Goal: Find contact information

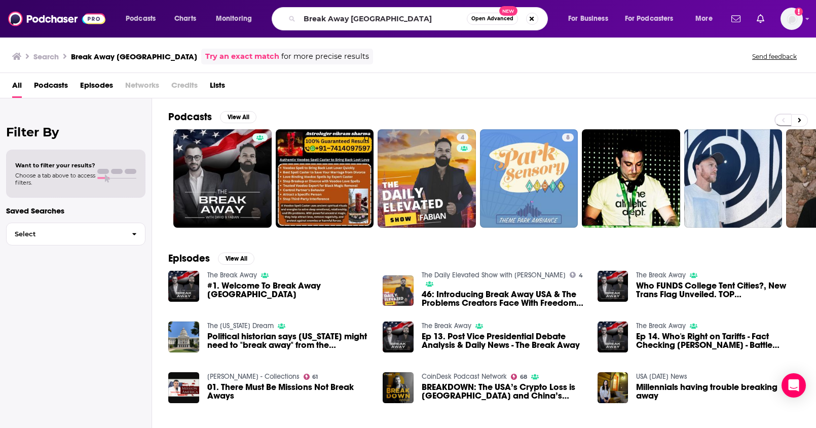
click at [237, 6] on div "Podcasts Charts Monitoring Break Away USA Open Advanced New For Business For Po…" at bounding box center [408, 19] width 816 height 38
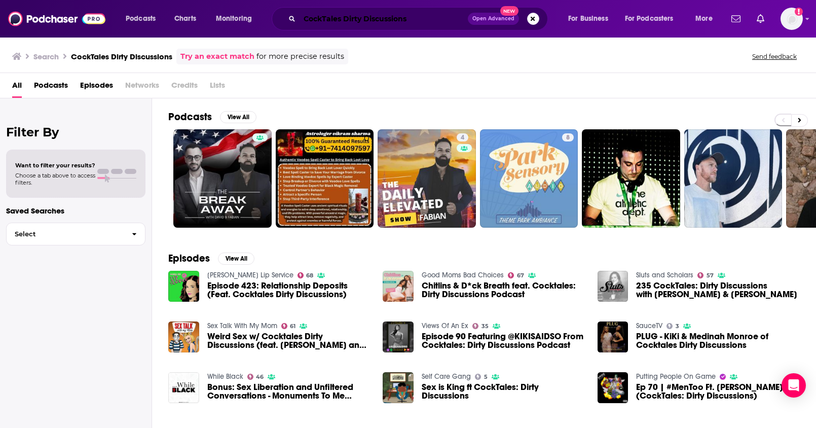
click at [431, 22] on input "CockTales Dirty Discussions" at bounding box center [384, 19] width 168 height 16
click at [342, 23] on input "CockTales Dirty Discussions" at bounding box center [384, 19] width 168 height 16
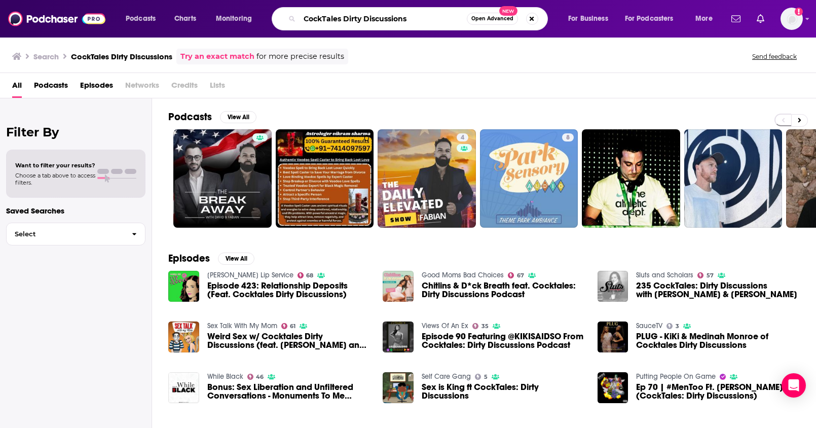
drag, startPoint x: 346, startPoint y: 21, endPoint x: 454, endPoint y: 19, distance: 108.0
click at [454, 19] on input "CockTales Dirty Discussions" at bounding box center [383, 19] width 167 height 16
type input "CockTales"
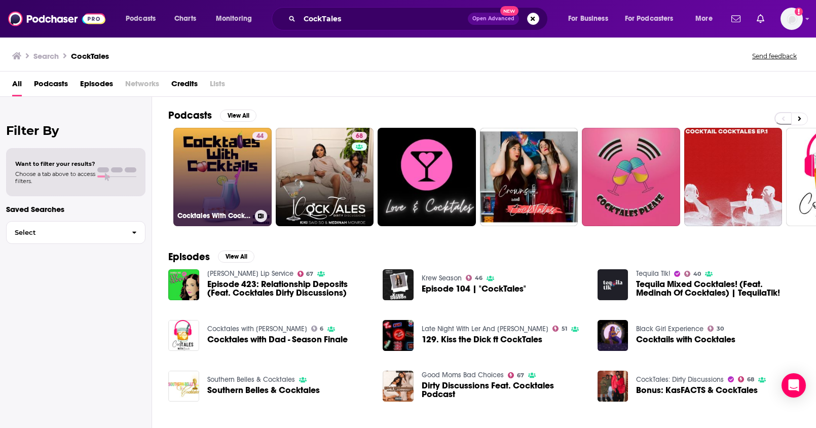
click at [233, 193] on link "44 Cocktales With Cocktails" at bounding box center [222, 177] width 98 height 98
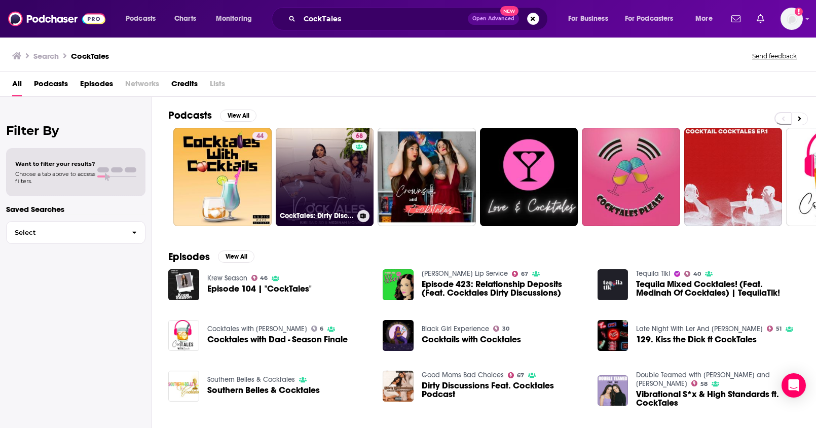
click at [314, 171] on link "68 CockTales: Dirty Discussions" at bounding box center [325, 177] width 98 height 98
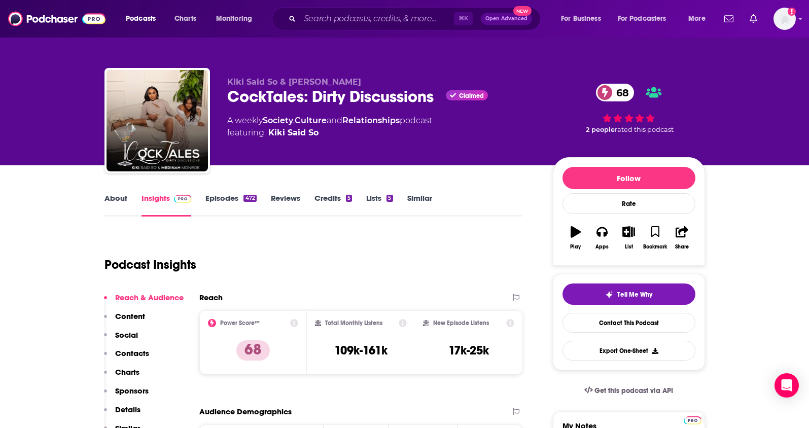
click at [212, 201] on link "Episodes 472" at bounding box center [230, 204] width 51 height 23
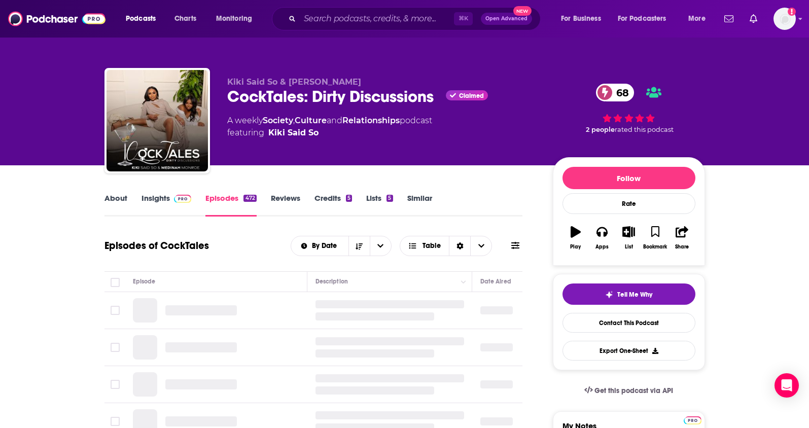
click at [120, 201] on link "About" at bounding box center [115, 204] width 23 height 23
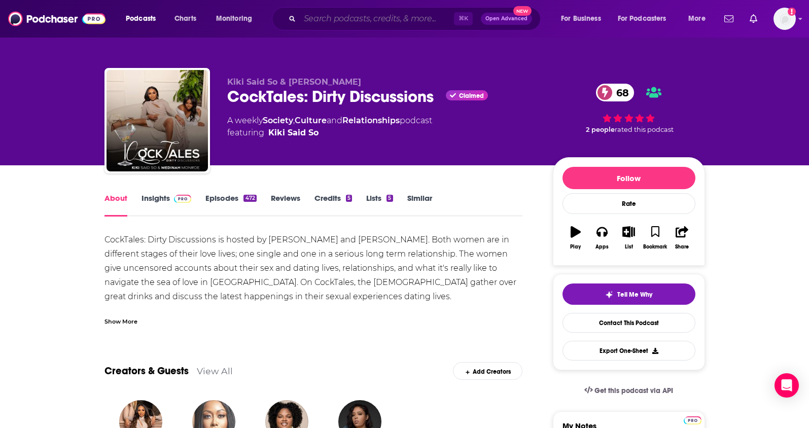
click at [340, 20] on input "Search podcasts, credits, & more..." at bounding box center [377, 19] width 154 height 16
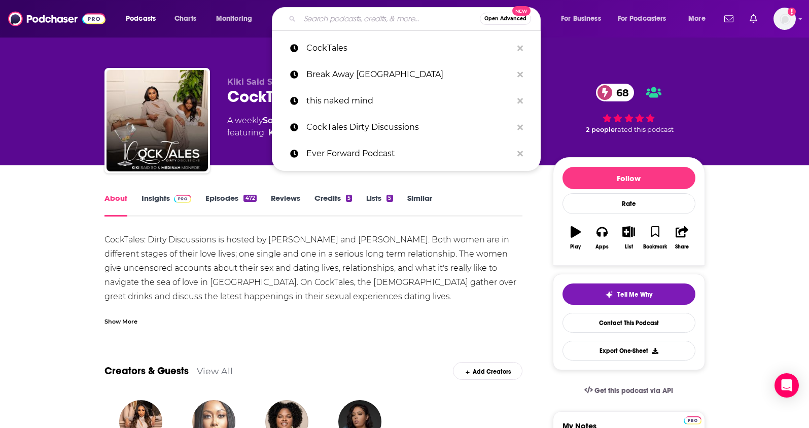
paste input "RJ Ringside"
type input "RJ Ringside"
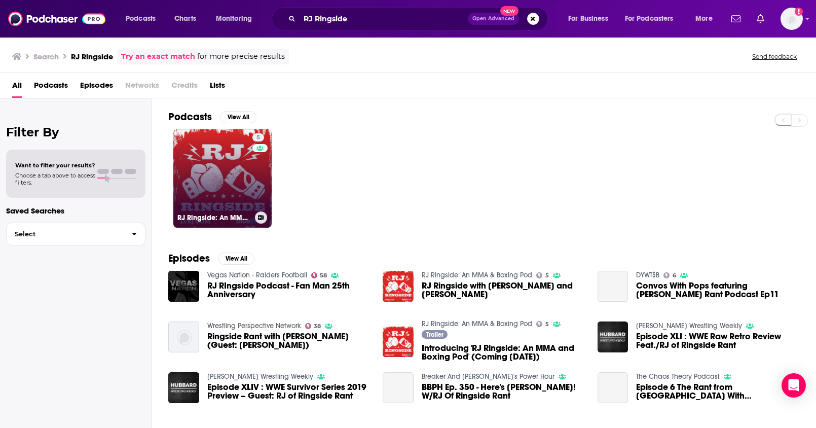
click at [246, 189] on link "5 RJ Ringside: An MMA & Boxing Pod" at bounding box center [222, 178] width 98 height 98
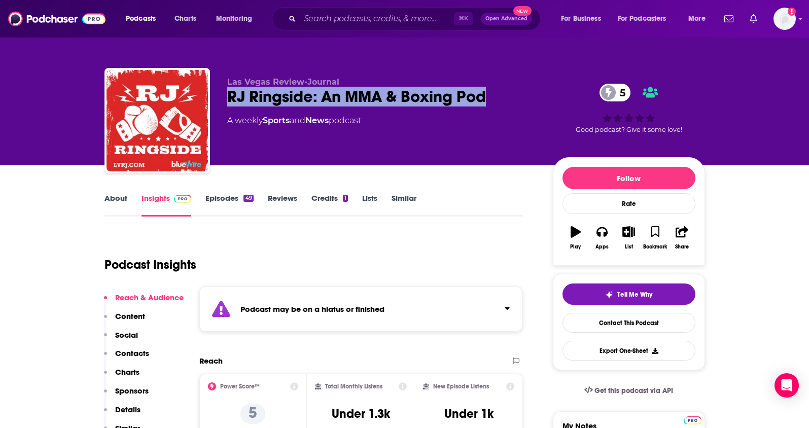
drag, startPoint x: 496, startPoint y: 92, endPoint x: 221, endPoint y: 97, distance: 275.4
click at [221, 97] on div "Las Vegas Review-Journal RJ Ringside: An MMA & Boxing Pod 5 A weekly Sports and…" at bounding box center [404, 123] width 600 height 110
copy h2 "RJ Ringside: An MMA & Boxing Pod"
click at [369, 24] on input "Search podcasts, credits, & more..." at bounding box center [377, 19] width 154 height 16
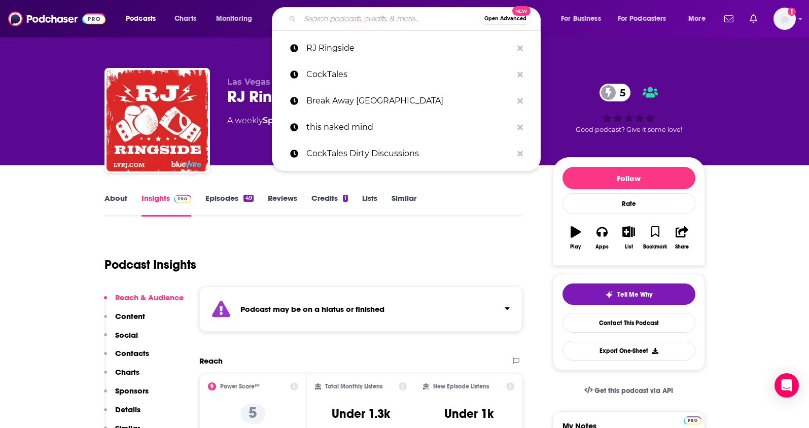
paste input "Ringside Toe2Toe Boxing Podcast"
type input "Ringside Toe2Toe Boxing Podcast"
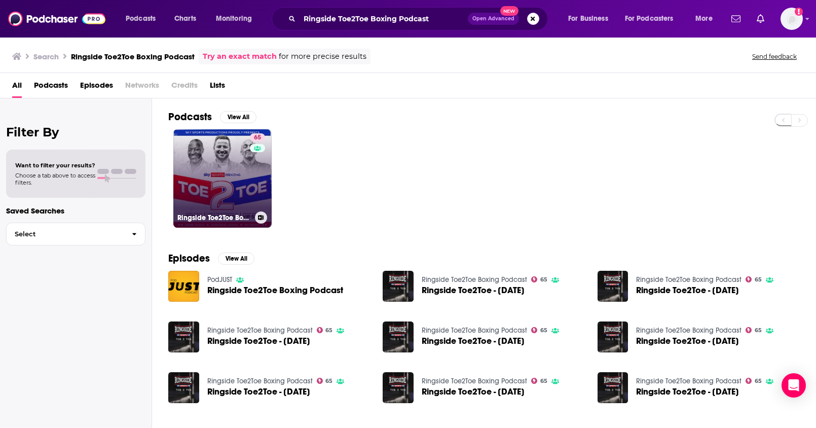
click at [229, 171] on link "65 Ringside Toe2Toe Boxing Podcast" at bounding box center [222, 178] width 98 height 98
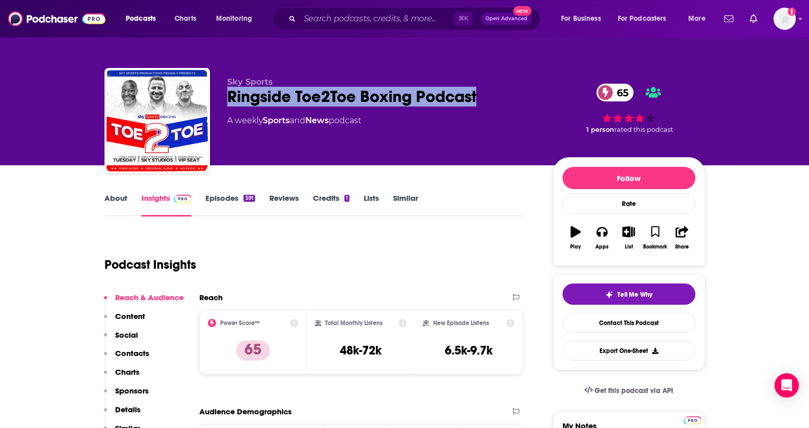
drag, startPoint x: 483, startPoint y: 101, endPoint x: 222, endPoint y: 101, distance: 261.7
click at [222, 101] on div "Sky Sports Ringside Toe2Toe Boxing Podcast 65 A weekly Sports and News podcast …" at bounding box center [404, 123] width 600 height 110
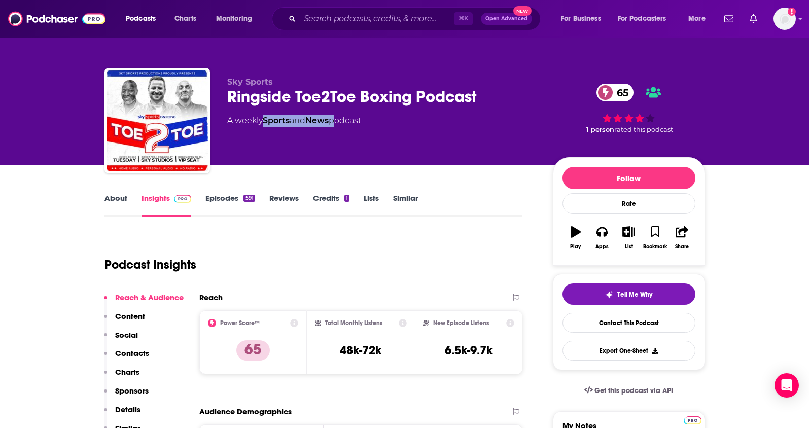
drag, startPoint x: 336, startPoint y: 119, endPoint x: 267, endPoint y: 123, distance: 69.1
click at [267, 123] on div "A weekly Sports and News podcast" at bounding box center [294, 121] width 134 height 12
copy div "Sports and News"
drag, startPoint x: 385, startPoint y: 351, endPoint x: 325, endPoint y: 350, distance: 60.9
click at [325, 353] on div "Total Monthly Listens 48k-72k" at bounding box center [361, 342] width 92 height 47
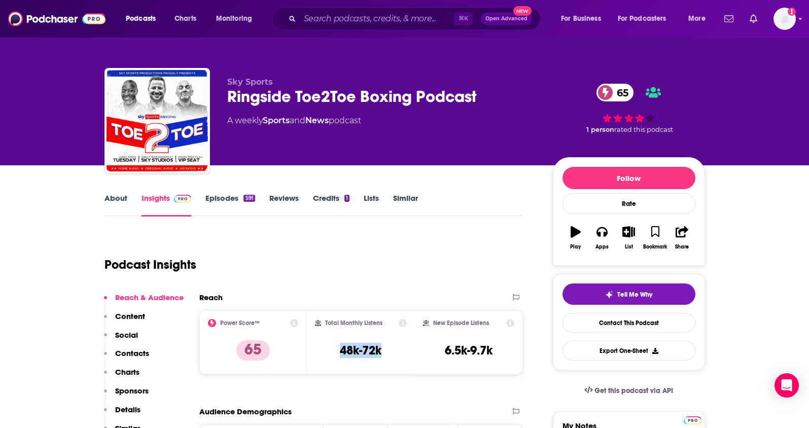
copy h3 "48k-72k"
click at [106, 200] on link "About" at bounding box center [115, 204] width 23 height 23
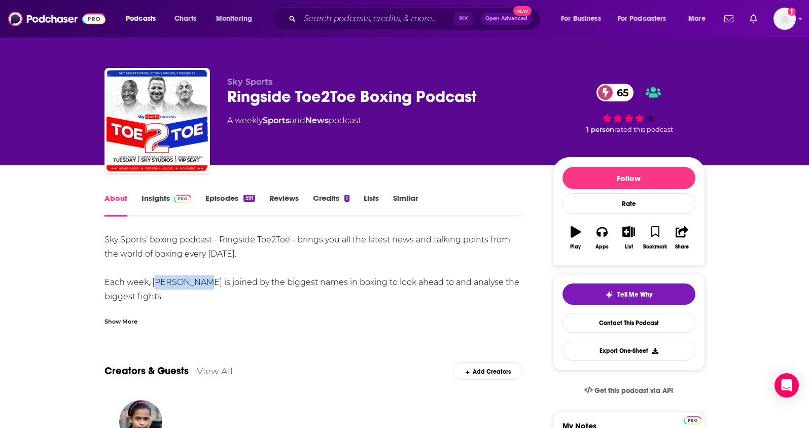
drag, startPoint x: 195, startPoint y: 283, endPoint x: 152, endPoint y: 283, distance: 42.6
click at [152, 283] on div "Sky Sports' boxing podcast - Ringside Toe2Toe - brings you all the latest news …" at bounding box center [313, 325] width 418 height 185
copy div "[PERSON_NAME]"
click at [340, 277] on div "Sky Sports' boxing podcast - Ringside Toe2Toe - brings you all the latest news …" at bounding box center [313, 325] width 418 height 185
click at [154, 202] on link "Insights" at bounding box center [166, 204] width 50 height 23
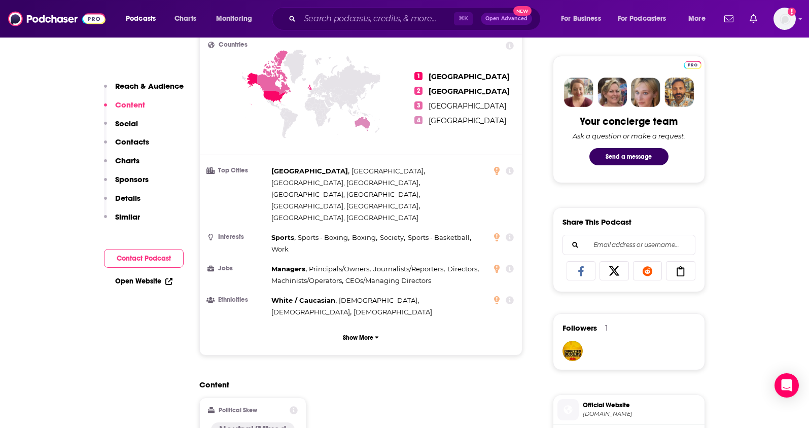
scroll to position [615, 0]
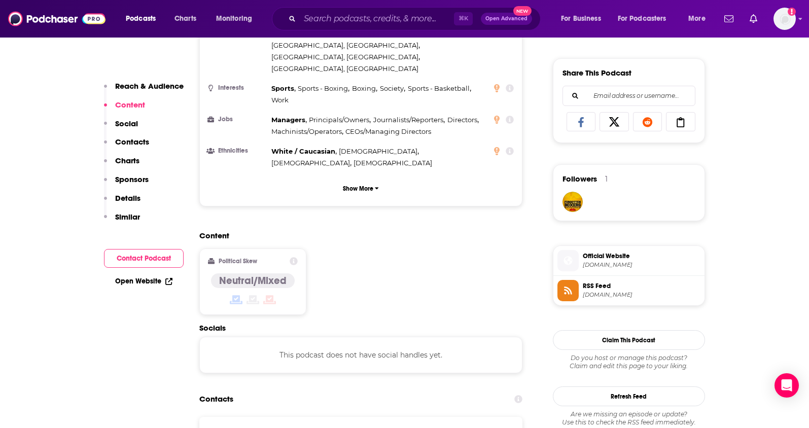
click at [127, 143] on p "Contacts" at bounding box center [132, 142] width 34 height 10
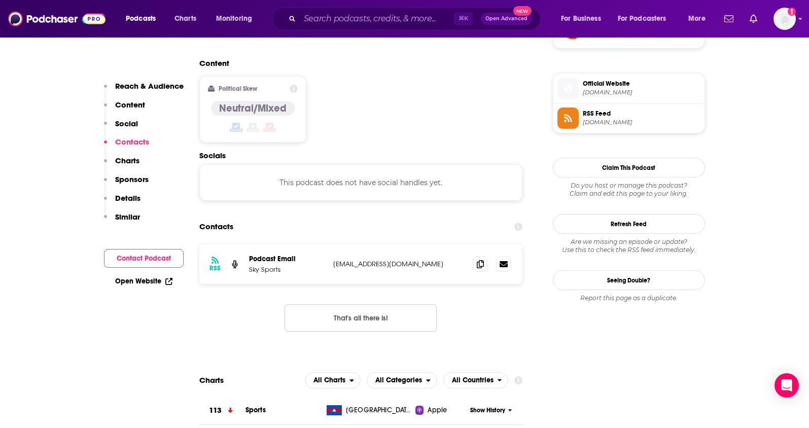
scroll to position [804, 0]
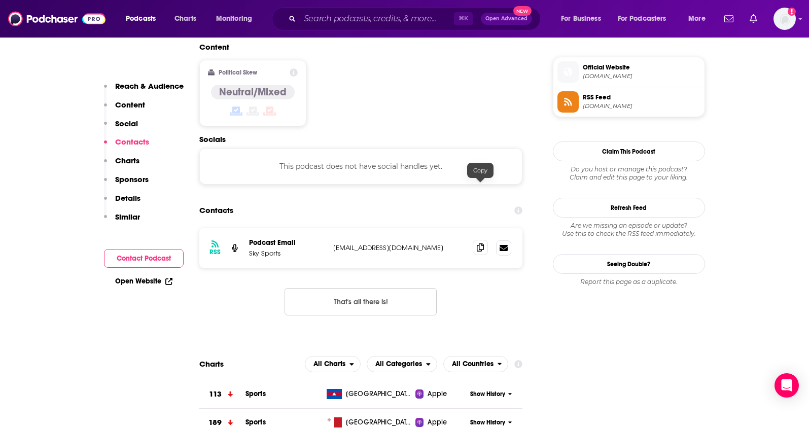
click at [481, 243] on icon at bounding box center [480, 247] width 7 height 8
click at [358, 21] on input "Search podcasts, credits, & more..." at bounding box center [377, 19] width 154 height 16
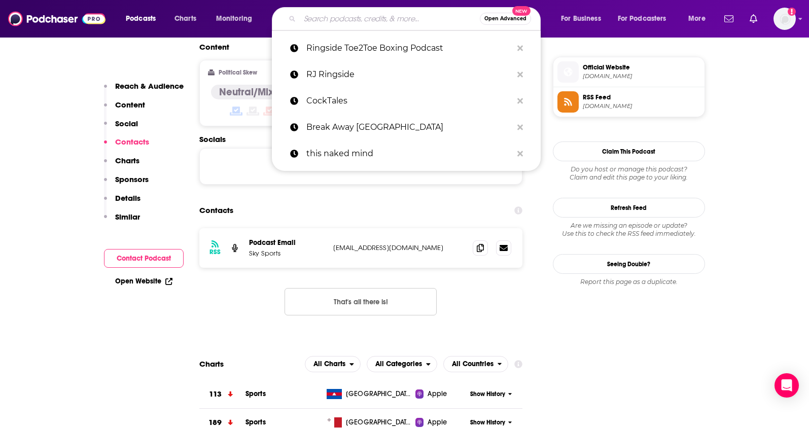
paste input "Vegas Nation"
type input "Vegas Nation"
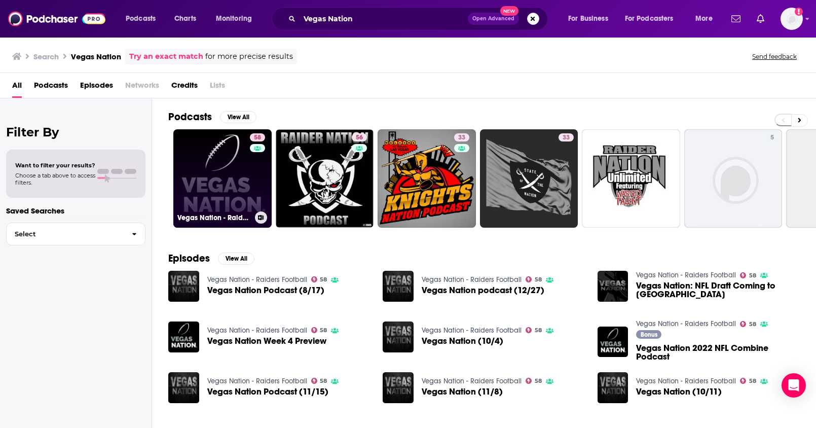
click at [228, 181] on link "58 Vegas Nation - Raiders Football" at bounding box center [222, 178] width 98 height 98
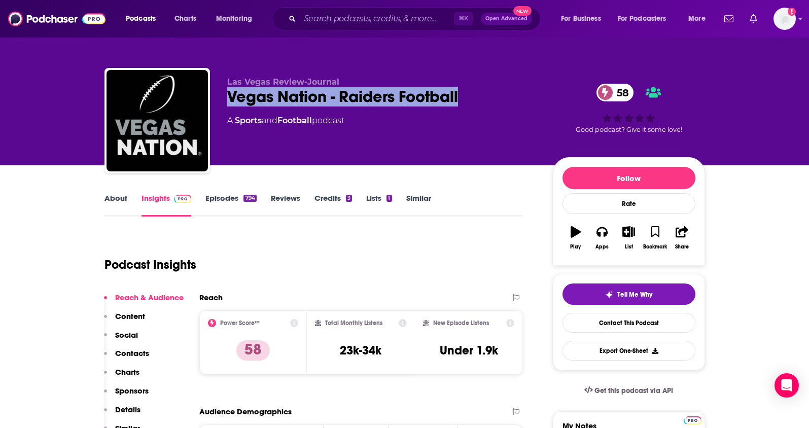
drag, startPoint x: 496, startPoint y: 90, endPoint x: 229, endPoint y: 95, distance: 266.8
click at [229, 95] on div "Vegas Nation - Raiders Football 58" at bounding box center [381, 97] width 309 height 20
copy h2 "Vegas Nation - Raiders Football"
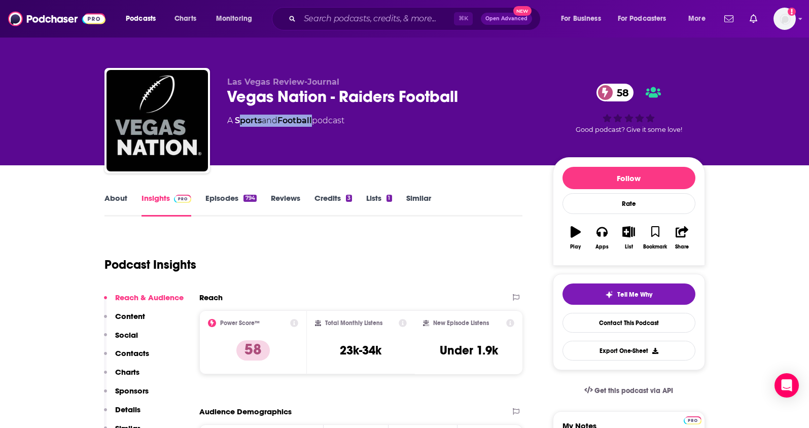
drag, startPoint x: 316, startPoint y: 121, endPoint x: 238, endPoint y: 123, distance: 78.1
click at [238, 123] on div "A Sports and Football podcast" at bounding box center [285, 121] width 117 height 12
drag, startPoint x: 318, startPoint y: 122, endPoint x: 235, endPoint y: 123, distance: 82.7
click at [235, 123] on div "A Sports and Football podcast" at bounding box center [285, 121] width 117 height 12
copy div "Sports and Football"
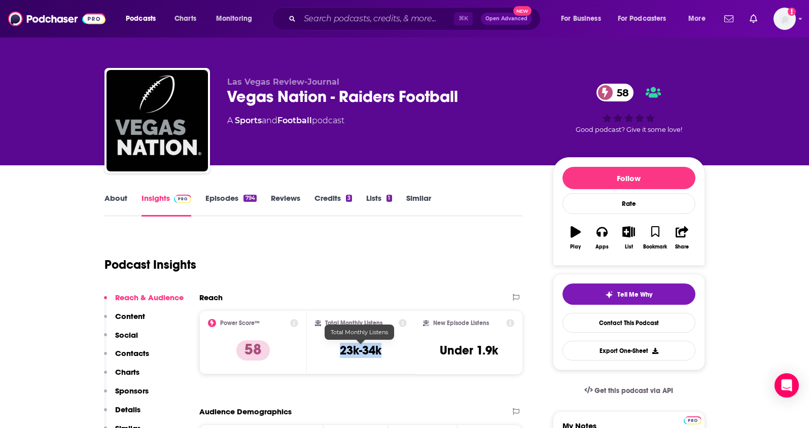
drag, startPoint x: 385, startPoint y: 358, endPoint x: 339, endPoint y: 352, distance: 46.9
click at [339, 352] on div "Total Monthly Listens 23k-34k" at bounding box center [361, 342] width 92 height 47
copy h3 "23k-34k"
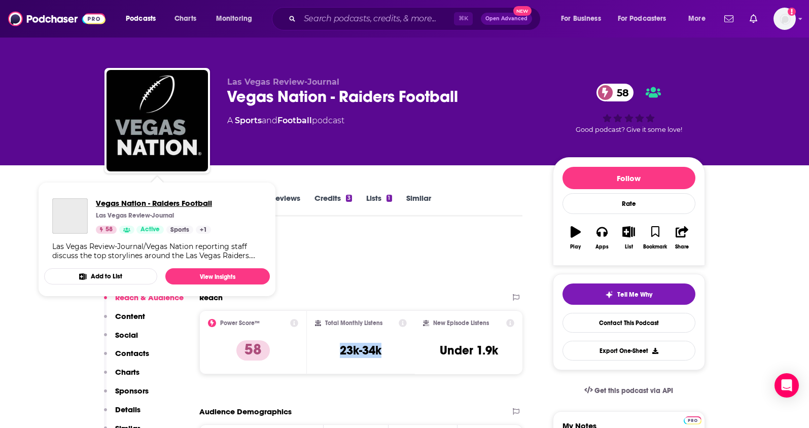
click at [107, 205] on span "Vegas Nation - Raiders Football" at bounding box center [154, 203] width 116 height 10
click at [375, 234] on div "Podcast Insights" at bounding box center [309, 259] width 410 height 52
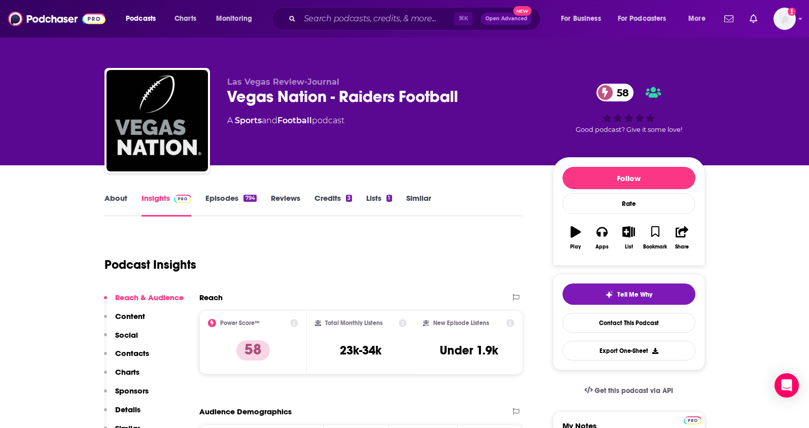
click at [112, 197] on link "About" at bounding box center [115, 204] width 23 height 23
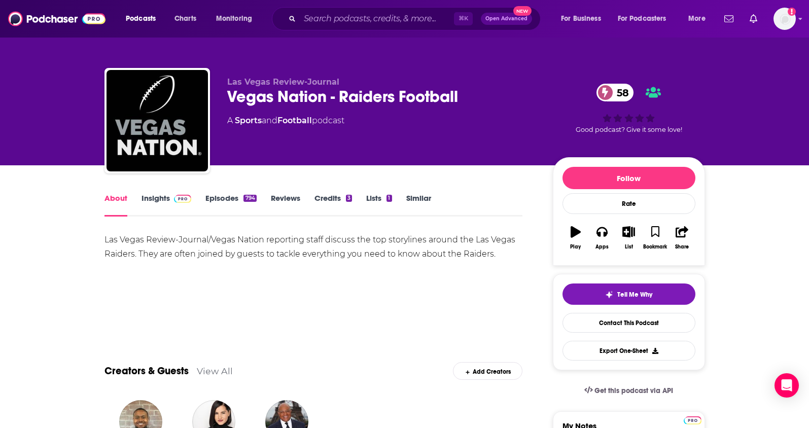
click at [229, 199] on link "Episodes 794" at bounding box center [230, 204] width 51 height 23
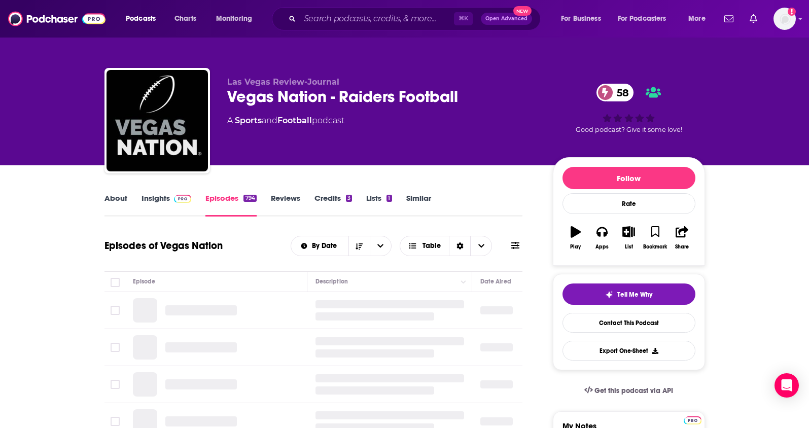
click at [115, 196] on link "About" at bounding box center [115, 204] width 23 height 23
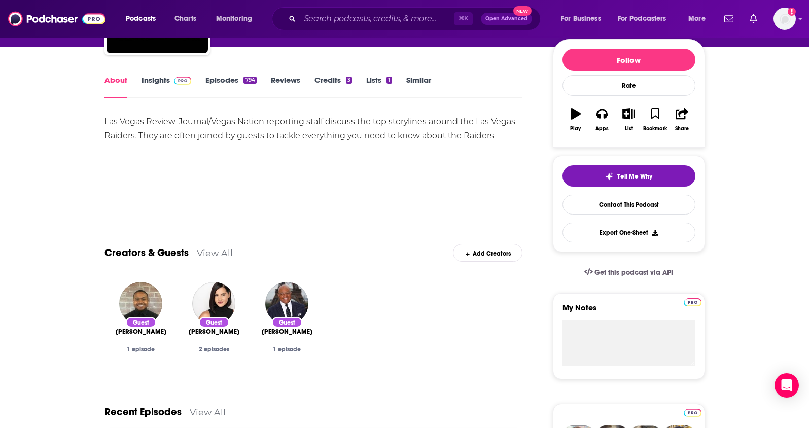
scroll to position [86, 0]
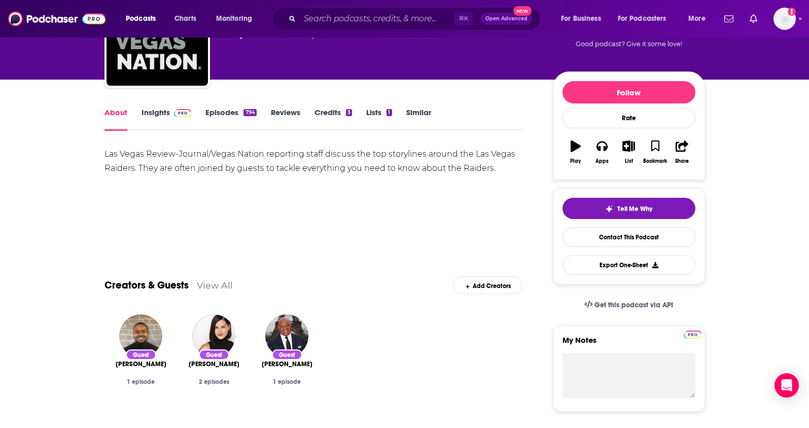
click at [213, 112] on link "Episodes 794" at bounding box center [230, 119] width 51 height 23
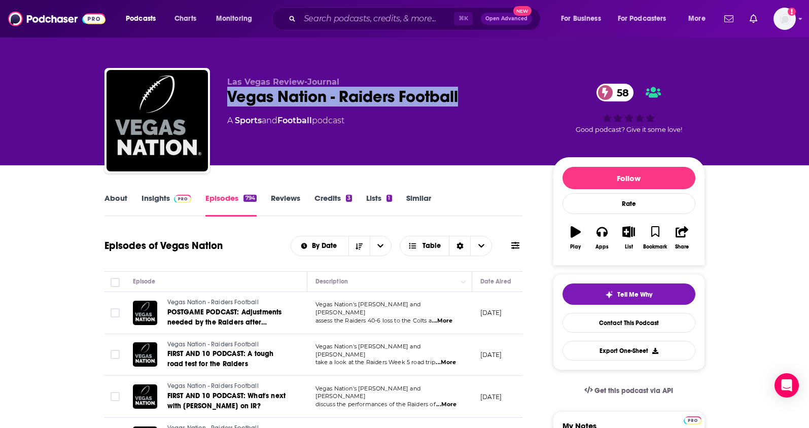
drag, startPoint x: 491, startPoint y: 95, endPoint x: 231, endPoint y: 96, distance: 259.7
click at [225, 99] on div "Las Vegas Review-Journal Vegas Nation - Raiders Football 58 A Sports and Footba…" at bounding box center [404, 123] width 600 height 110
copy h2 "Vegas Nation - Raiders Football"
click at [156, 200] on link "Insights" at bounding box center [166, 204] width 50 height 23
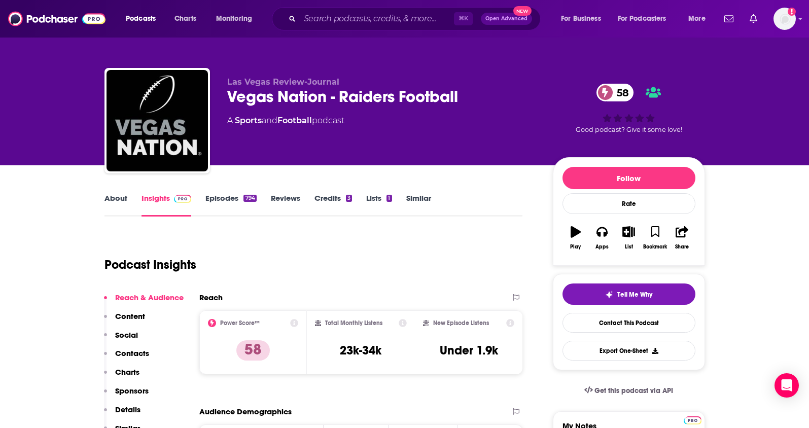
click at [130, 347] on button "Social" at bounding box center [121, 339] width 34 height 19
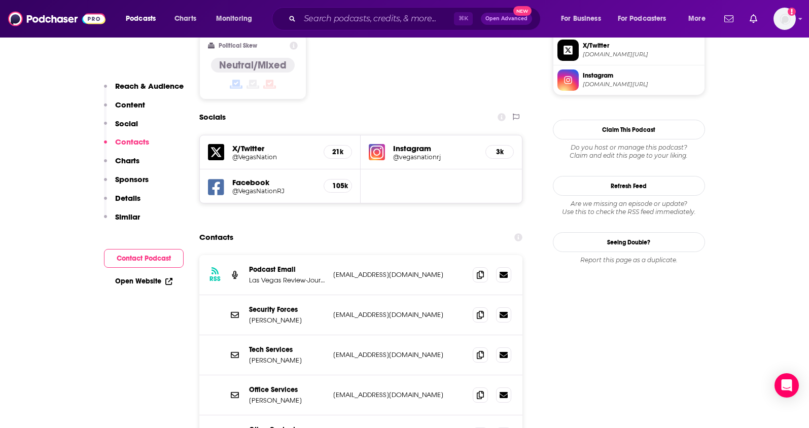
scroll to position [872, 0]
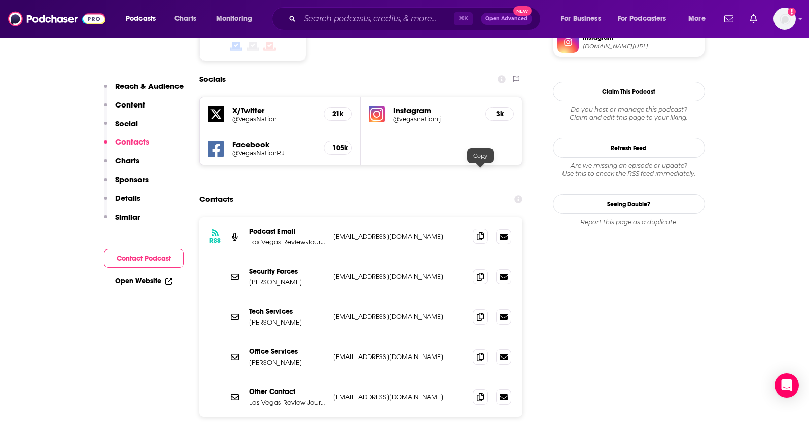
click at [479, 232] on icon at bounding box center [480, 236] width 7 height 8
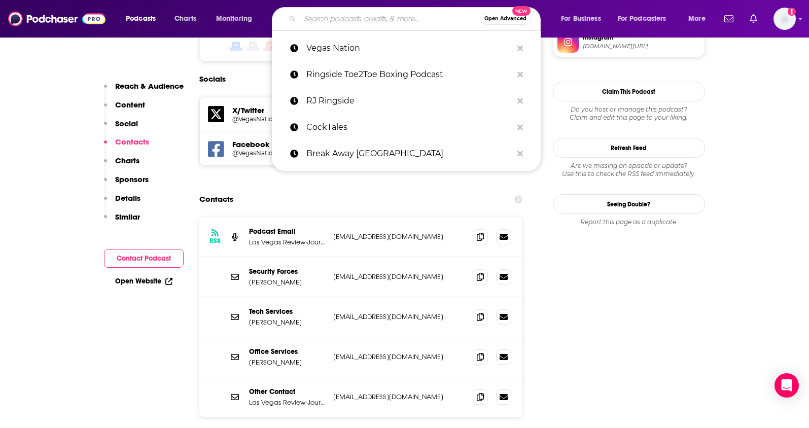
click at [350, 23] on input "Search podcasts, credits, & more..." at bounding box center [390, 19] width 180 height 16
paste input "PodKats! Las Vegas Entertainment"
type input "PodKats! Las Vegas Entertainment"
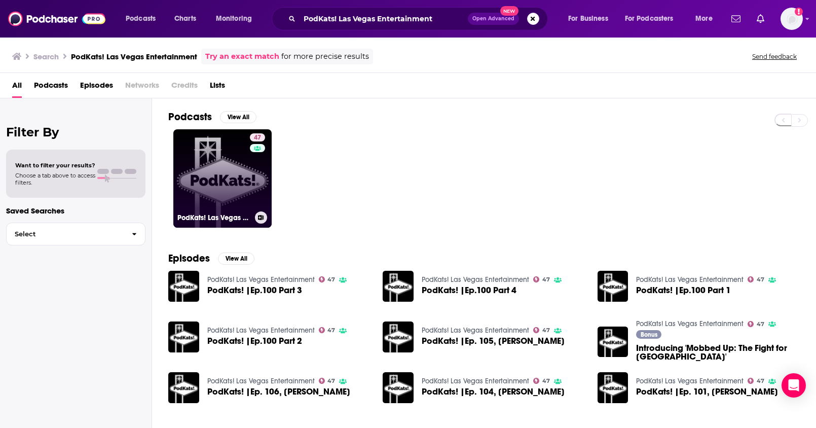
click at [226, 177] on link "47 PodKats! Las Vegas Entertainment" at bounding box center [222, 178] width 98 height 98
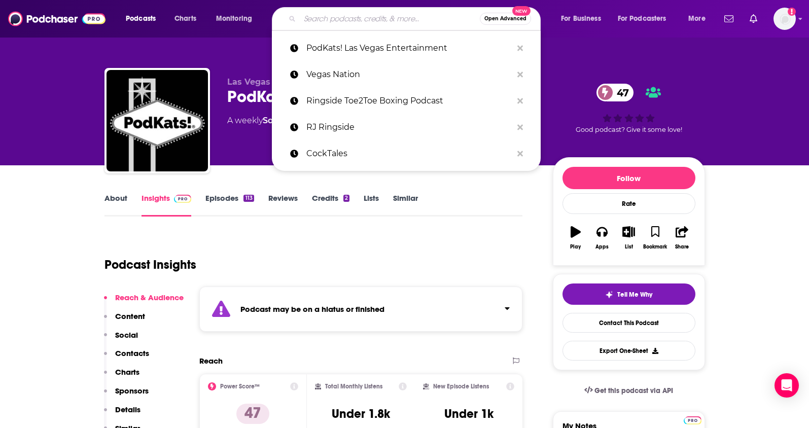
click at [305, 17] on input "Search podcasts, credits, & more..." at bounding box center [390, 19] width 180 height 16
paste input "City Cast [GEOGRAPHIC_DATA]"
type input "City Cast [GEOGRAPHIC_DATA]"
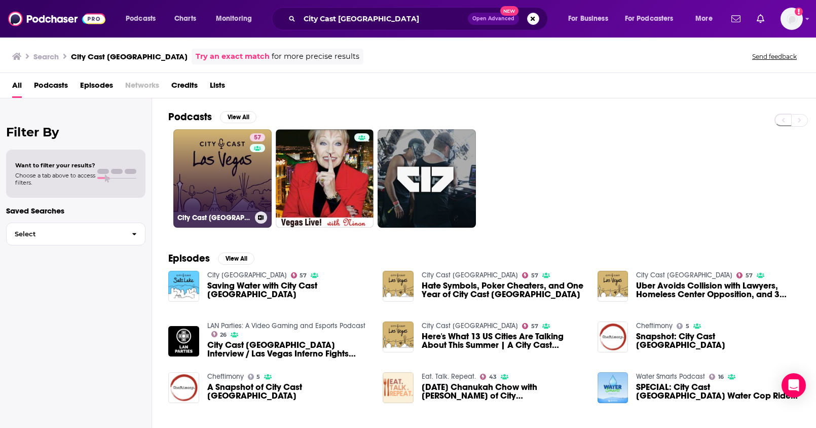
click at [225, 176] on link "57 City Cast [GEOGRAPHIC_DATA]" at bounding box center [222, 178] width 98 height 98
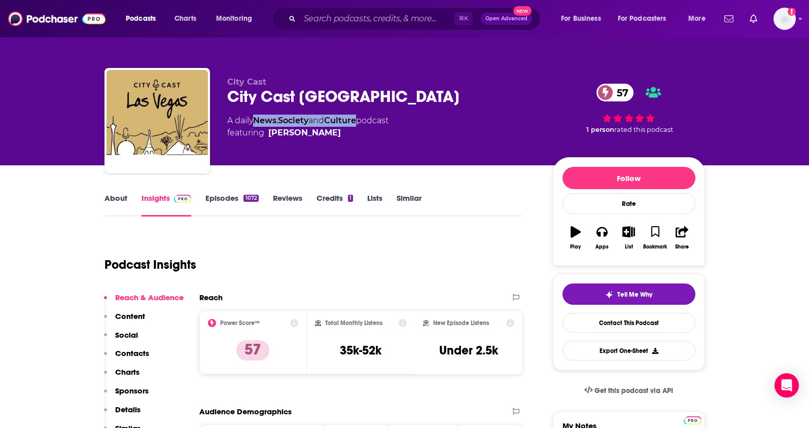
drag, startPoint x: 365, startPoint y: 122, endPoint x: 258, endPoint y: 123, distance: 106.5
click at [258, 123] on div "A daily News , Society and Culture podcast featuring [PERSON_NAME]" at bounding box center [307, 127] width 161 height 24
copy div "News , Society and Culture"
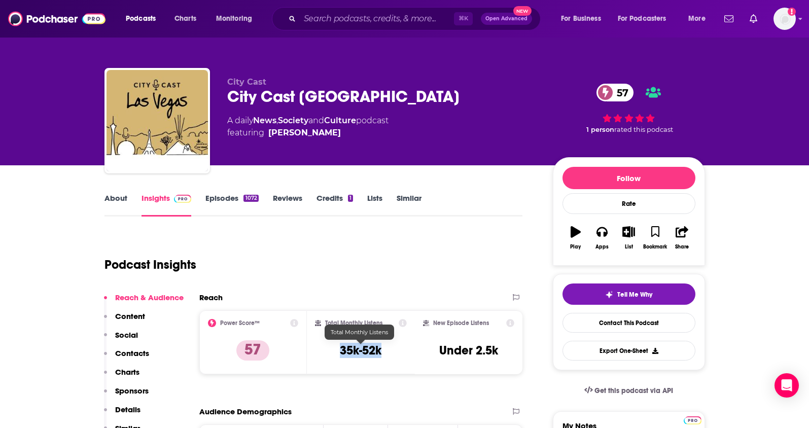
drag, startPoint x: 385, startPoint y: 354, endPoint x: 340, endPoint y: 353, distance: 45.6
click at [340, 353] on div "Total Monthly Listens 35k-52k" at bounding box center [361, 342] width 92 height 47
copy h3 "35k-52k"
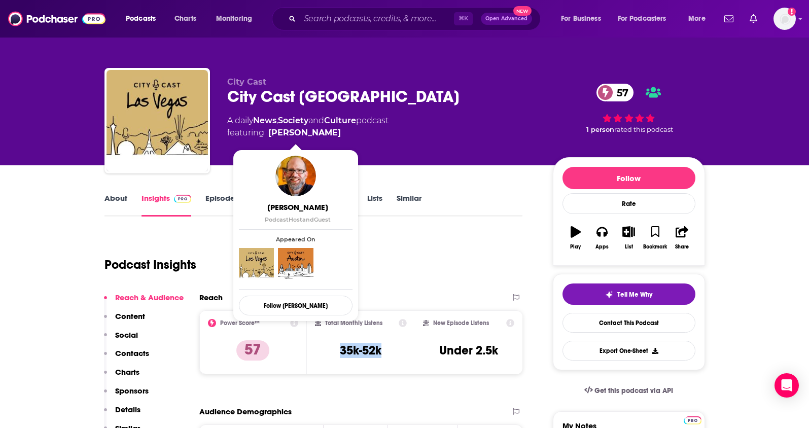
drag, startPoint x: 340, startPoint y: 132, endPoint x: 324, endPoint y: 132, distance: 16.2
click at [324, 132] on span "featuring [PERSON_NAME]" at bounding box center [307, 133] width 161 height 12
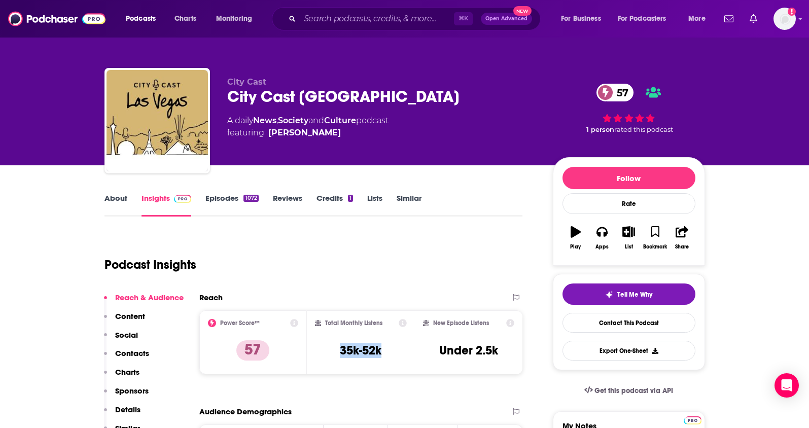
click at [124, 354] on p "Contacts" at bounding box center [132, 353] width 34 height 10
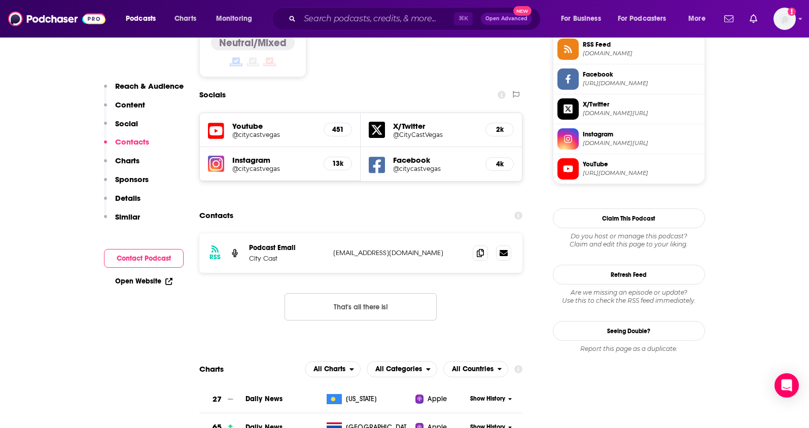
scroll to position [858, 0]
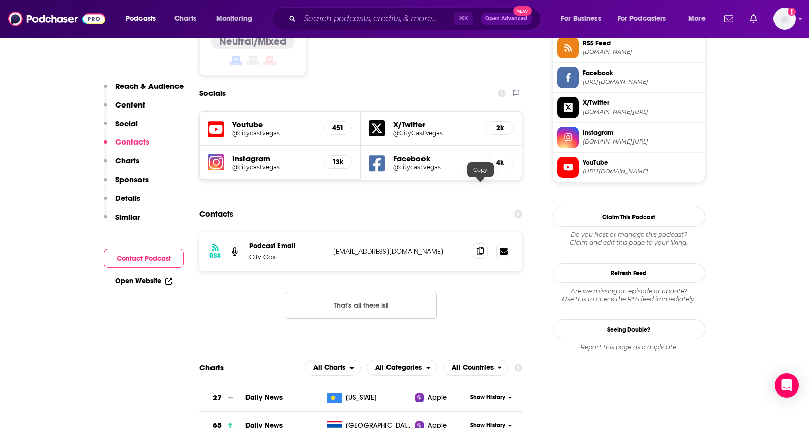
click at [480, 247] on icon at bounding box center [480, 251] width 7 height 8
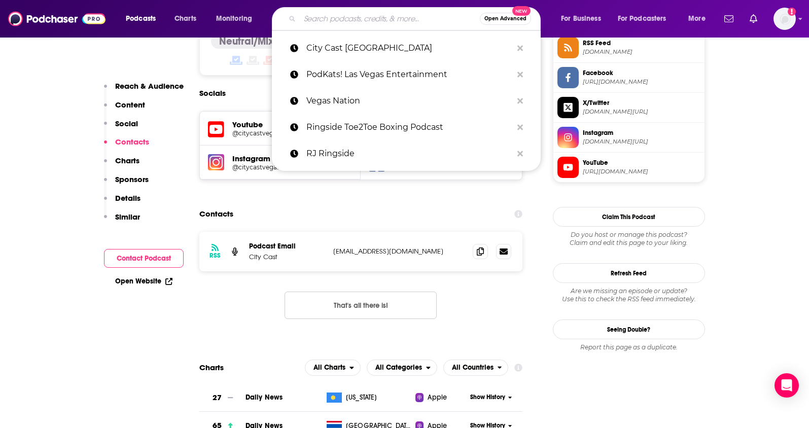
click at [378, 15] on input "Search podcasts, credits, & more..." at bounding box center [390, 19] width 180 height 16
paste input "The Talk About Las Vegas Podcast ([PERSON_NAME])"
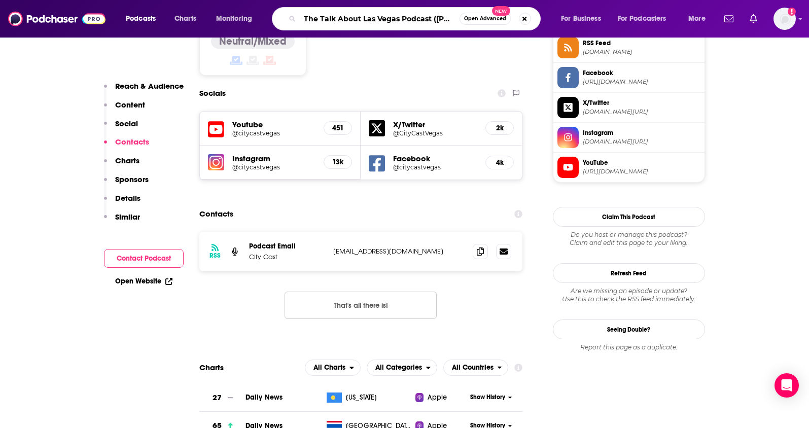
scroll to position [0, 33]
drag, startPoint x: 401, startPoint y: 19, endPoint x: 481, endPoint y: 22, distance: 80.2
click at [481, 22] on div "The Talk About Las Vegas Podcast ([PERSON_NAME]) Open Advanced New" at bounding box center [406, 18] width 269 height 23
type input "The Talk About [GEOGRAPHIC_DATA] Podcast"
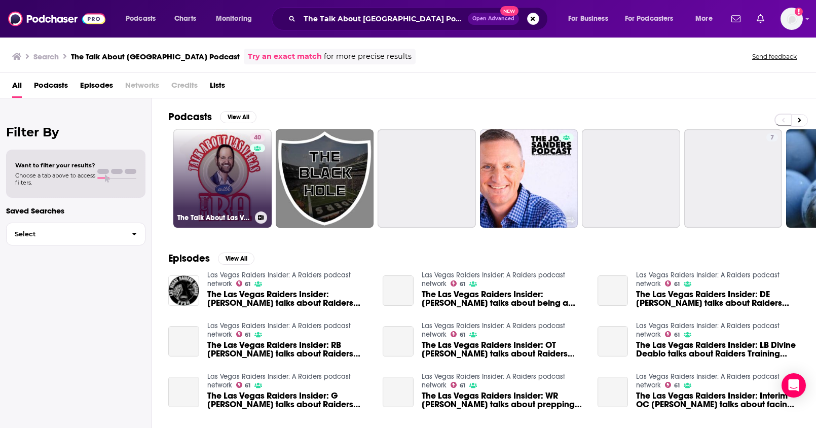
click at [222, 173] on link "40 The Talk About Las Vegas Podcast | a podcast by [PERSON_NAME]" at bounding box center [222, 178] width 98 height 98
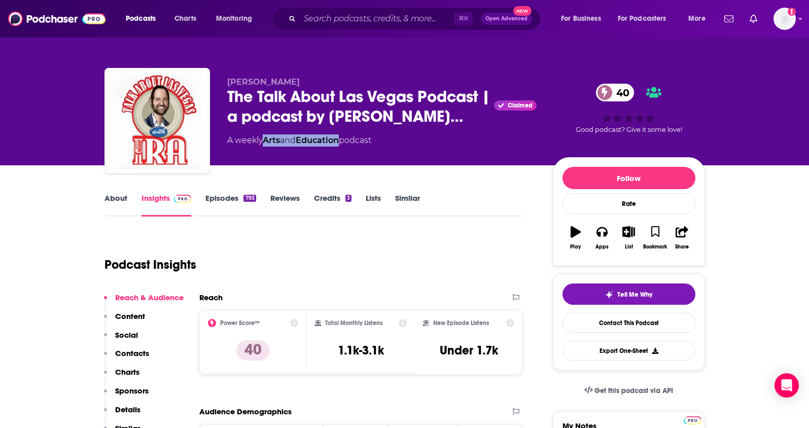
drag, startPoint x: 345, startPoint y: 141, endPoint x: 264, endPoint y: 144, distance: 80.7
click at [264, 144] on div "A weekly Arts and Education podcast" at bounding box center [299, 140] width 144 height 12
drag, startPoint x: 395, startPoint y: 357, endPoint x: 334, endPoint y: 357, distance: 60.9
click at [334, 357] on div "Total Monthly Listens 1.1k-3.1k" at bounding box center [361, 342] width 92 height 47
drag, startPoint x: 216, startPoint y: 80, endPoint x: 312, endPoint y: 80, distance: 96.4
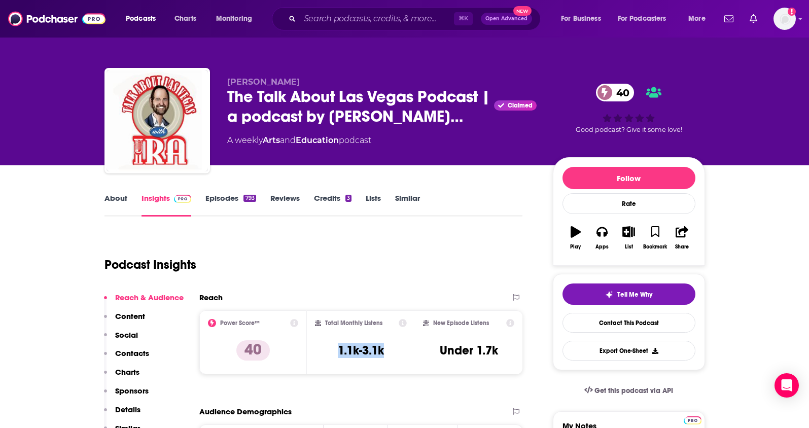
click at [312, 80] on div "[PERSON_NAME] The Talk About Las Vegas Podcast | a podcast by [PERSON_NAME]… Cl…" at bounding box center [404, 123] width 600 height 110
click at [138, 353] on p "Contacts" at bounding box center [132, 353] width 34 height 10
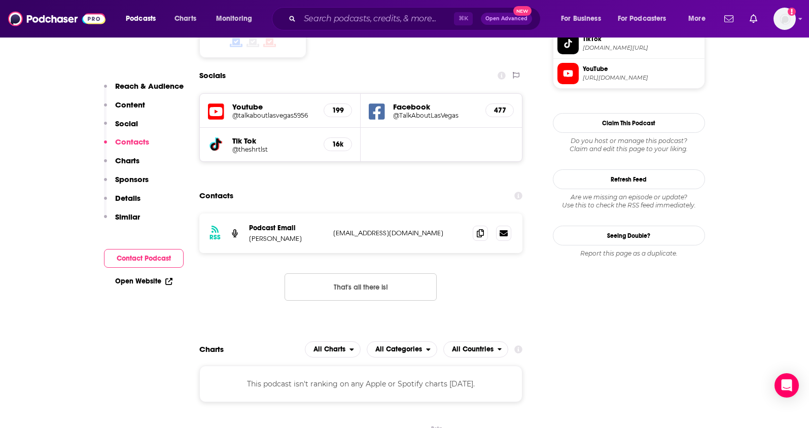
scroll to position [858, 0]
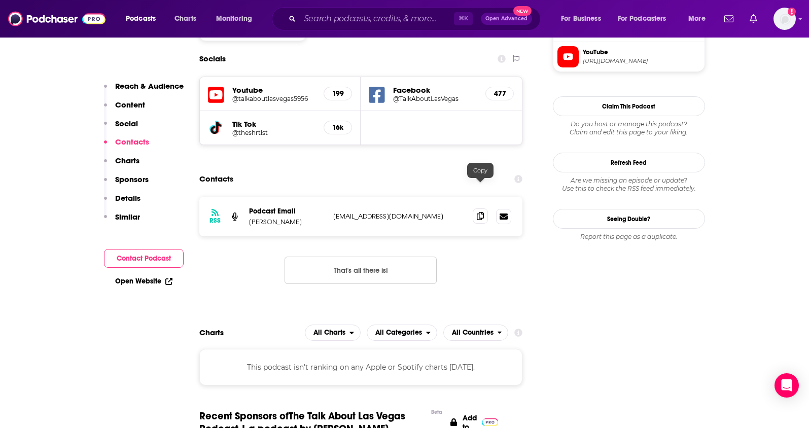
click at [481, 212] on icon at bounding box center [480, 216] width 7 height 8
click at [380, 28] on div "⌘ K Open Advanced New" at bounding box center [406, 18] width 269 height 23
click at [382, 22] on input "Search podcasts, credits, & more..." at bounding box center [377, 19] width 154 height 16
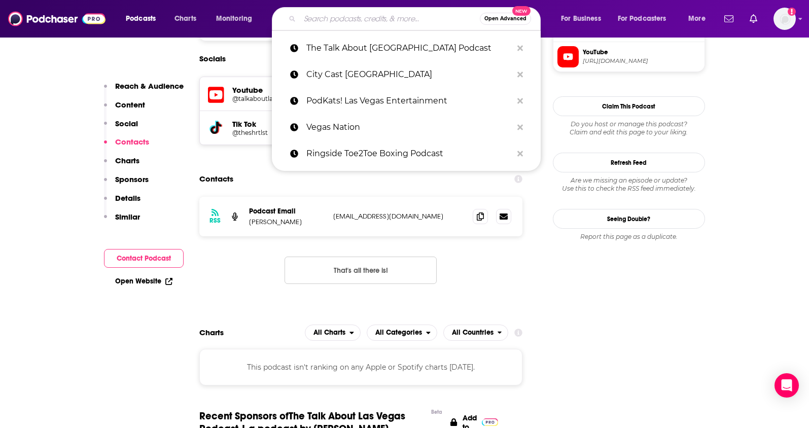
paste input "Vegas Revealed"
type input "Vegas Revealed"
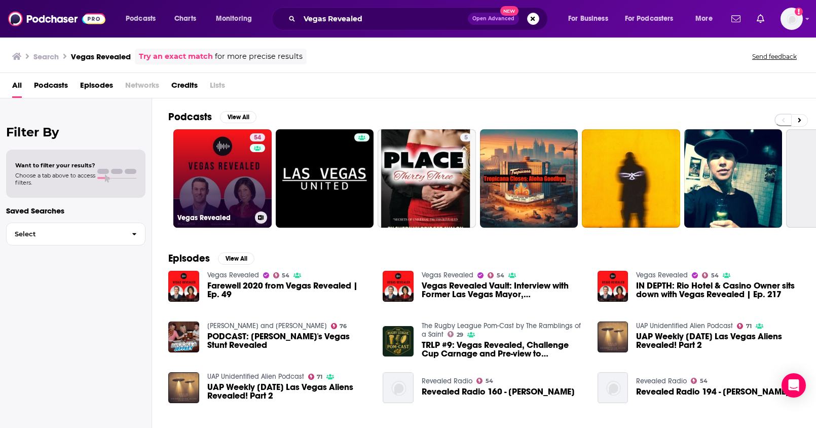
click at [238, 175] on link "54 Vegas Revealed" at bounding box center [222, 178] width 98 height 98
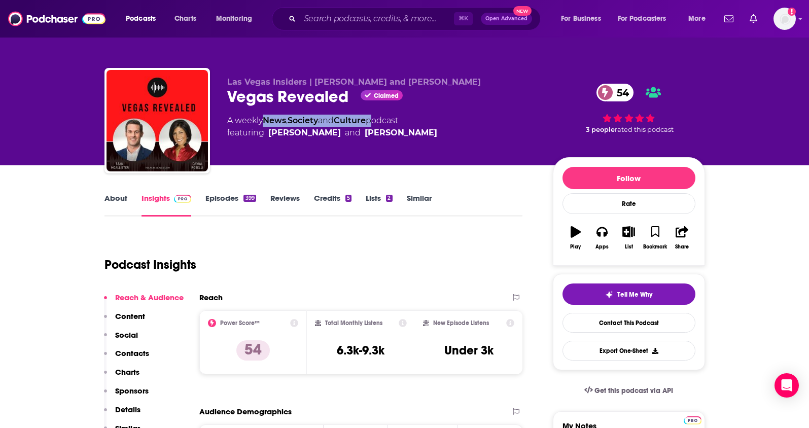
drag, startPoint x: 374, startPoint y: 120, endPoint x: 268, endPoint y: 124, distance: 106.6
click at [268, 124] on div "A weekly News , Society and Culture podcast featuring [PERSON_NAME] and [PERSON…" at bounding box center [332, 127] width 210 height 24
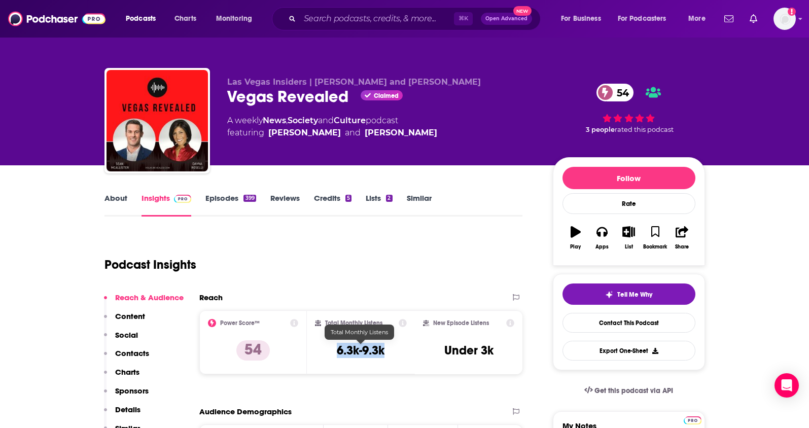
drag, startPoint x: 392, startPoint y: 355, endPoint x: 332, endPoint y: 355, distance: 59.8
click at [332, 355] on div "Total Monthly Listens 6.3k-9.3k" at bounding box center [361, 342] width 92 height 47
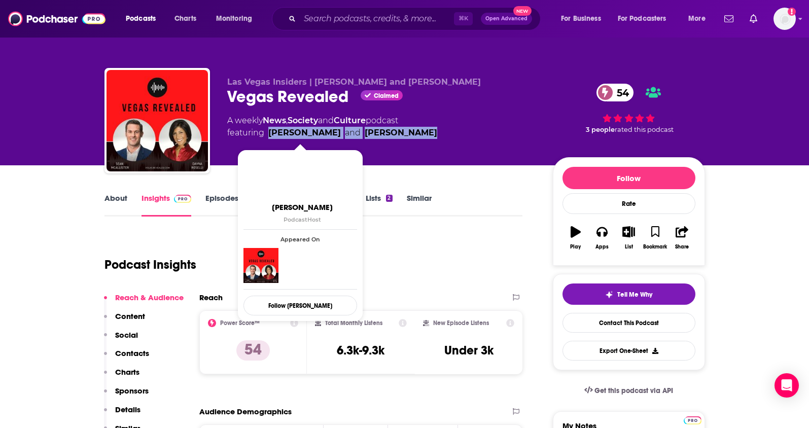
drag, startPoint x: 441, startPoint y: 130, endPoint x: 270, endPoint y: 134, distance: 170.9
click at [270, 134] on div "A weekly News , Society and Culture podcast featuring [PERSON_NAME] and [PERSON…" at bounding box center [381, 127] width 309 height 24
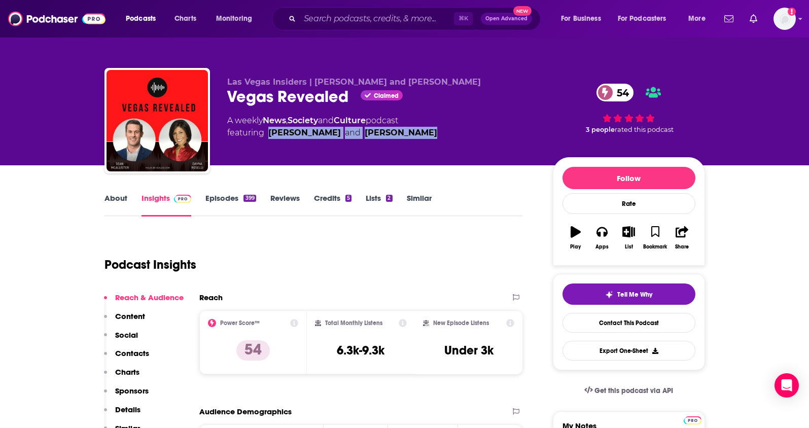
click at [132, 352] on p "Contacts" at bounding box center [132, 353] width 34 height 10
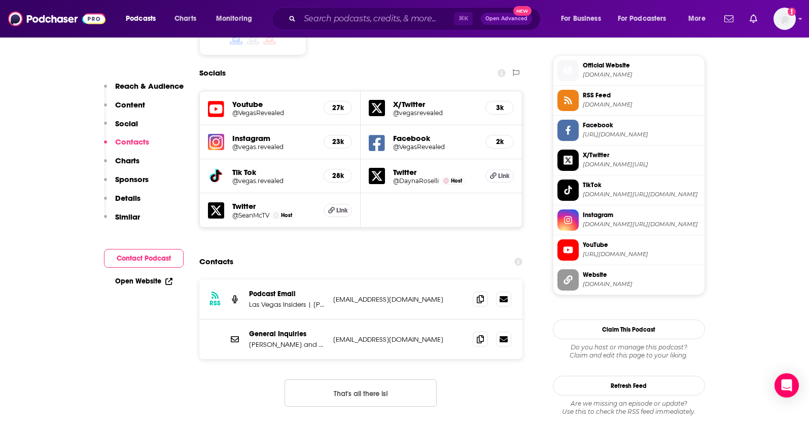
scroll to position [938, 0]
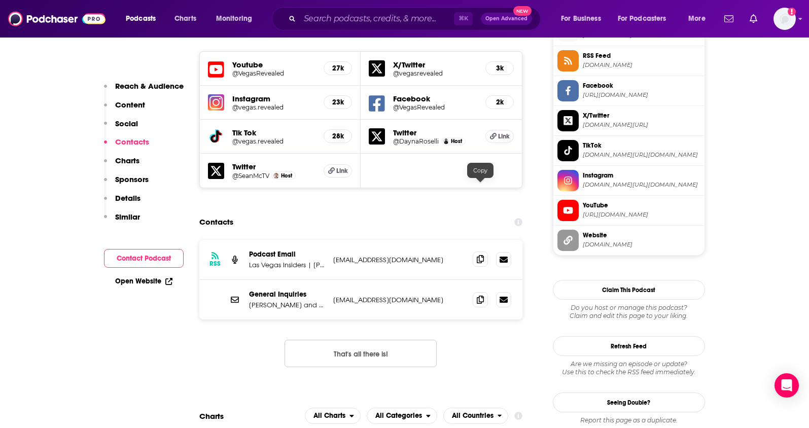
click at [480, 255] on icon at bounding box center [480, 259] width 7 height 8
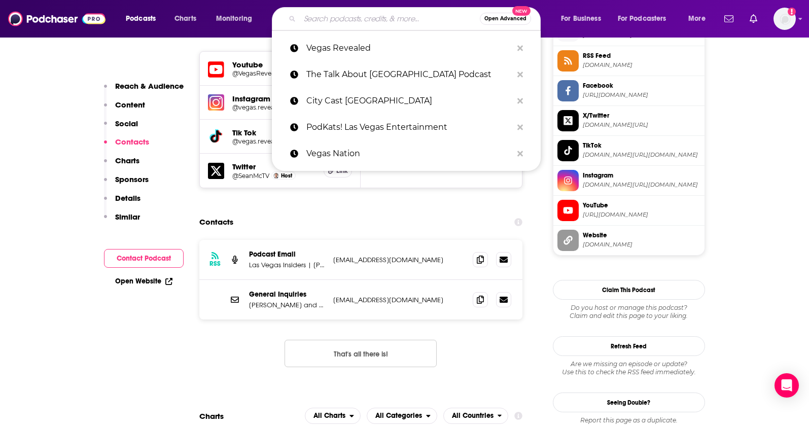
click at [361, 25] on input "Search podcasts, credits, & more..." at bounding box center [390, 19] width 180 height 16
paste input "Taboo Truths and Tales [GEOGRAPHIC_DATA]"
type input "Taboo Truths and Tales [GEOGRAPHIC_DATA]"
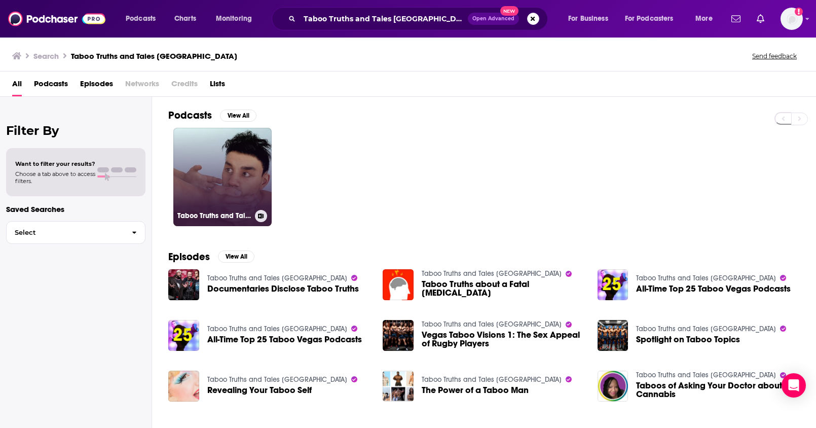
click at [222, 179] on link "Taboo Truths and Tales [GEOGRAPHIC_DATA]" at bounding box center [222, 177] width 98 height 98
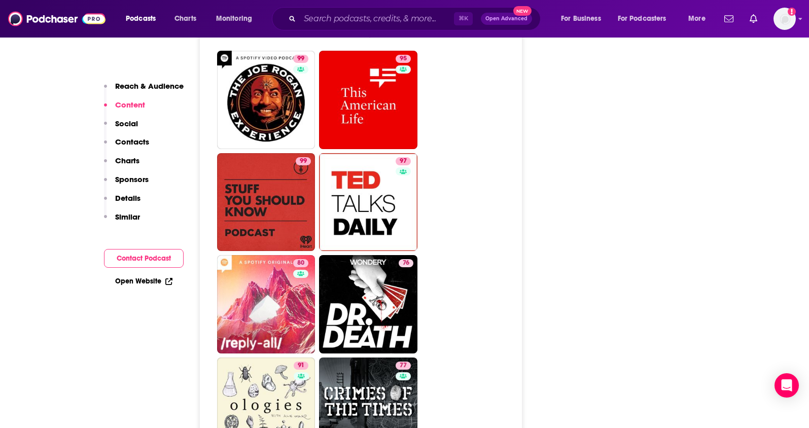
scroll to position [1707, 0]
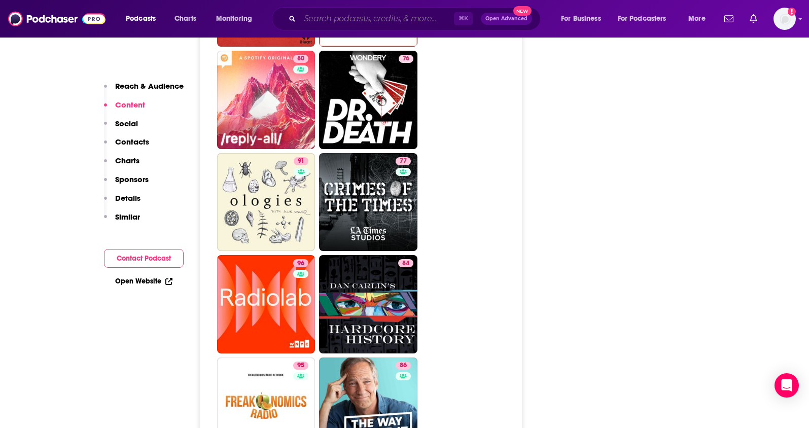
click at [317, 20] on input "Search podcasts, credits, & more..." at bounding box center [377, 19] width 154 height 16
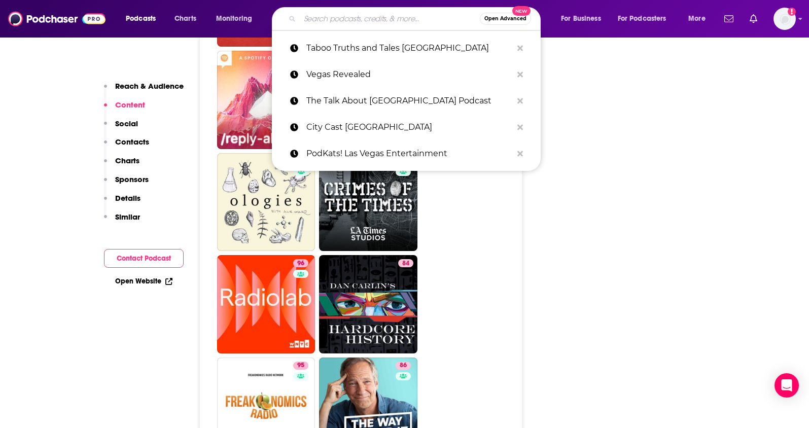
paste input "On the Corner of [GEOGRAPHIC_DATA]"
type input "On the Corner of [GEOGRAPHIC_DATA]"
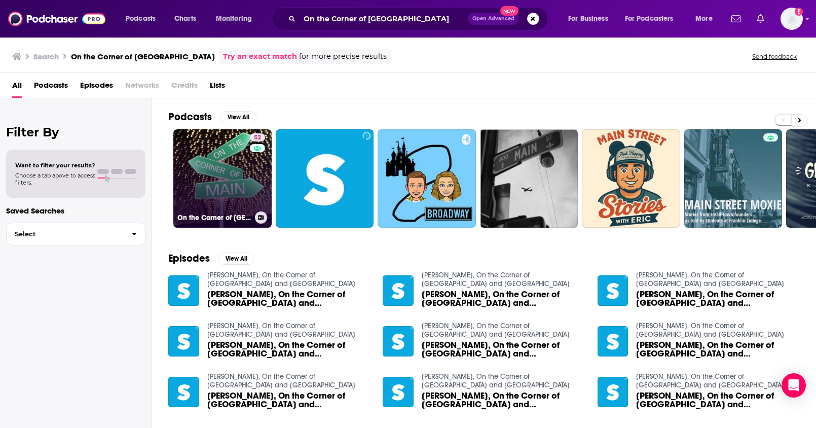
click at [234, 180] on link "52 On the Corner of [GEOGRAPHIC_DATA]" at bounding box center [222, 178] width 98 height 98
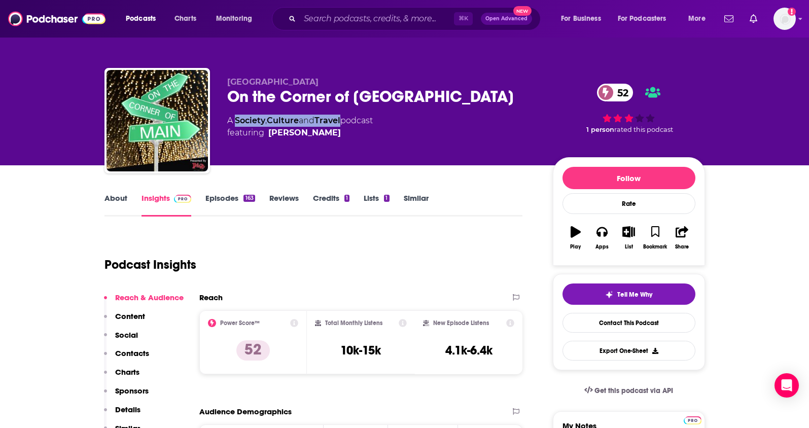
drag, startPoint x: 346, startPoint y: 119, endPoint x: 236, endPoint y: 118, distance: 109.5
click at [236, 118] on div "A Society , Culture and Travel podcast featuring [PERSON_NAME]" at bounding box center [300, 127] width 146 height 24
click at [370, 22] on input "Search podcasts, credits, & more..." at bounding box center [377, 19] width 154 height 16
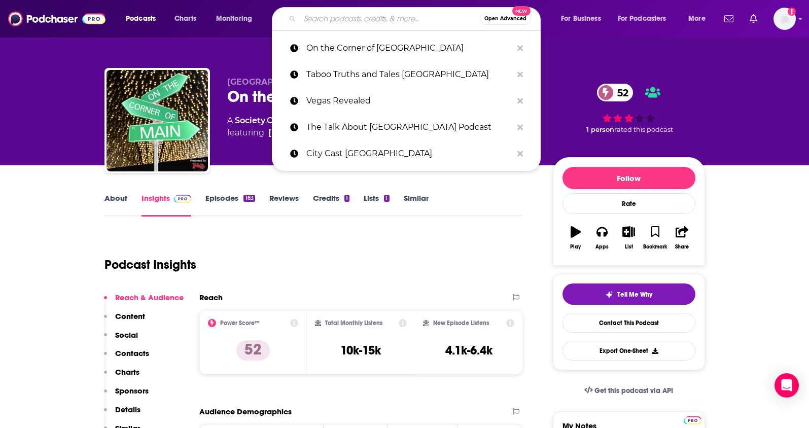
paste input "Unlikely with [PERSON_NAME]"
type input "Unlikely with [PERSON_NAME]"
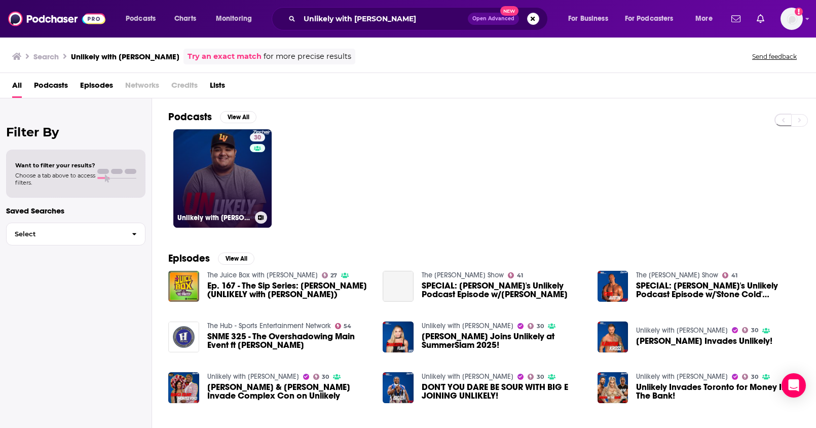
click at [225, 179] on link "30 Unlikely with [PERSON_NAME]" at bounding box center [222, 178] width 98 height 98
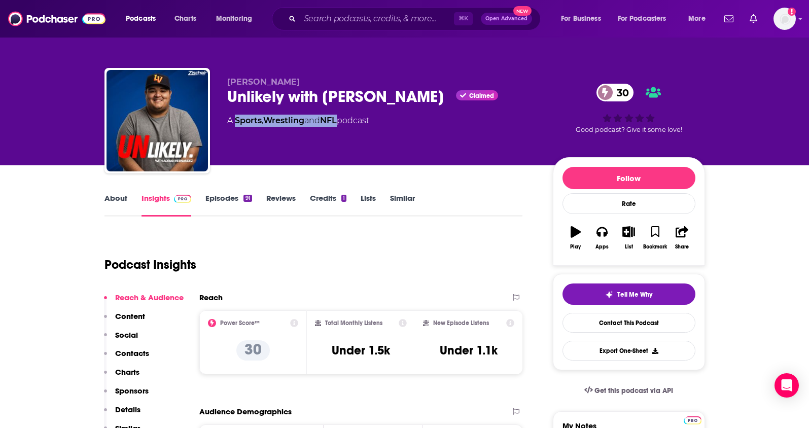
drag, startPoint x: 338, startPoint y: 122, endPoint x: 236, endPoint y: 124, distance: 101.4
click at [236, 124] on div "A Sports , Wrestling and NFL podcast" at bounding box center [298, 121] width 142 height 12
click at [110, 198] on link "About" at bounding box center [115, 204] width 23 height 23
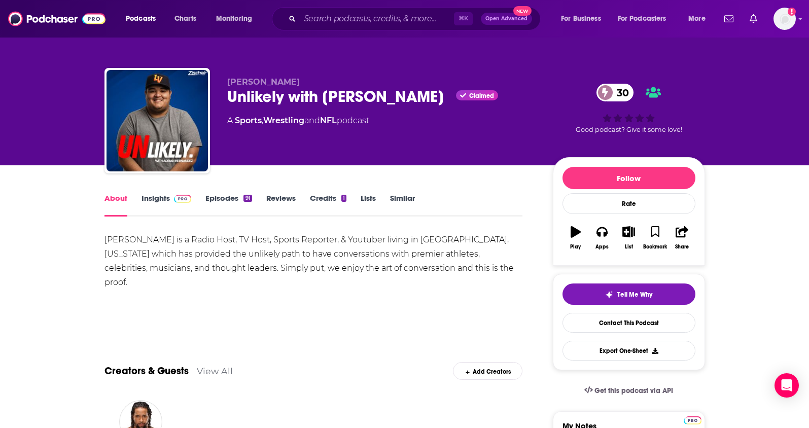
drag, startPoint x: 322, startPoint y: 81, endPoint x: 225, endPoint y: 85, distance: 96.9
click at [225, 85] on div "[PERSON_NAME] Unlikely with [PERSON_NAME] Claimed 30 A Sports , Wrestling and N…" at bounding box center [404, 123] width 600 height 110
click at [146, 199] on link "Insights" at bounding box center [166, 204] width 50 height 23
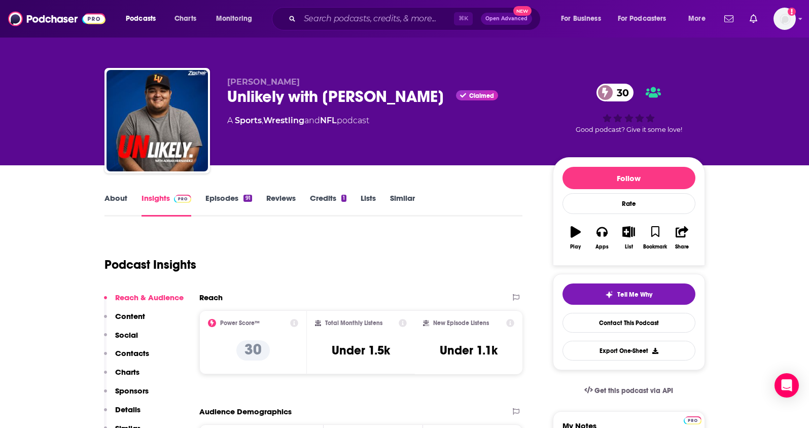
click at [132, 351] on p "Contacts" at bounding box center [132, 353] width 34 height 10
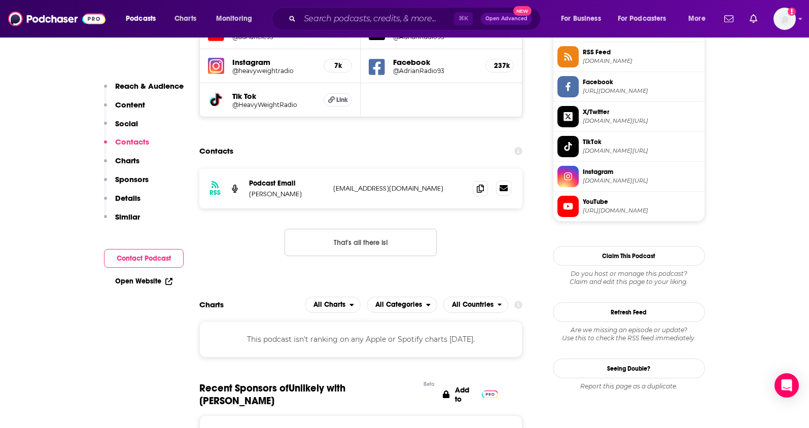
scroll to position [768, 0]
click at [485, 192] on span at bounding box center [480, 187] width 15 height 15
click at [346, 23] on input "Search podcasts, credits, & more..." at bounding box center [377, 19] width 154 height 16
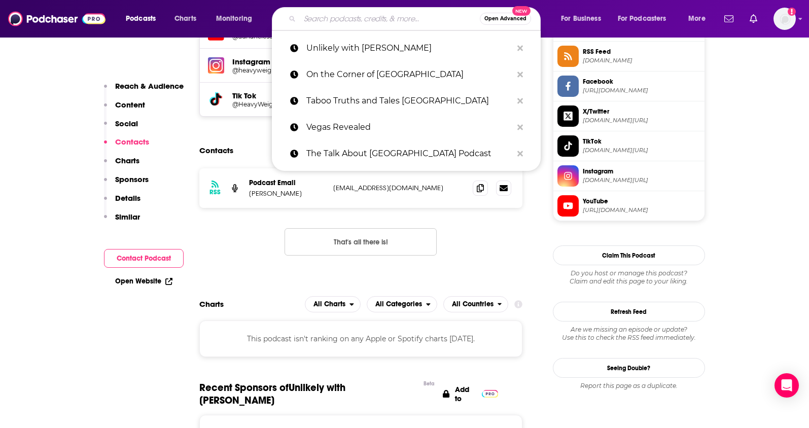
paste input "Vegas Bad Boyz of Podcasting"
type input "Vegas Bad Boyz of Podcasting"
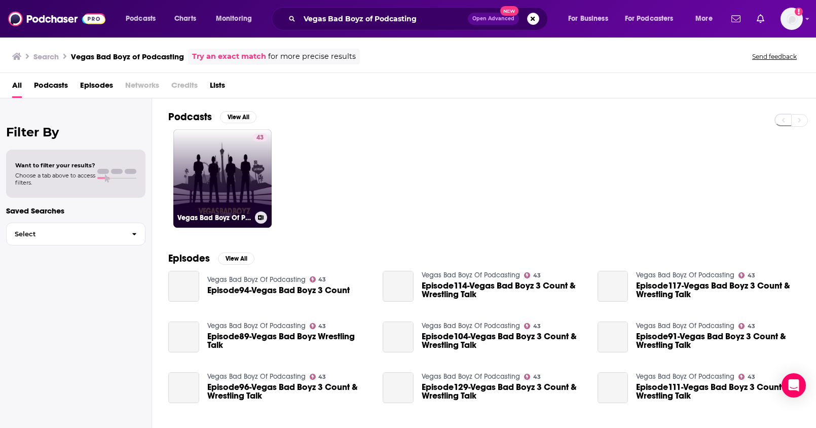
click at [229, 162] on link "43 Vegas Bad Boyz Of Podcasting" at bounding box center [222, 178] width 98 height 98
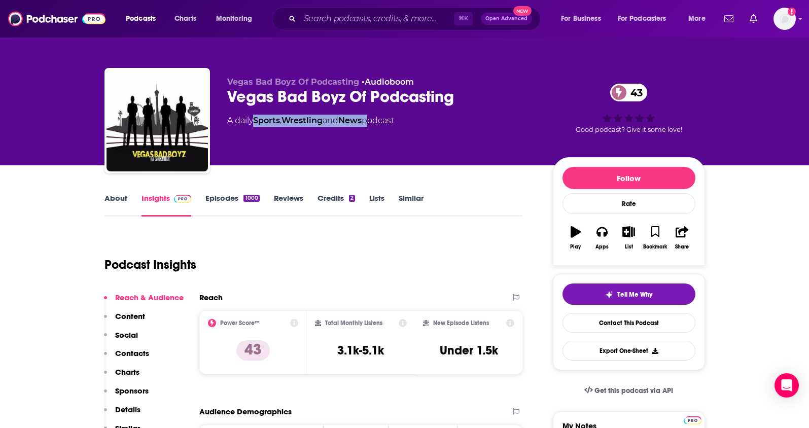
drag, startPoint x: 372, startPoint y: 119, endPoint x: 316, endPoint y: 54, distance: 85.9
click at [256, 122] on div "A daily Sports , Wrestling and News podcast" at bounding box center [310, 121] width 167 height 12
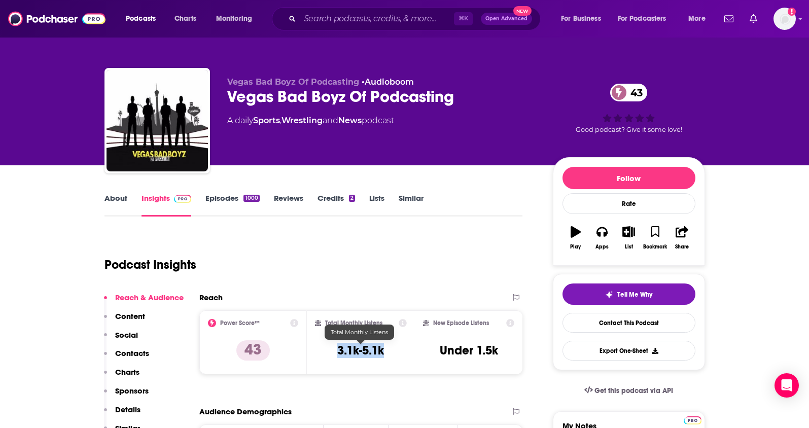
drag, startPoint x: 396, startPoint y: 347, endPoint x: 441, endPoint y: 22, distance: 327.6
click at [329, 347] on div "Total Monthly Listens 3.1k-5.1k" at bounding box center [361, 342] width 92 height 47
click at [116, 198] on link "About" at bounding box center [115, 204] width 23 height 23
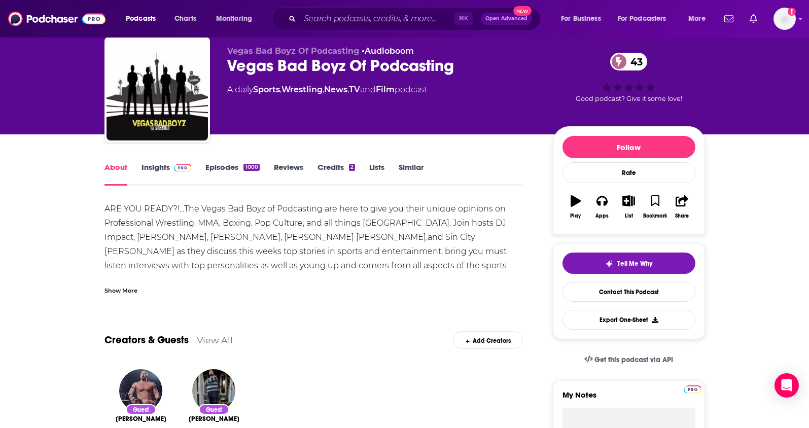
scroll to position [48, 0]
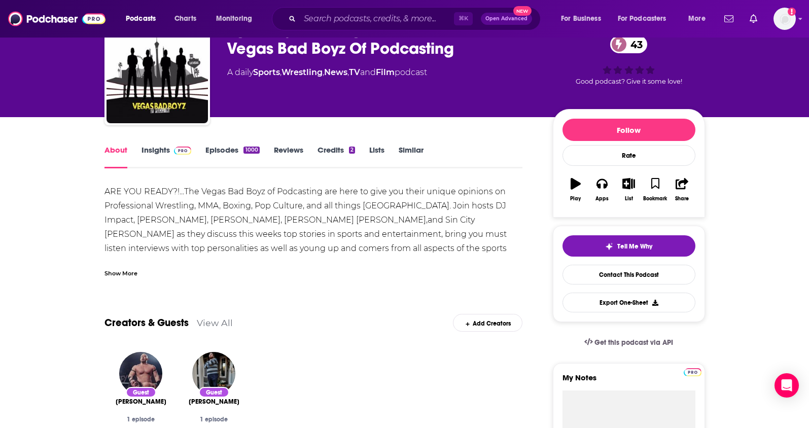
drag, startPoint x: 449, startPoint y: 203, endPoint x: 450, endPoint y: 209, distance: 6.6
click at [450, 209] on div "ARE YOU READY?!...The Vegas Bad Boyz of Podcasting are here to give you their u…" at bounding box center [313, 242] width 418 height 114
click at [154, 151] on link "Insights" at bounding box center [166, 156] width 50 height 23
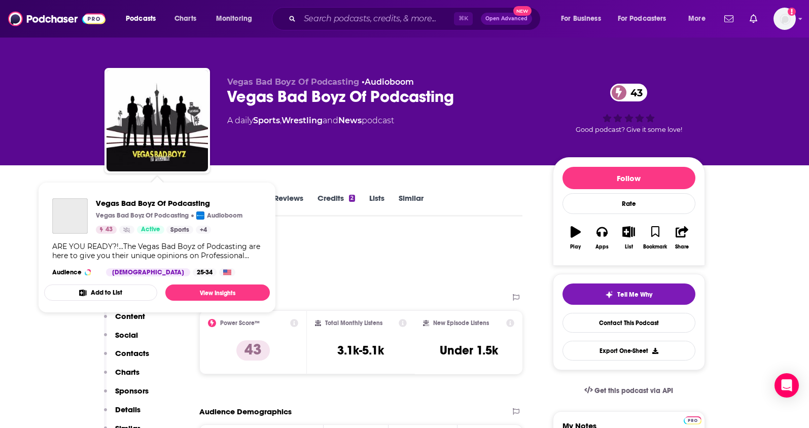
click at [130, 353] on p "Contacts" at bounding box center [132, 353] width 34 height 10
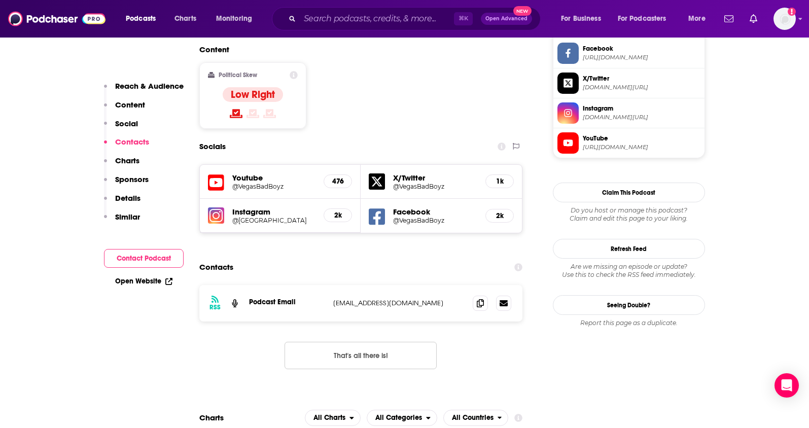
scroll to position [858, 0]
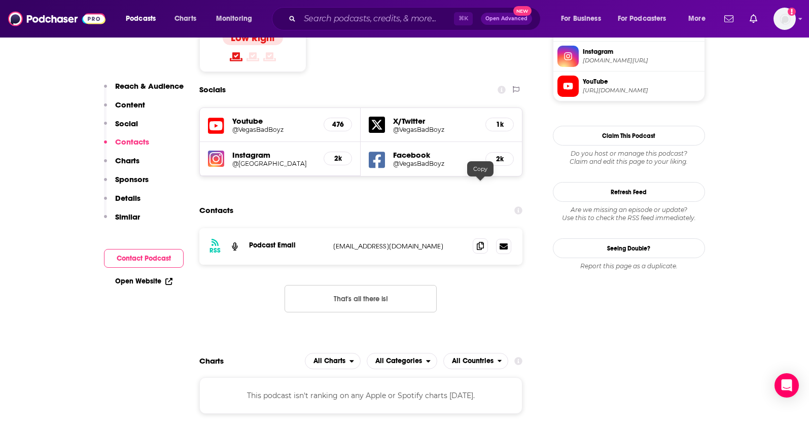
click at [476, 238] on span at bounding box center [480, 245] width 15 height 15
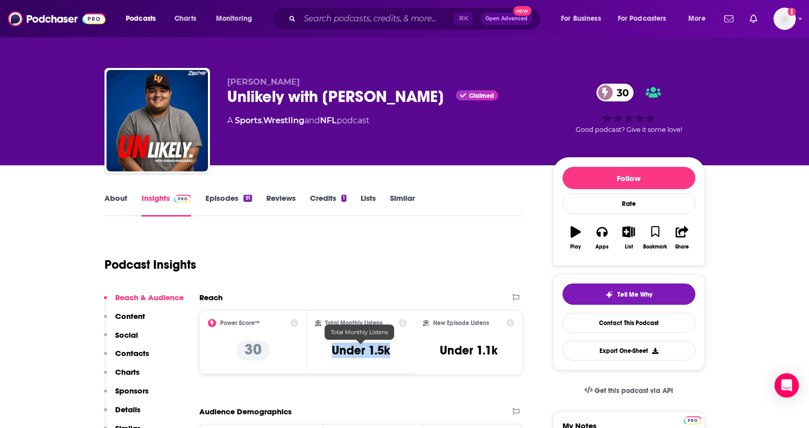
drag, startPoint x: 391, startPoint y: 352, endPoint x: 331, endPoint y: 350, distance: 60.4
click at [331, 350] on div "Total Monthly Listens Under 1.5k" at bounding box center [361, 342] width 92 height 47
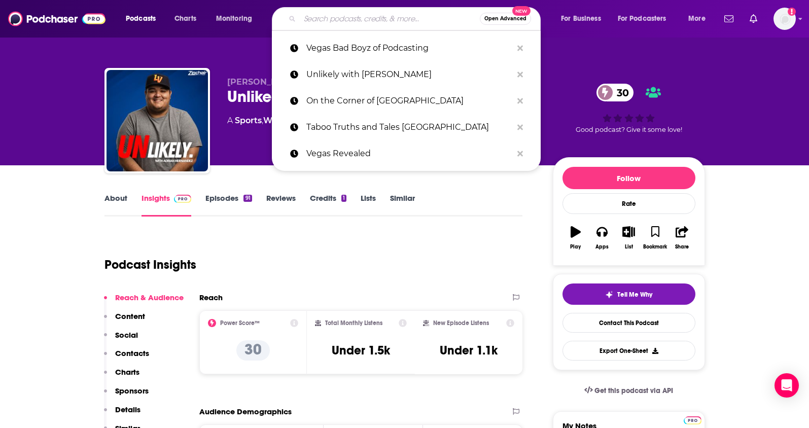
click at [345, 21] on input "Search podcasts, credits, & more..." at bounding box center [390, 19] width 180 height 16
paste input "Visit Vegas Places with Coyal"
type input "Visit Vegas Places with Coyal"
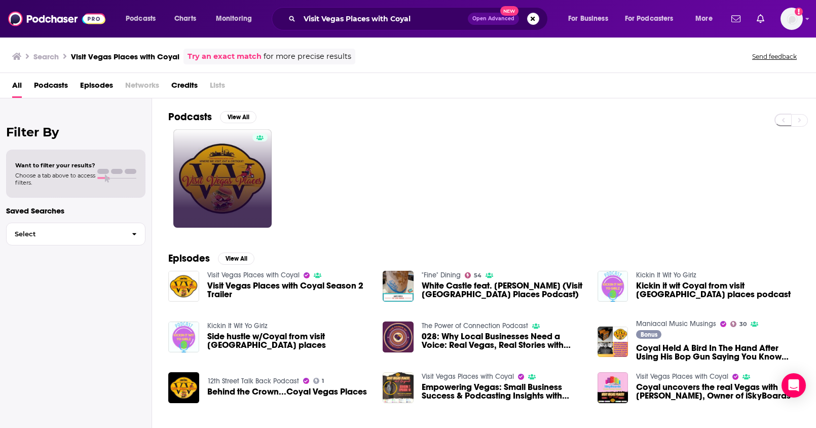
click at [239, 189] on link at bounding box center [222, 178] width 98 height 98
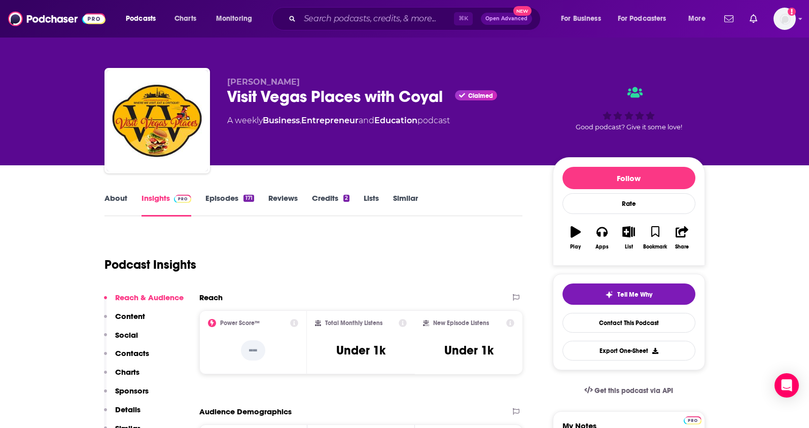
click at [114, 195] on link "About" at bounding box center [115, 204] width 23 height 23
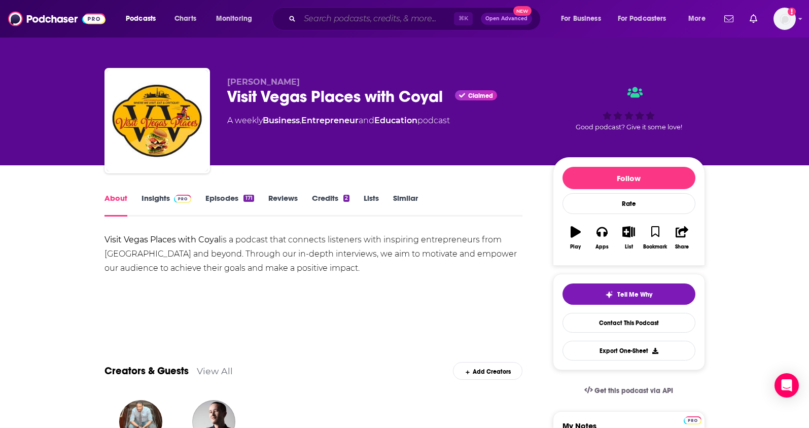
click at [358, 16] on input "Search podcasts, credits, & more..." at bounding box center [377, 19] width 154 height 16
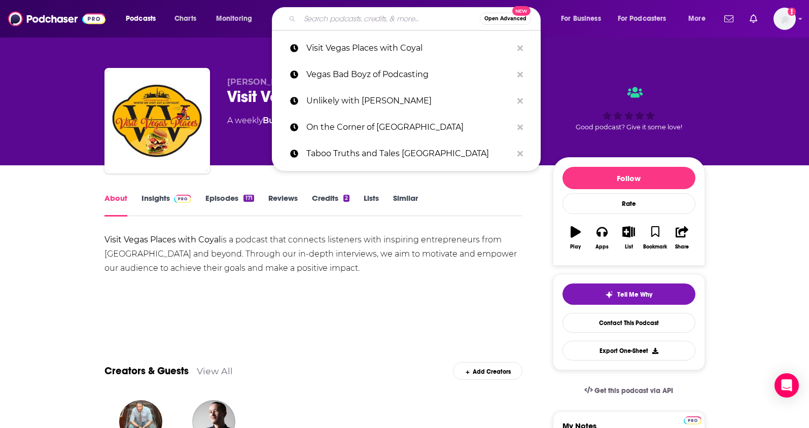
paste input "The Las Vegas Hangout Podcast"
type input "The Las Vegas Hangout Podcast"
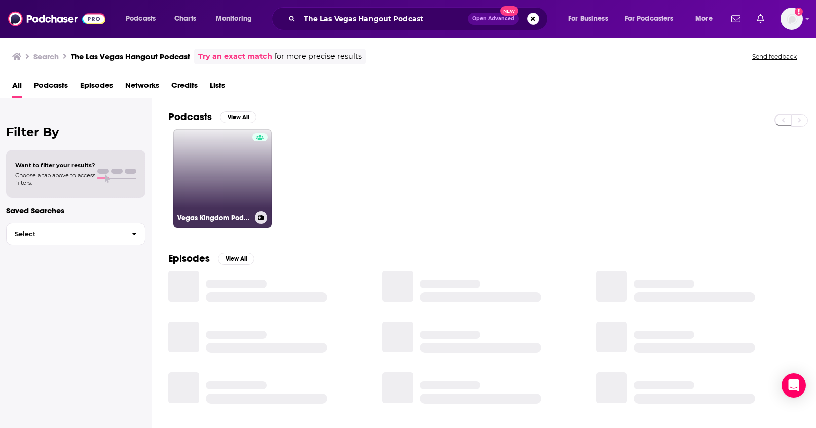
click at [245, 173] on link "Vegas Kingdom Podcast" at bounding box center [222, 178] width 98 height 98
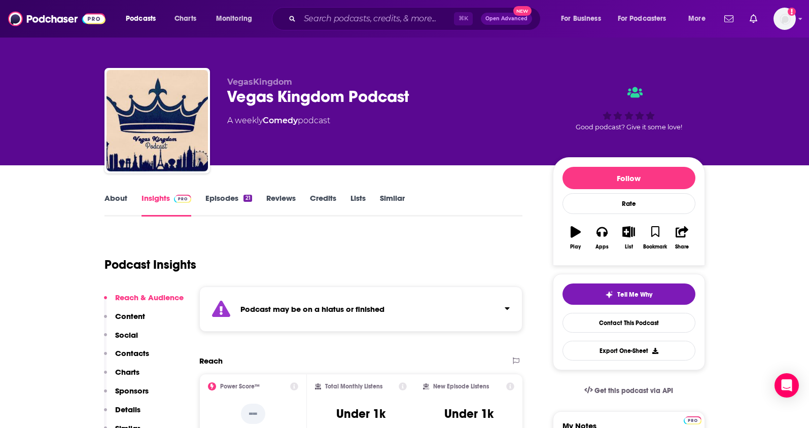
click at [121, 201] on link "About" at bounding box center [115, 204] width 23 height 23
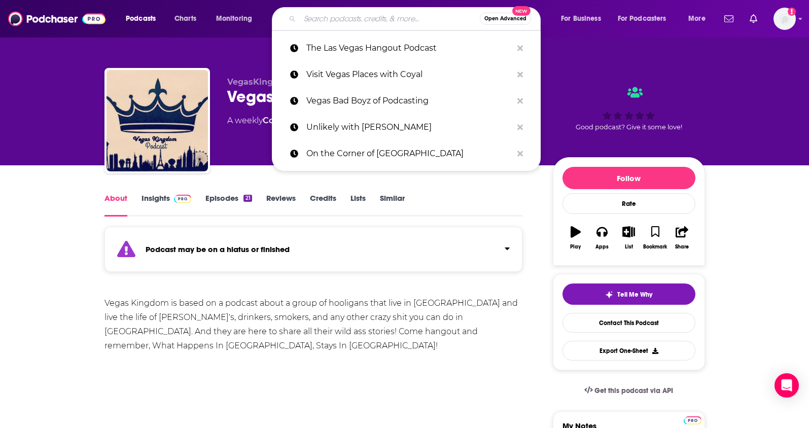
click at [345, 22] on input "Search podcasts, credits, & more..." at bounding box center [390, 19] width 180 height 16
paste input "The [PERSON_NAME] Does Vegas Podcast"
type input "The [PERSON_NAME] Does Vegas Podcast"
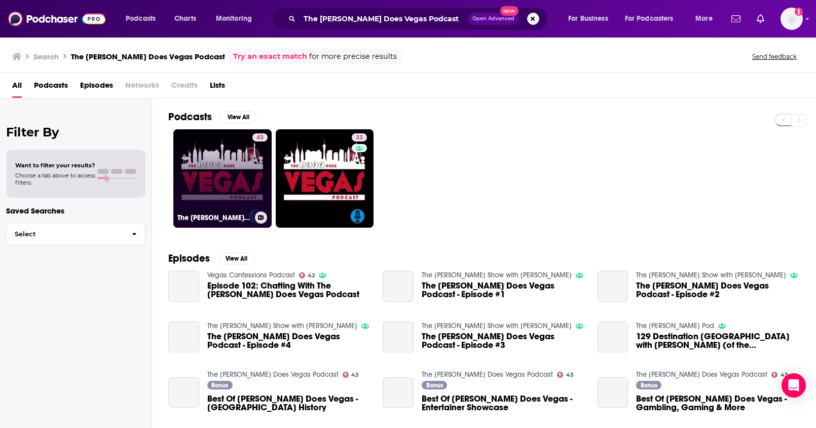
click at [229, 166] on link "43 The [PERSON_NAME] Does Vegas Podcast" at bounding box center [222, 178] width 98 height 98
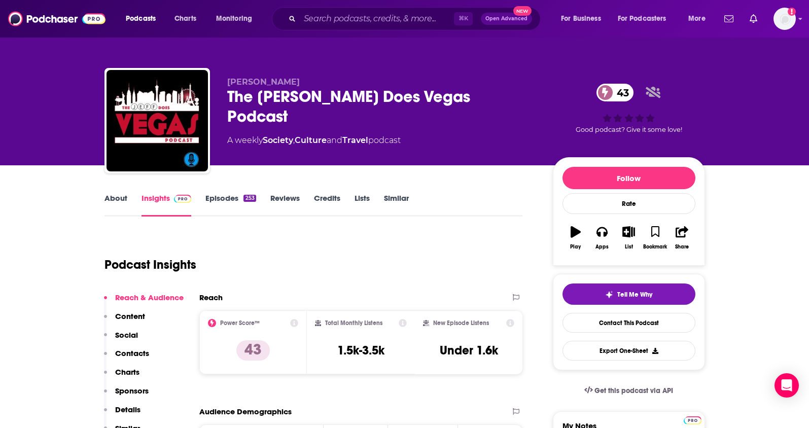
click at [120, 198] on link "About" at bounding box center [115, 204] width 23 height 23
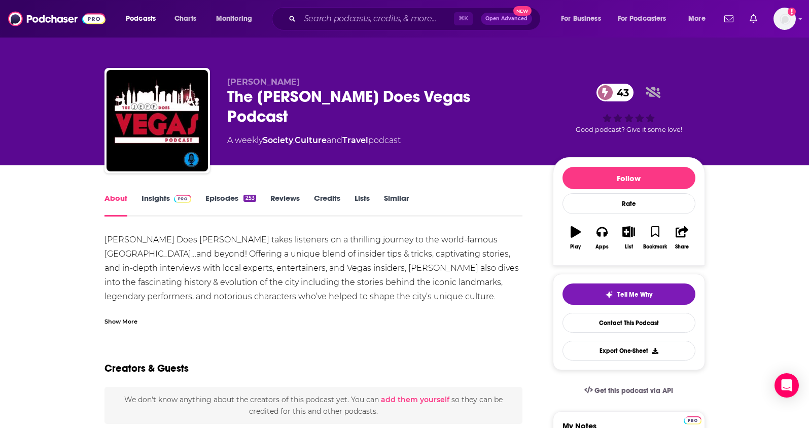
click at [115, 321] on div "Show More" at bounding box center [120, 321] width 33 height 10
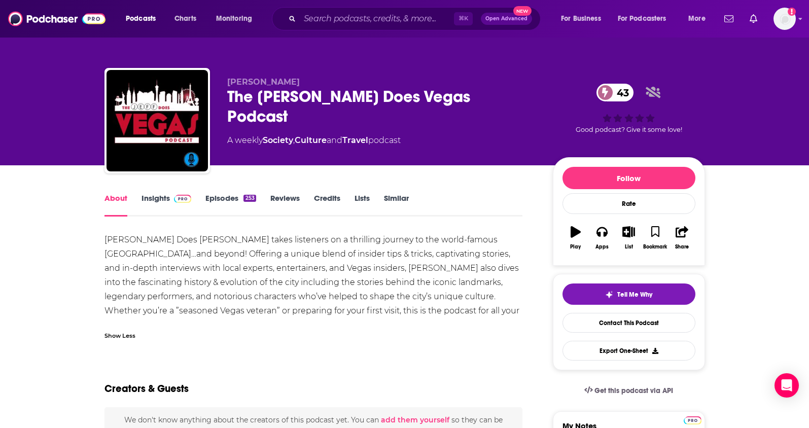
click at [151, 200] on link "Insights" at bounding box center [166, 204] width 50 height 23
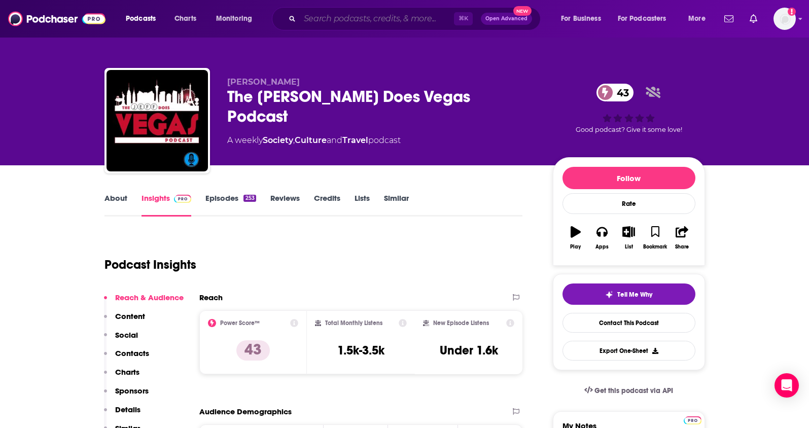
click at [363, 24] on input "Search podcasts, credits, & more..." at bounding box center [377, 19] width 154 height 16
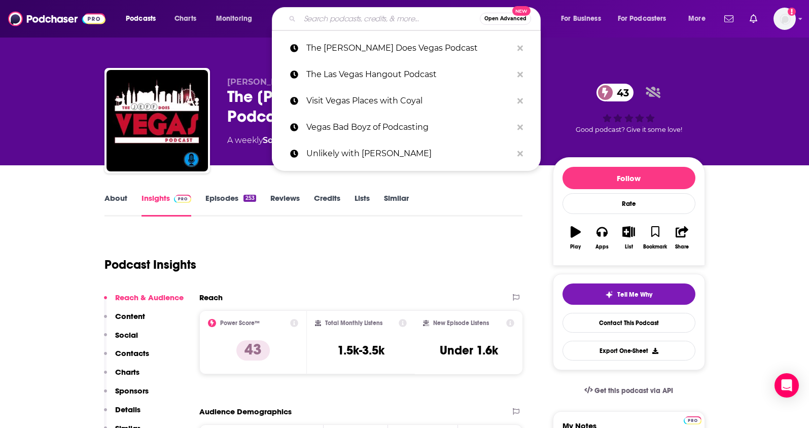
paste input "Vegas Never Sleeps"
type input "Vegas Never Sleeps"
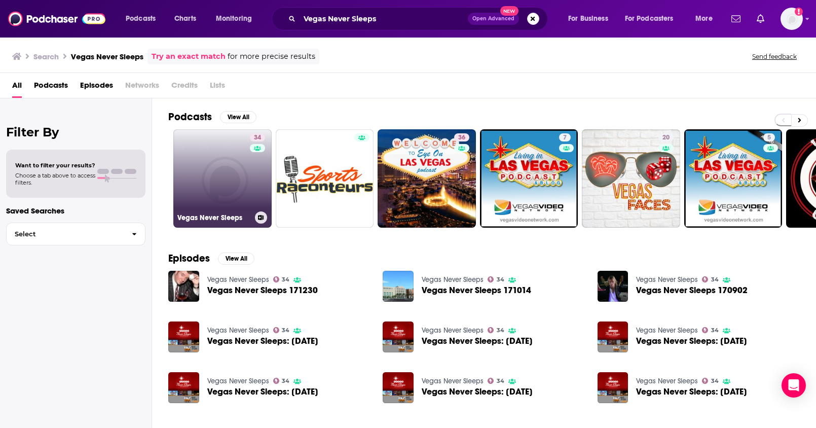
click at [239, 166] on link "34 Vegas Never Sleeps" at bounding box center [222, 178] width 98 height 98
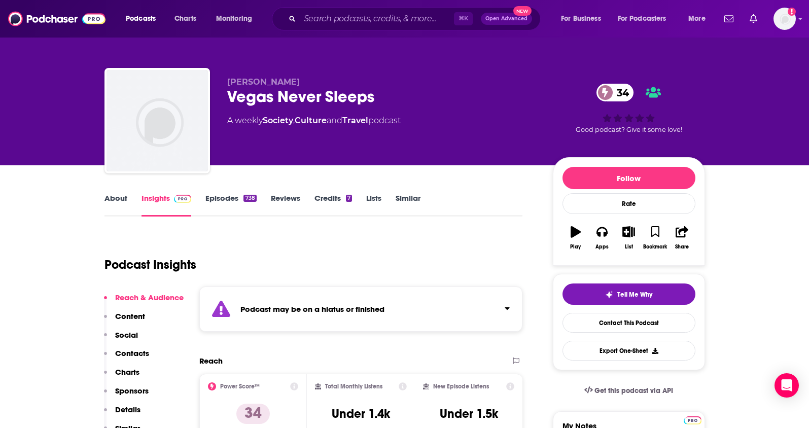
click at [121, 202] on link "About" at bounding box center [115, 204] width 23 height 23
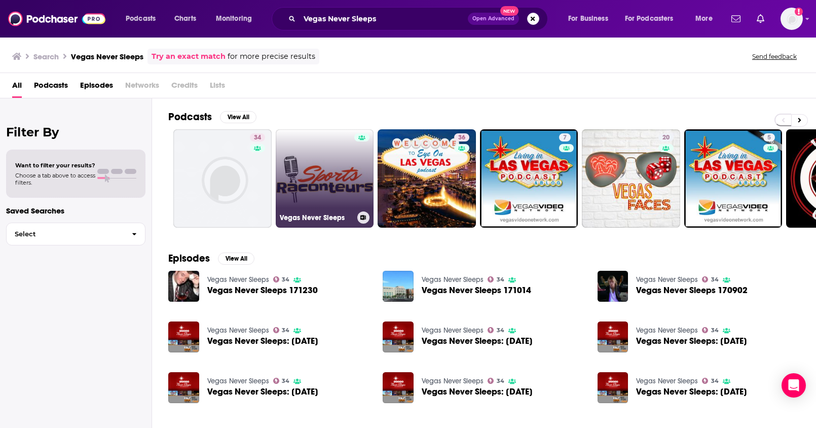
click at [324, 183] on link "Vegas Never Sleeps" at bounding box center [325, 178] width 98 height 98
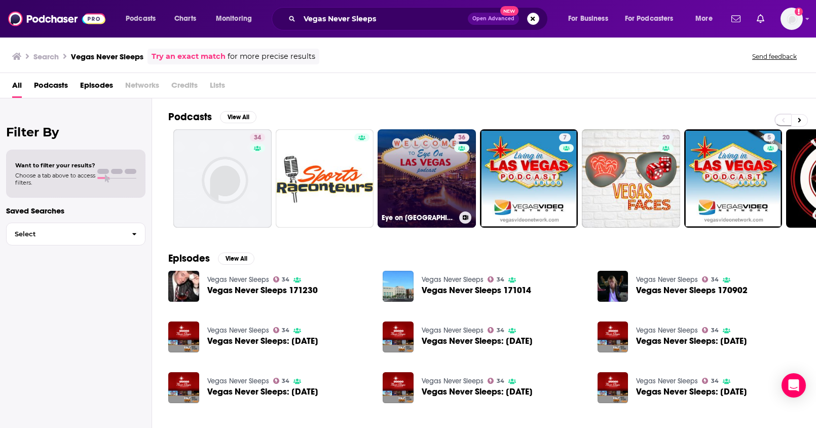
click at [421, 184] on link "36 Eye on [GEOGRAPHIC_DATA]" at bounding box center [427, 178] width 98 height 98
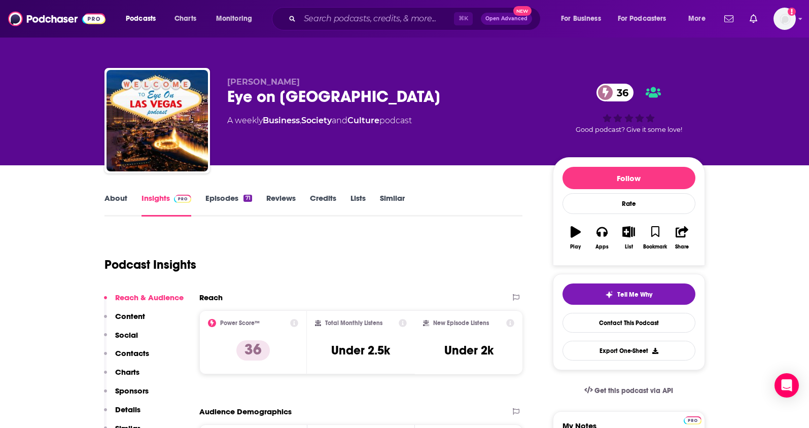
click at [125, 195] on link "About" at bounding box center [115, 204] width 23 height 23
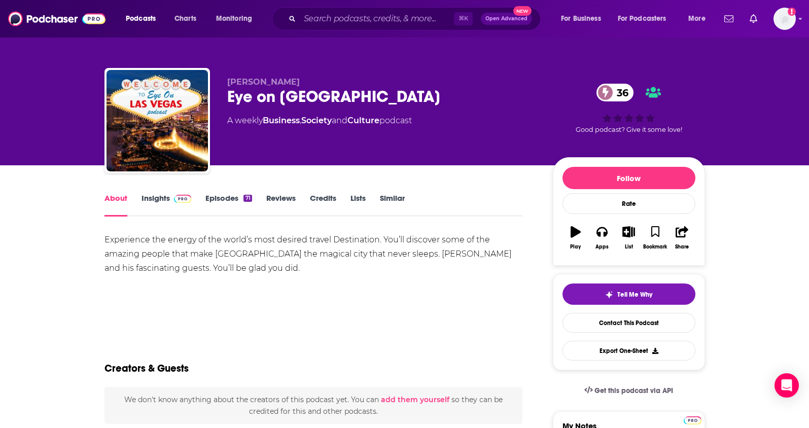
click at [158, 199] on link "Insights" at bounding box center [166, 204] width 50 height 23
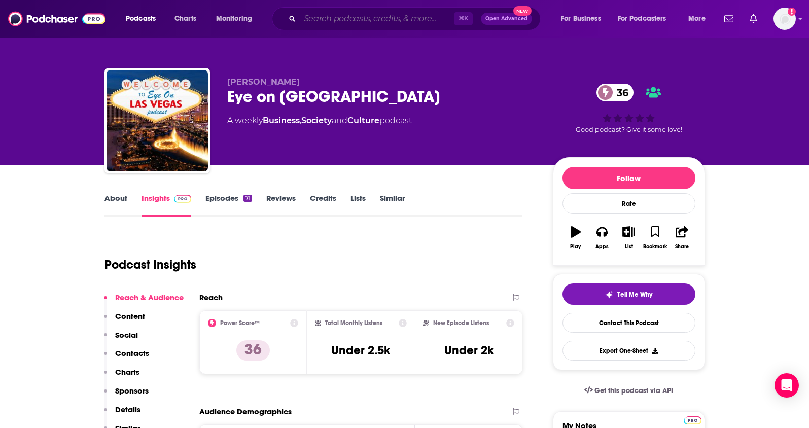
click at [341, 19] on input "Search podcasts, credits, & more..." at bounding box center [377, 19] width 154 height 16
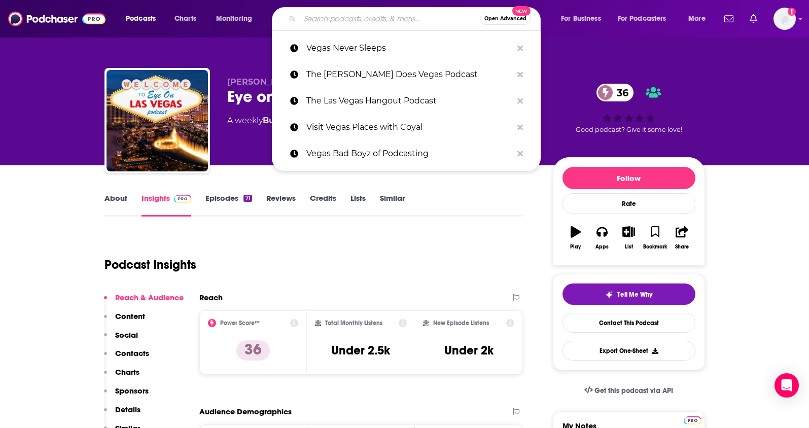
paste input "Mobbed Up: The Fight for [GEOGRAPHIC_DATA]"
type input "Mobbed Up: The Fight for [GEOGRAPHIC_DATA]"
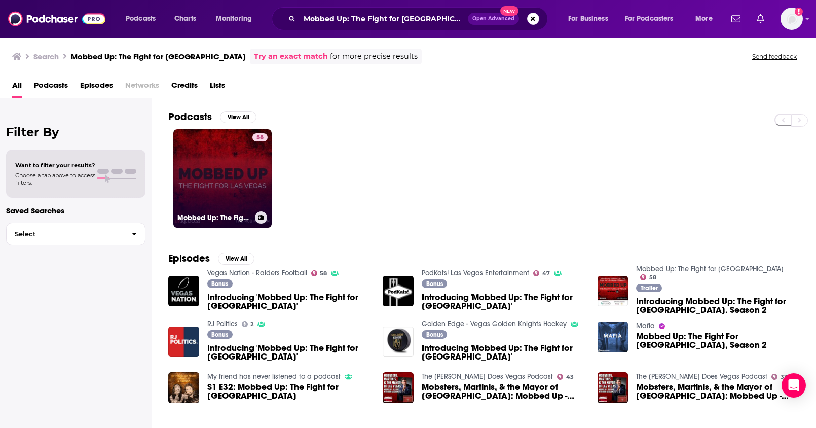
click at [228, 162] on link "58 Mobbed Up: The Fight for [GEOGRAPHIC_DATA]" at bounding box center [222, 178] width 98 height 98
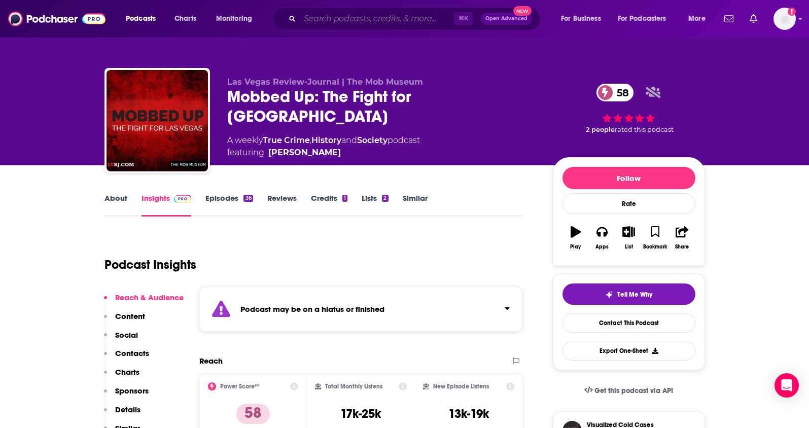
click at [317, 23] on input "Search podcasts, credits, & more..." at bounding box center [377, 19] width 154 height 16
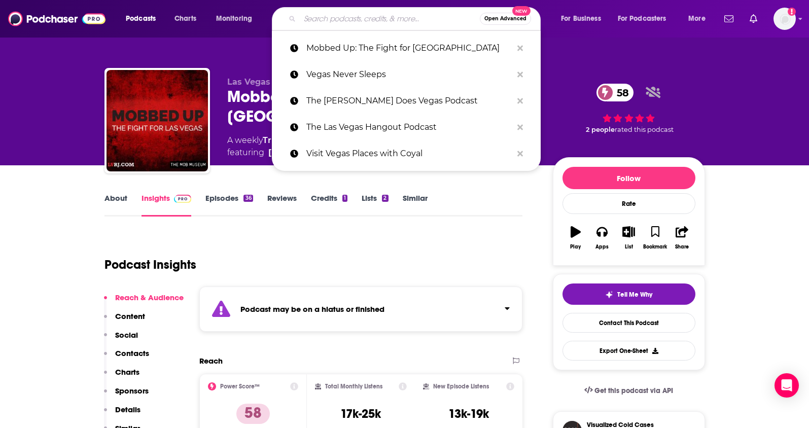
paste input "Inside the Life (The Mob Museum podcast)"
type input "Inside the Life (The Mob Museum podcast)"
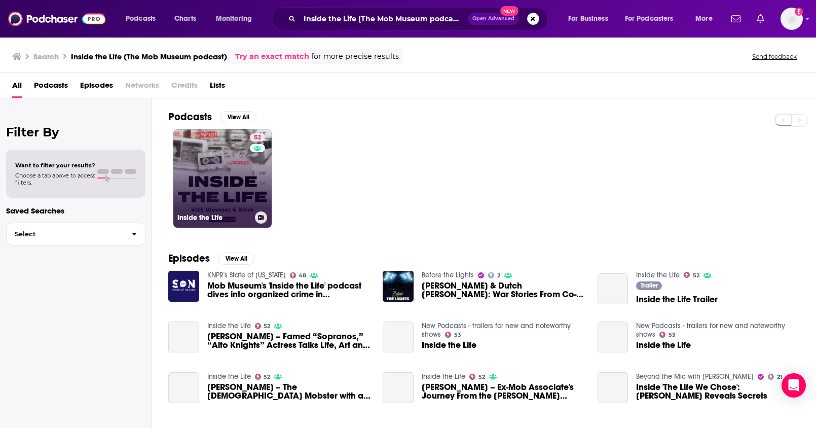
click at [237, 181] on link "52 Inside the Life" at bounding box center [222, 178] width 98 height 98
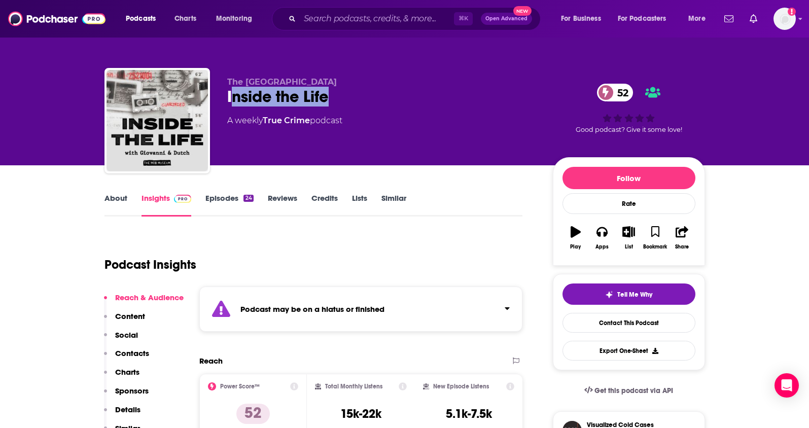
drag, startPoint x: 341, startPoint y: 90, endPoint x: 230, endPoint y: 91, distance: 110.6
click at [230, 91] on div "Inside the Life 52" at bounding box center [381, 97] width 309 height 20
click at [331, 100] on div "Inside the Life 52" at bounding box center [381, 97] width 309 height 20
drag, startPoint x: 352, startPoint y: 97, endPoint x: 228, endPoint y: 98, distance: 124.8
click at [228, 98] on div "Inside the Life 52" at bounding box center [381, 97] width 309 height 20
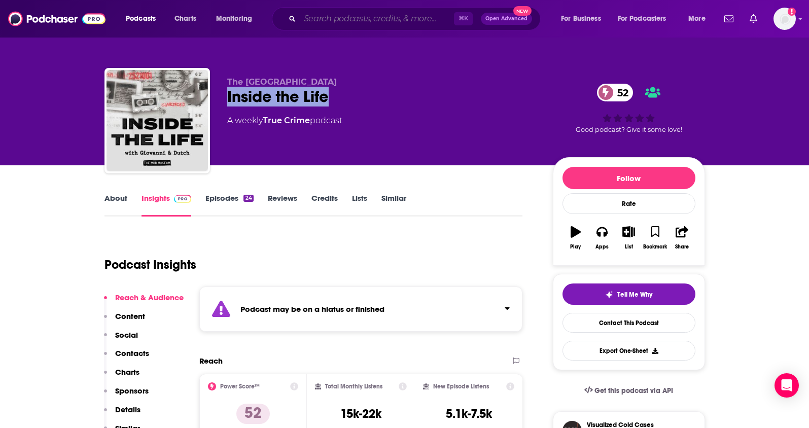
click at [367, 15] on input "Search podcasts, credits, & more..." at bounding box center [377, 19] width 154 height 16
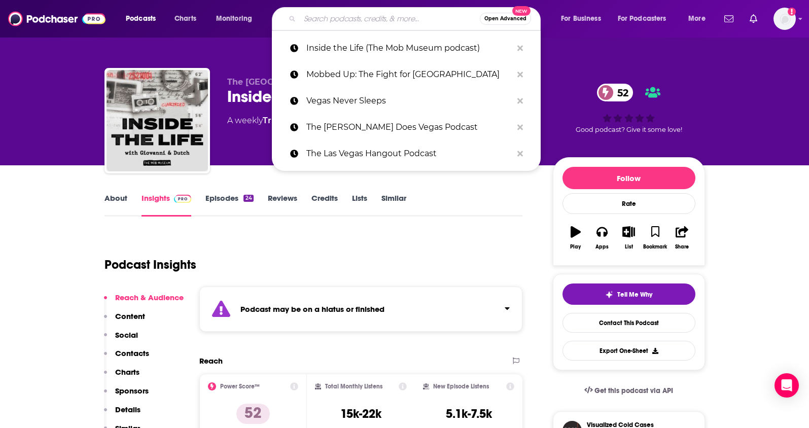
paste input "Sins & Survivors: A Las Vegas True Crime Podcast"
type input "Sins & Survivors: A Las Vegas True Crime Podcast"
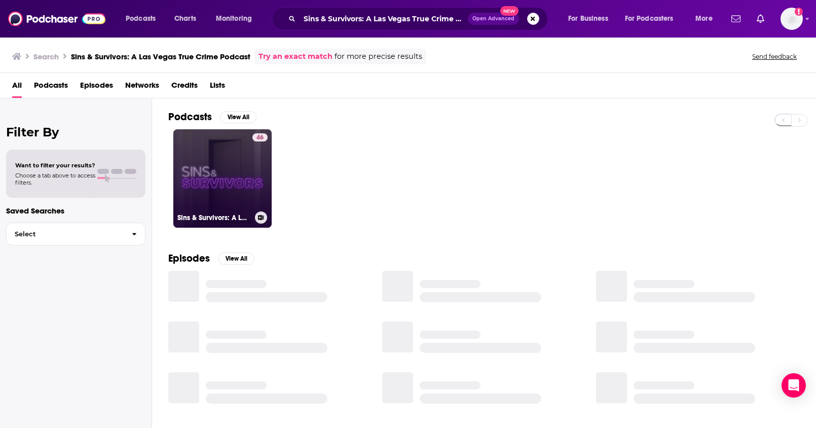
click at [251, 182] on link "46 Sins & Survivors: A Las Vegas True Crime Podcast" at bounding box center [222, 178] width 98 height 98
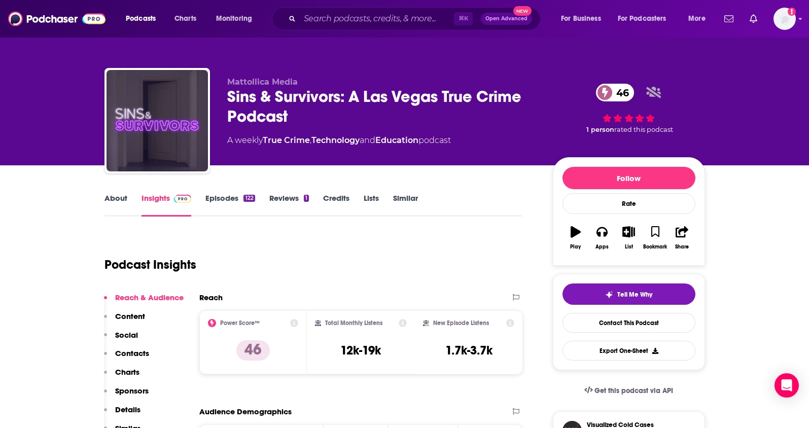
click at [236, 199] on link "Episodes 122" at bounding box center [229, 204] width 49 height 23
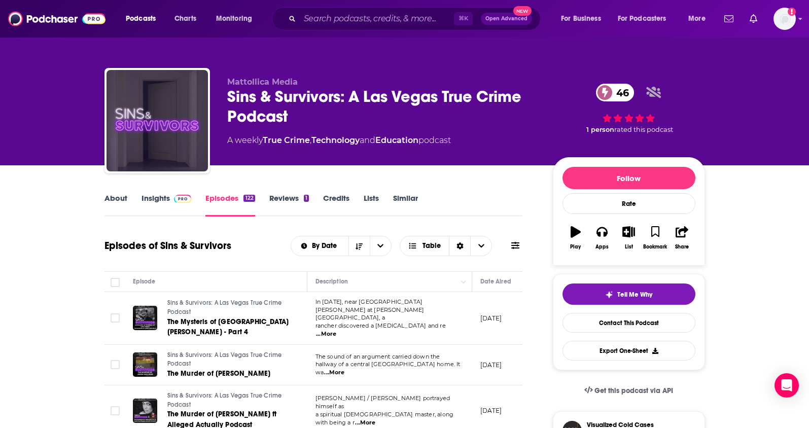
click at [161, 197] on link "Insights" at bounding box center [166, 204] width 50 height 23
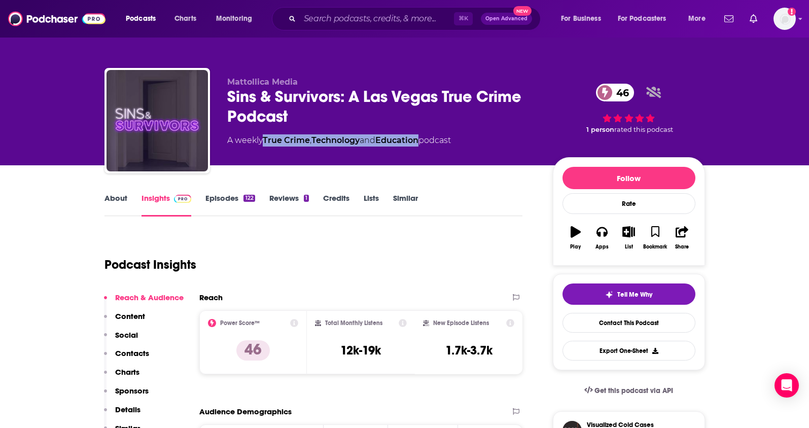
drag, startPoint x: 425, startPoint y: 142, endPoint x: 266, endPoint y: 144, distance: 159.8
click at [266, 144] on div "A weekly True Crime , Technology and Education podcast" at bounding box center [339, 140] width 224 height 12
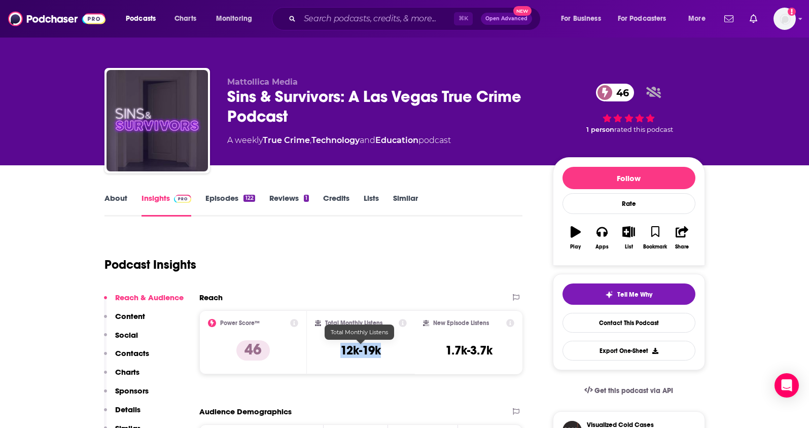
drag, startPoint x: 395, startPoint y: 351, endPoint x: 341, endPoint y: 356, distance: 53.9
click at [341, 356] on div "Total Monthly Listens 12k-19k" at bounding box center [361, 342] width 92 height 47
click at [125, 355] on p "Contacts" at bounding box center [132, 353] width 34 height 10
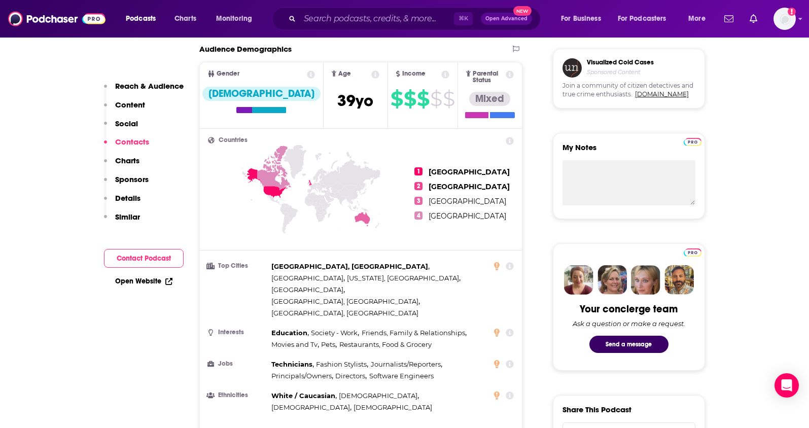
scroll to position [804, 0]
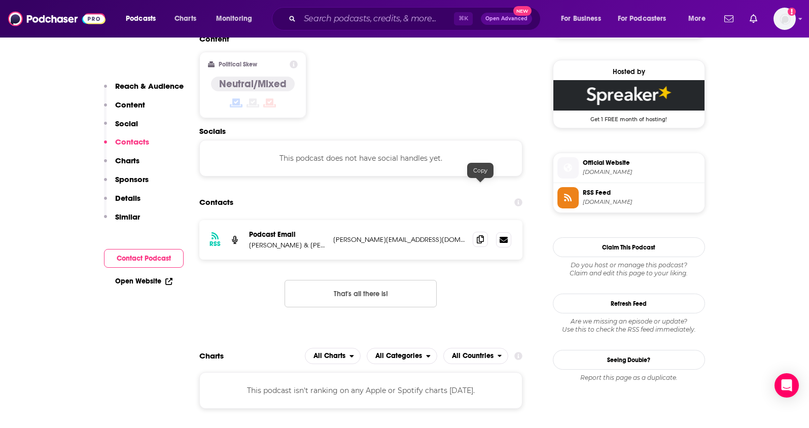
click at [483, 235] on icon at bounding box center [480, 239] width 7 height 8
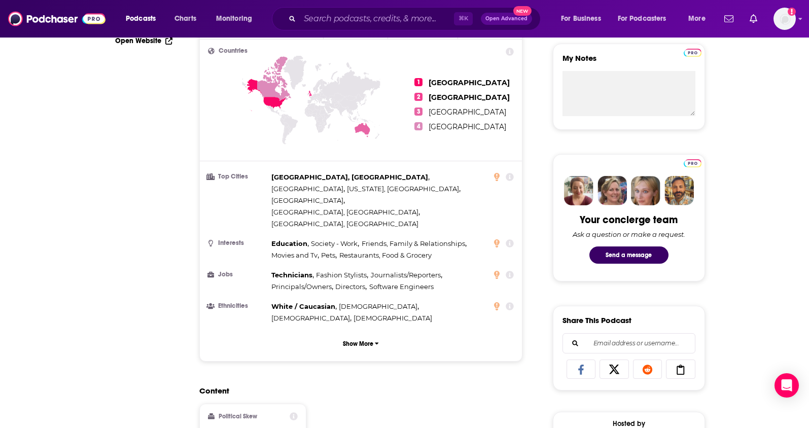
scroll to position [0, 0]
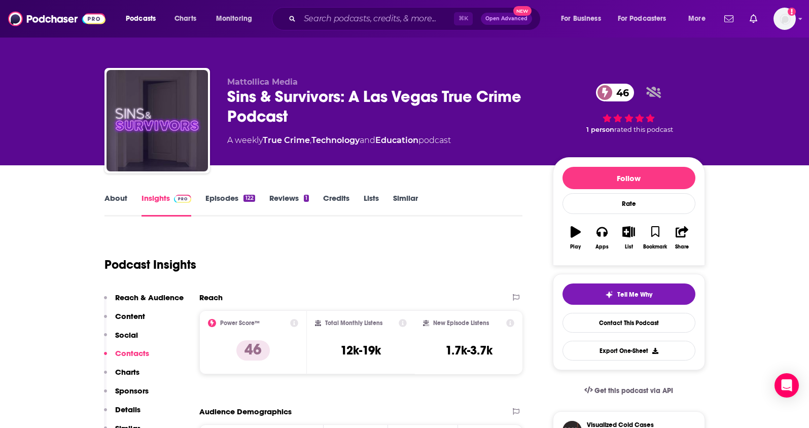
click at [121, 198] on link "About" at bounding box center [115, 204] width 23 height 23
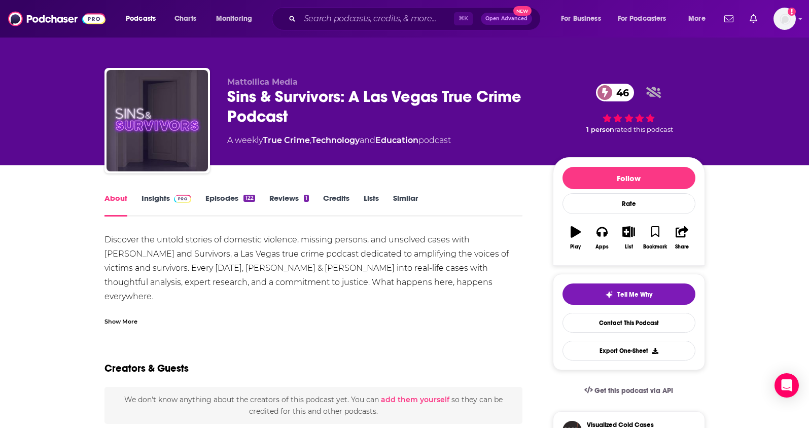
click at [153, 197] on link "Insights" at bounding box center [166, 204] width 50 height 23
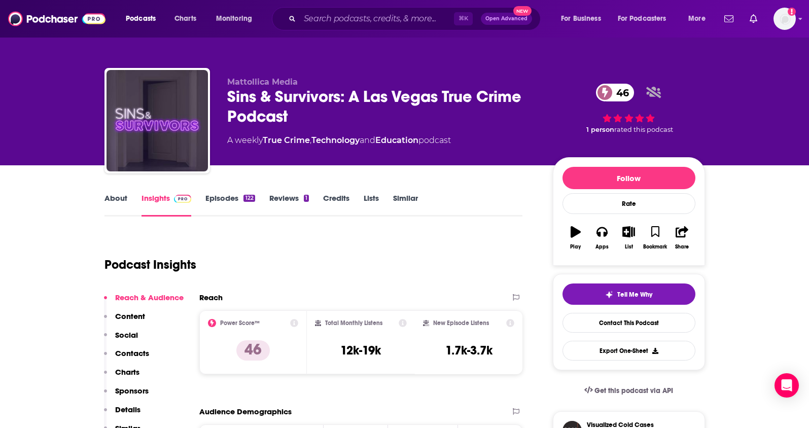
click at [125, 413] on p "Details" at bounding box center [127, 410] width 25 height 10
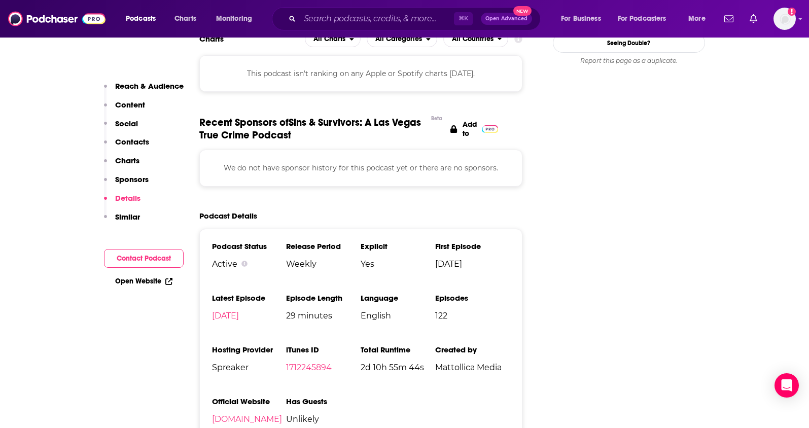
scroll to position [1148, 0]
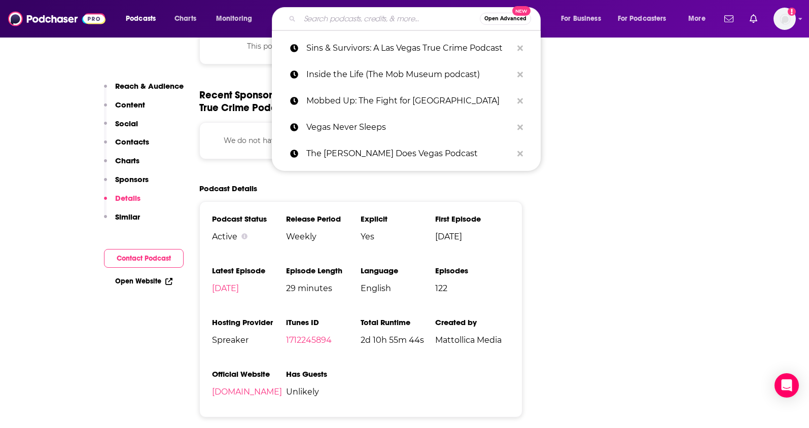
click at [336, 18] on input "Search podcasts, credits, & more..." at bounding box center [390, 19] width 180 height 16
paste input "Sin City Stories: Vegas True Crime"
type input "Sin City Stories: Vegas True Crime"
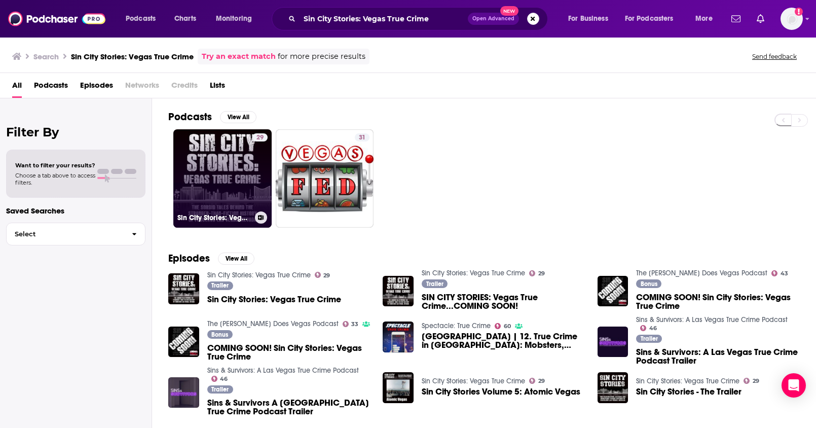
click at [207, 178] on link "29 Sin City Stories: Vegas True Crime" at bounding box center [222, 178] width 98 height 98
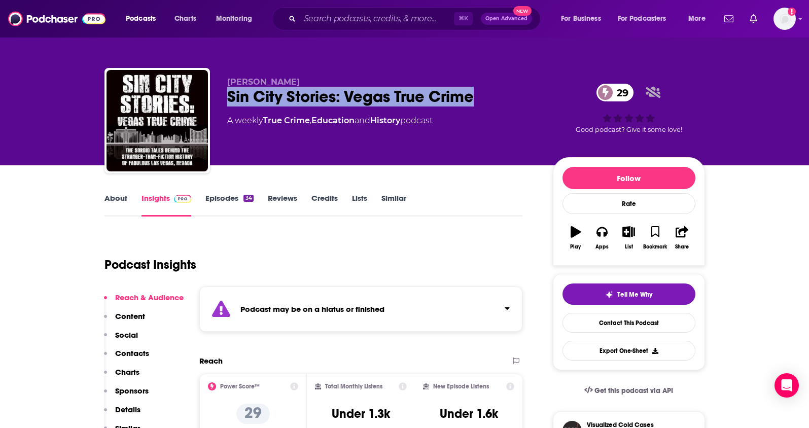
drag, startPoint x: 491, startPoint y: 98, endPoint x: 232, endPoint y: 98, distance: 259.1
click at [229, 100] on div "Sin City Stories: Vegas True Crime 29" at bounding box center [381, 97] width 309 height 20
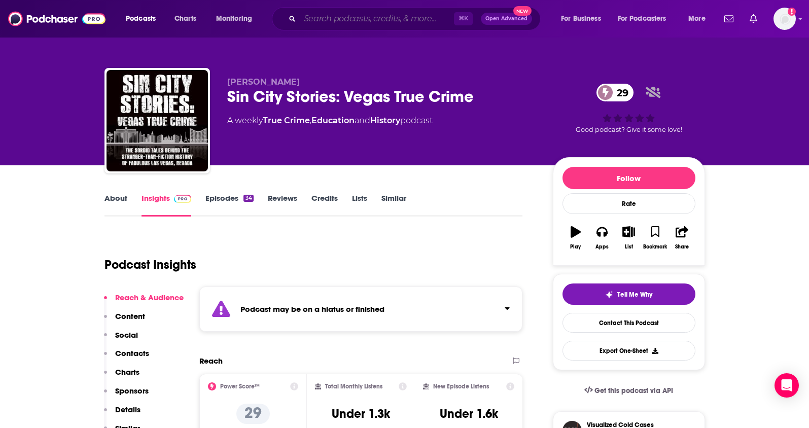
click at [316, 17] on input "Search podcasts, credits, & more..." at bounding box center [377, 19] width 154 height 16
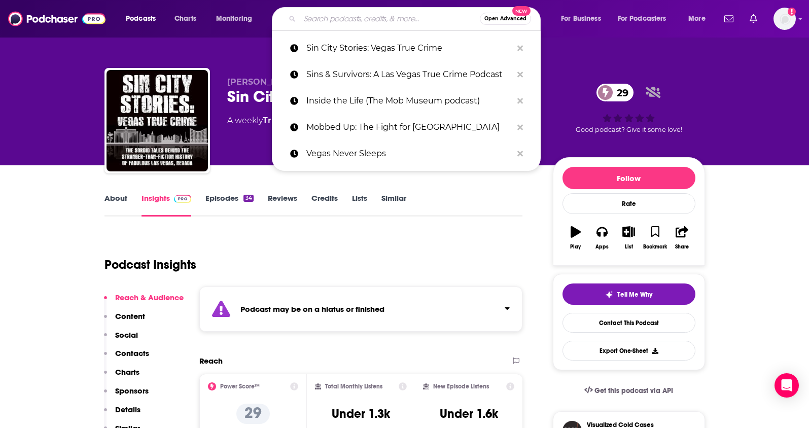
paste input "CSI [GEOGRAPHIC_DATA]: Cracking Cases / The Badge and Beyond"
type input "CSI [GEOGRAPHIC_DATA]: Cracking Cases / The Badge and Beyond"
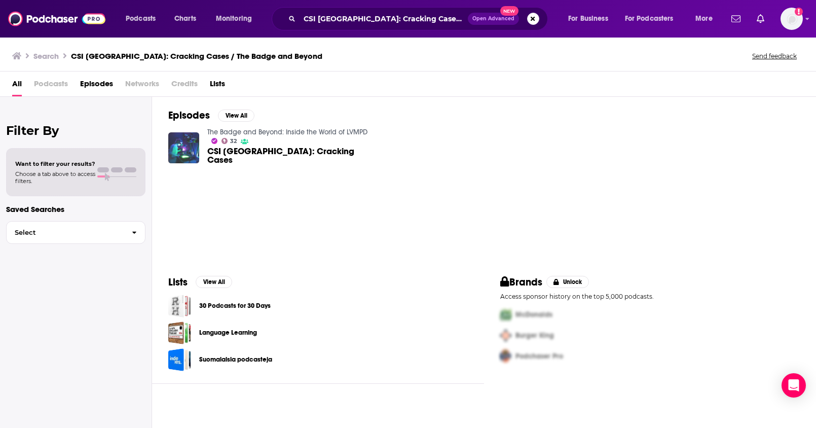
click at [186, 142] on img "CSI Las Vegas: Cracking Cases" at bounding box center [183, 147] width 31 height 31
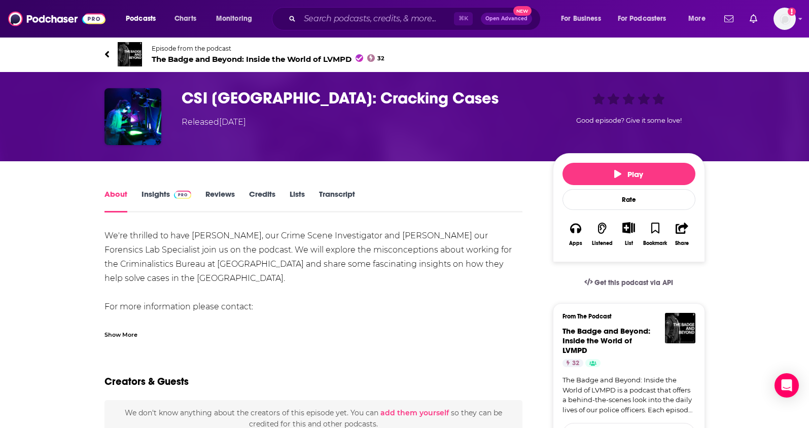
click at [228, 95] on h1 "CSI [GEOGRAPHIC_DATA]: Cracking Cases" at bounding box center [359, 98] width 355 height 20
click at [221, 102] on h1 "CSI [GEOGRAPHIC_DATA]: Cracking Cases" at bounding box center [359, 98] width 355 height 20
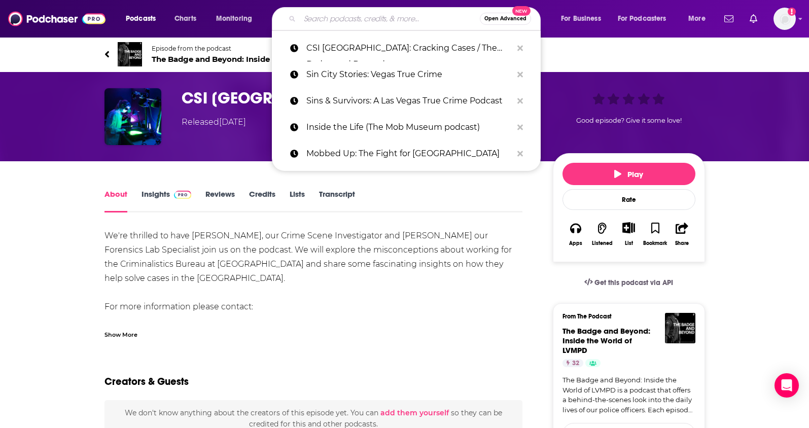
click at [384, 24] on input "Search podcasts, credits, & more..." at bounding box center [390, 19] width 180 height 16
paste input "CSI [GEOGRAPHIC_DATA]: Cracking Cases / The Badge and Beyond"
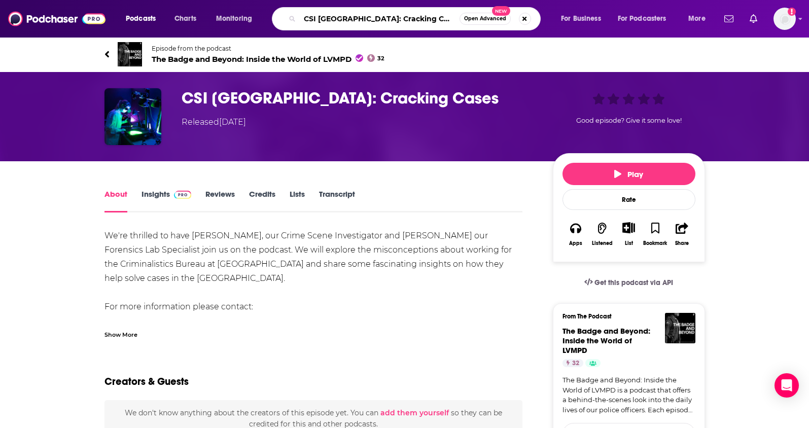
scroll to position [0, 55]
drag, startPoint x: 363, startPoint y: 18, endPoint x: 482, endPoint y: 30, distance: 119.8
click at [482, 30] on div "Podcasts Charts Monitoring CSI [GEOGRAPHIC_DATA]: Cracking Cases / The Badge an…" at bounding box center [404, 19] width 809 height 38
type input "CSI [GEOGRAPHIC_DATA]: Cracking Cases"
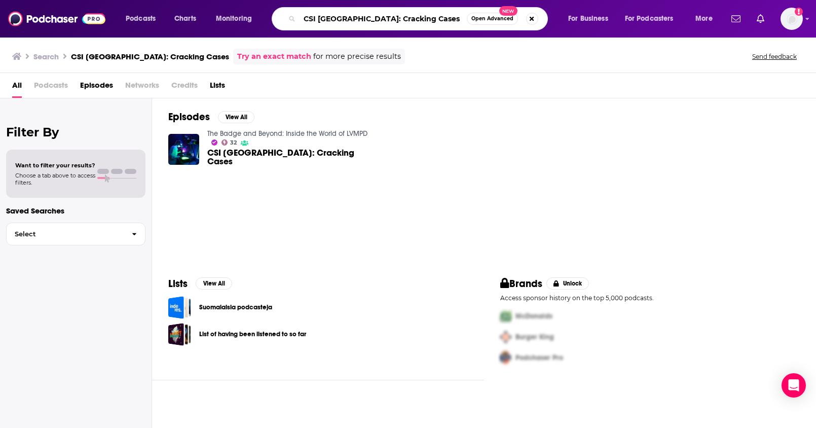
drag, startPoint x: 333, startPoint y: 13, endPoint x: 258, endPoint y: 5, distance: 75.0
click at [259, 5] on div "Podcasts Charts Monitoring CSI [GEOGRAPHIC_DATA]: Cracking Cases Open Advanced …" at bounding box center [408, 19] width 816 height 38
paste input "Break Away [GEOGRAPHIC_DATA]"
type input "Break Away [GEOGRAPHIC_DATA]"
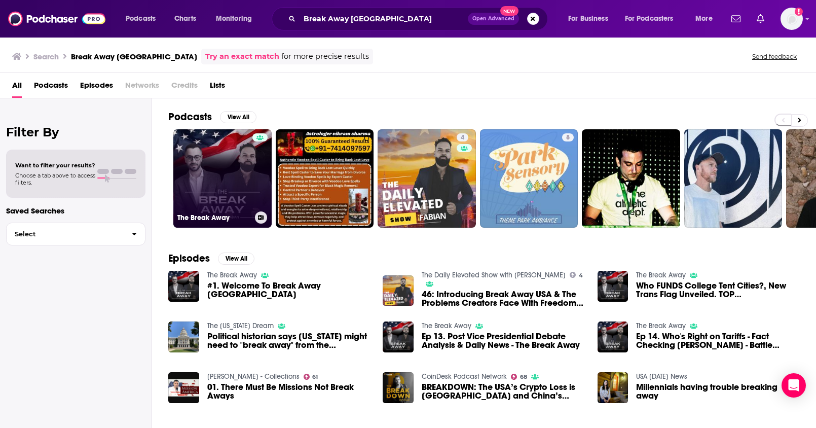
click at [242, 176] on link "The Break Away" at bounding box center [222, 178] width 98 height 98
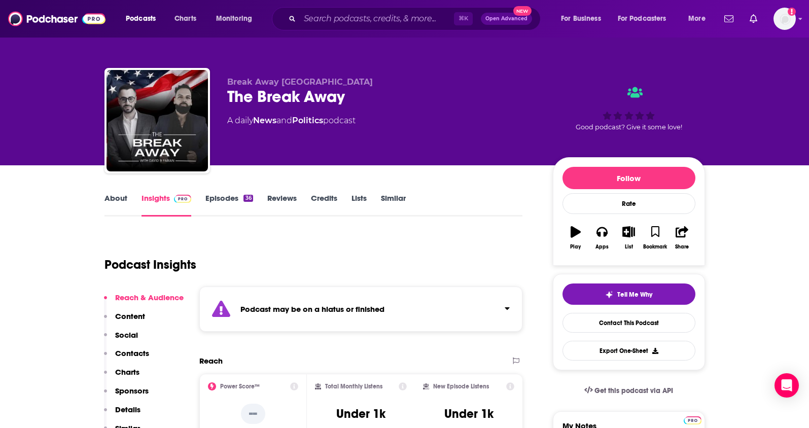
click at [132, 355] on p "Contacts" at bounding box center [132, 353] width 34 height 10
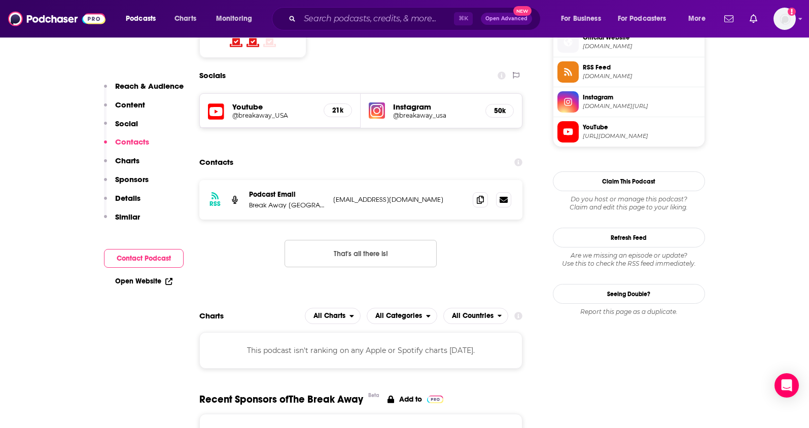
scroll to position [764, 0]
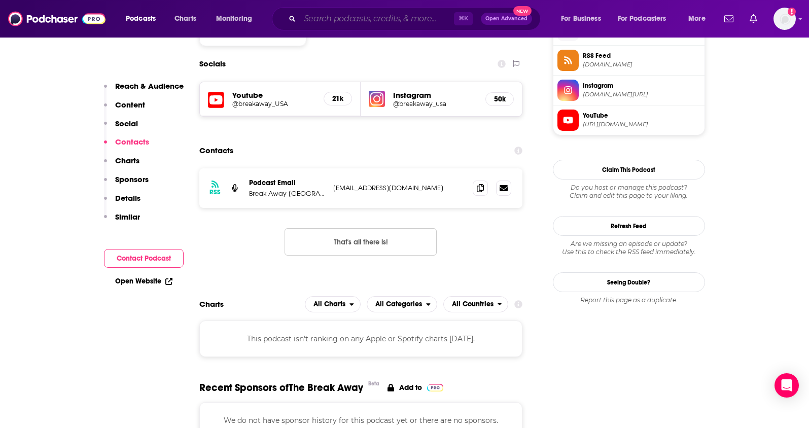
click at [309, 21] on input "Search podcasts, credits, & more..." at bounding box center [377, 19] width 154 height 16
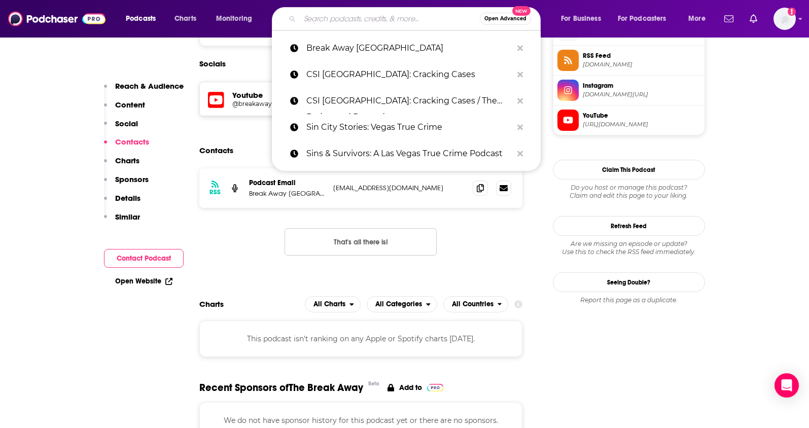
paste input "The [PERSON_NAME] Show"
type input "The [PERSON_NAME] Show"
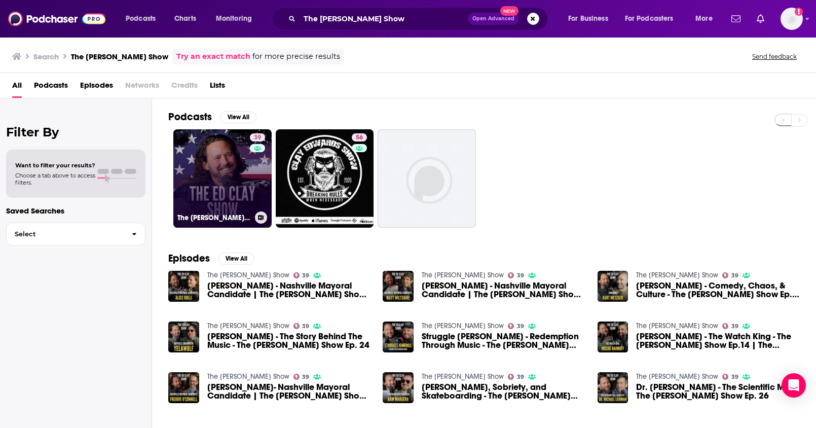
click at [219, 179] on link "39 The [PERSON_NAME] Show" at bounding box center [222, 178] width 98 height 98
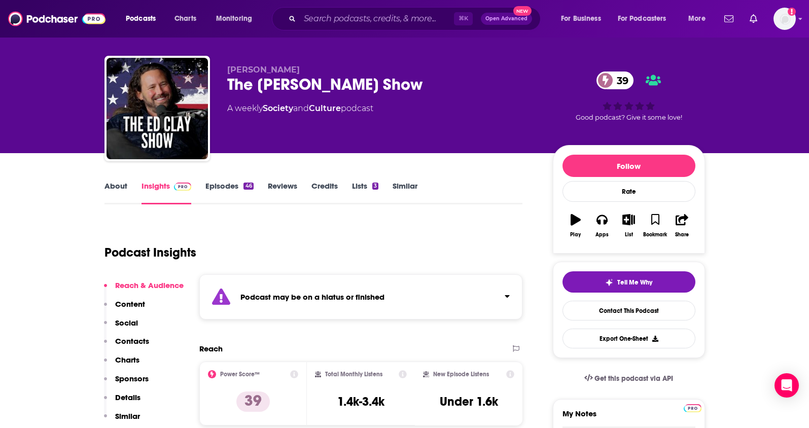
scroll to position [13, 0]
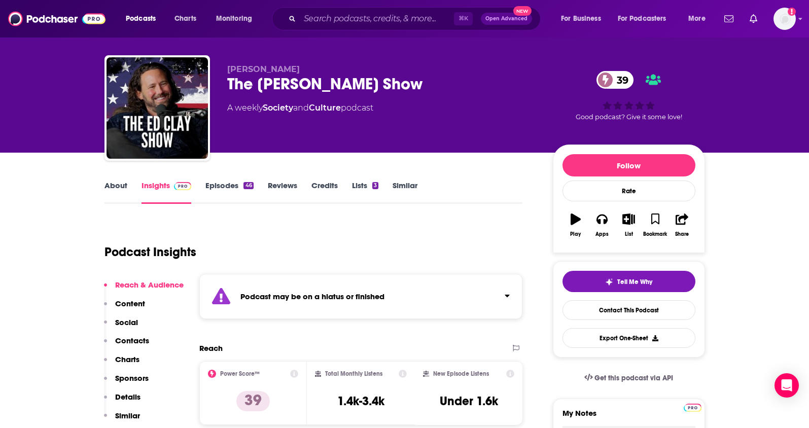
click at [214, 186] on link "Episodes 46" at bounding box center [229, 192] width 48 height 23
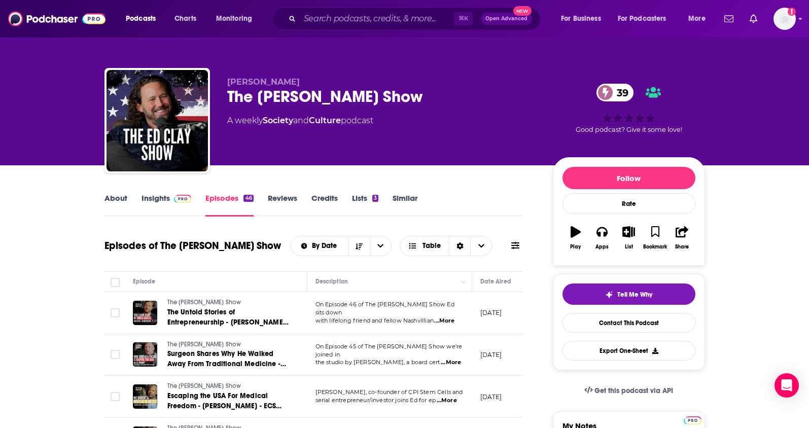
click at [117, 204] on link "About" at bounding box center [115, 204] width 23 height 23
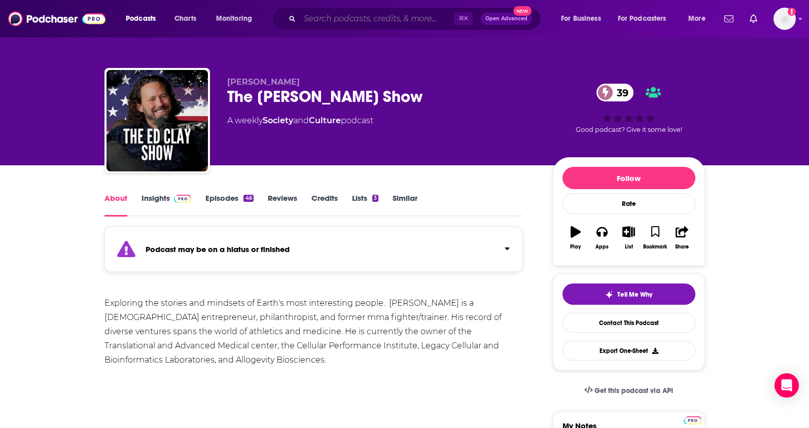
click at [351, 13] on input "Search podcasts, credits, & more..." at bounding box center [377, 19] width 154 height 16
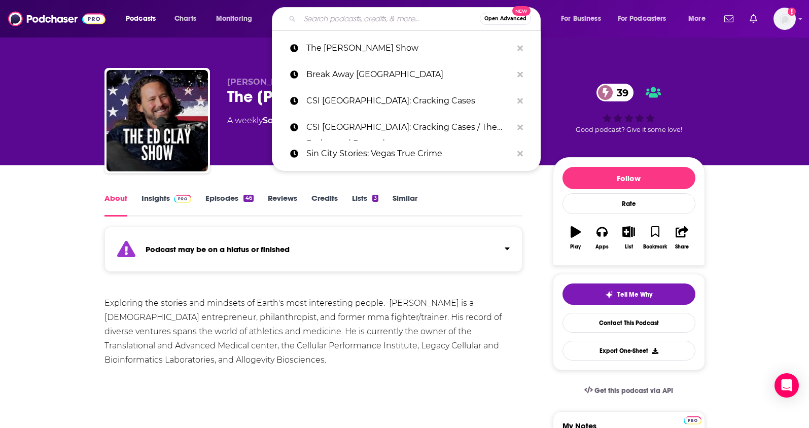
paste input "TrueAnon"
type input "TrueAnon"
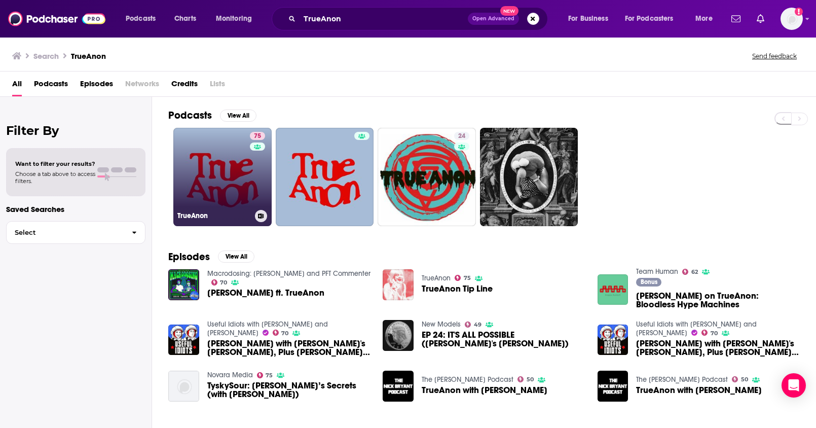
click at [208, 184] on link "75 TrueAnon" at bounding box center [222, 177] width 98 height 98
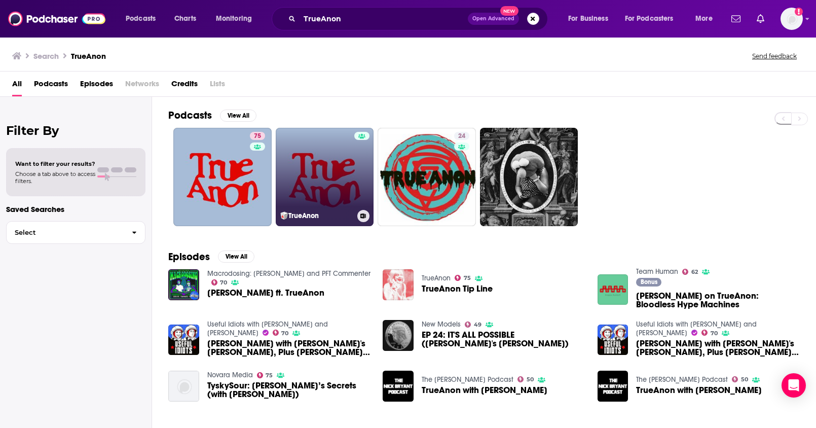
click at [321, 174] on link "🥡TrueAnon" at bounding box center [325, 177] width 98 height 98
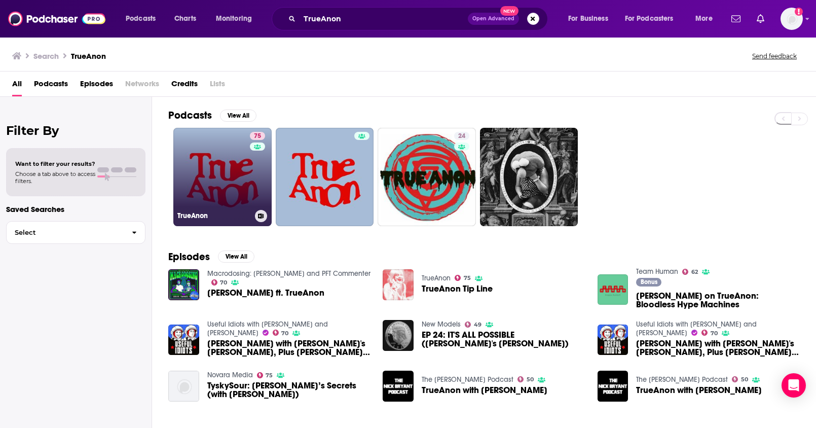
click at [223, 150] on link "75 TrueAnon" at bounding box center [222, 177] width 98 height 98
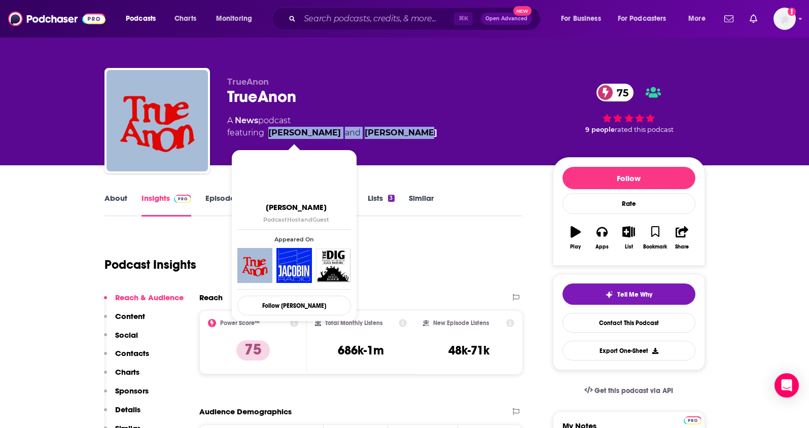
drag, startPoint x: 302, startPoint y: 132, endPoint x: 270, endPoint y: 134, distance: 32.0
click at [270, 134] on div "A News podcast featuring [PERSON_NAME] and [PERSON_NAME]" at bounding box center [381, 127] width 309 height 24
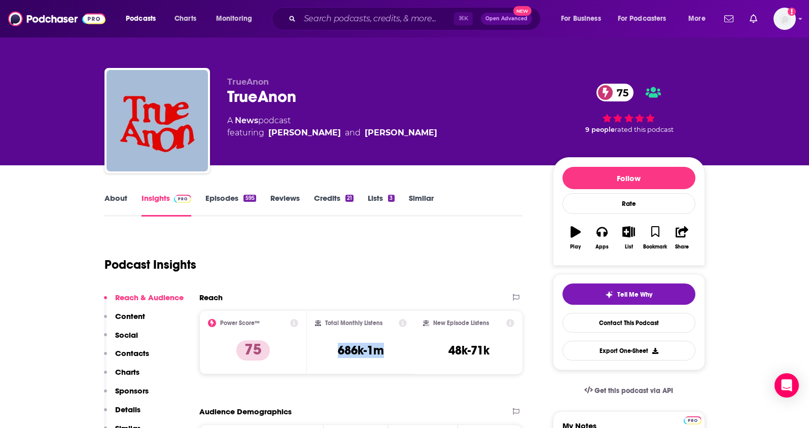
drag, startPoint x: 391, startPoint y: 349, endPoint x: 336, endPoint y: 354, distance: 55.1
click at [336, 354] on div "Total Monthly Listens 686k-1m" at bounding box center [361, 342] width 92 height 47
click at [134, 351] on p "Contacts" at bounding box center [132, 353] width 34 height 10
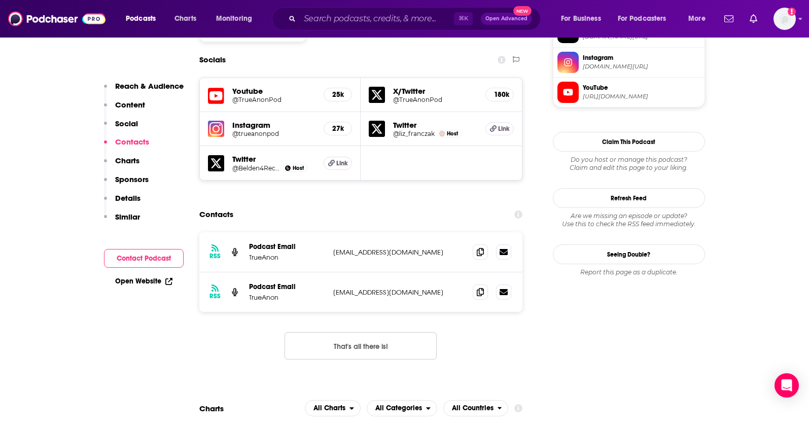
scroll to position [904, 0]
click at [477, 247] on icon at bounding box center [480, 251] width 7 height 8
click at [362, 23] on input "Search podcasts, credits, & more..." at bounding box center [377, 19] width 154 height 16
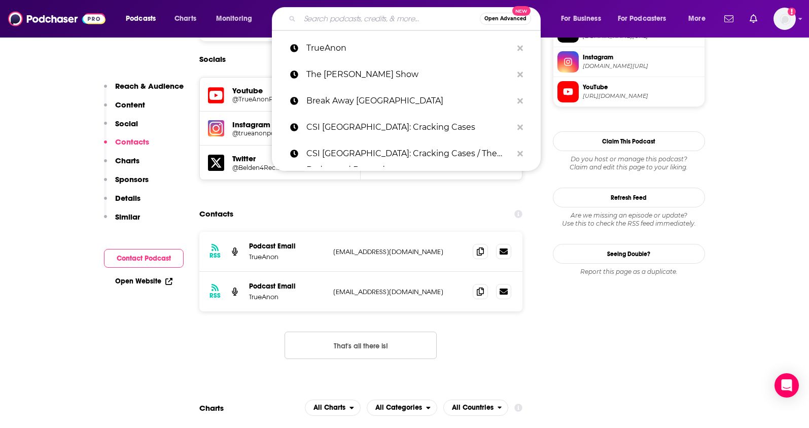
paste input "The Intersection with [PERSON_NAME]"
type input "The Intersection with [PERSON_NAME]"
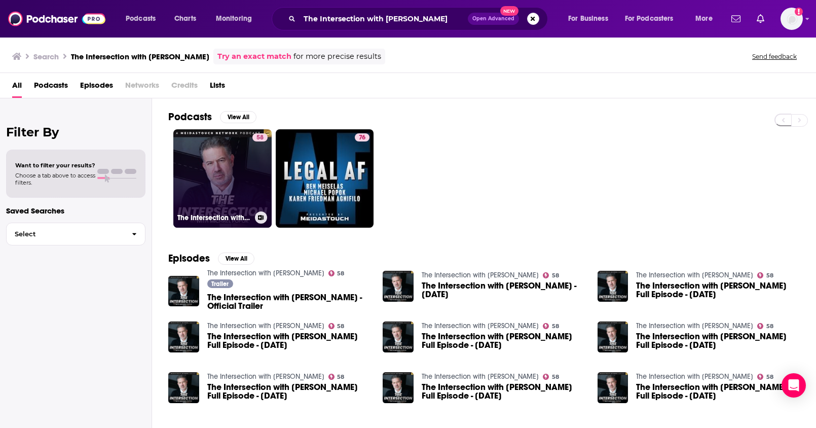
click at [223, 188] on link "58 The Intersection with [PERSON_NAME]" at bounding box center [222, 178] width 98 height 98
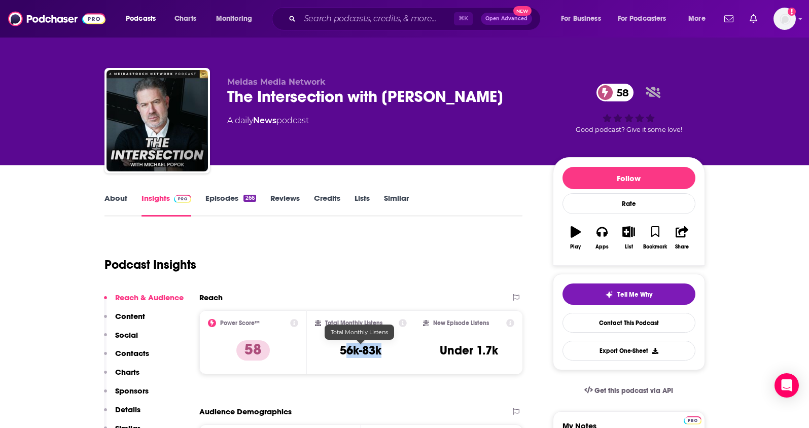
drag, startPoint x: 398, startPoint y: 350, endPoint x: 349, endPoint y: 351, distance: 48.7
click at [349, 351] on div "Total Monthly Listens 56k-83k" at bounding box center [361, 342] width 92 height 47
click at [389, 351] on div "Total Monthly Listens 56k-83k" at bounding box center [361, 342] width 92 height 47
drag, startPoint x: 392, startPoint y: 349, endPoint x: 348, endPoint y: 320, distance: 52.6
click at [335, 352] on div "Total Monthly Listens 56k-83k" at bounding box center [361, 342] width 92 height 47
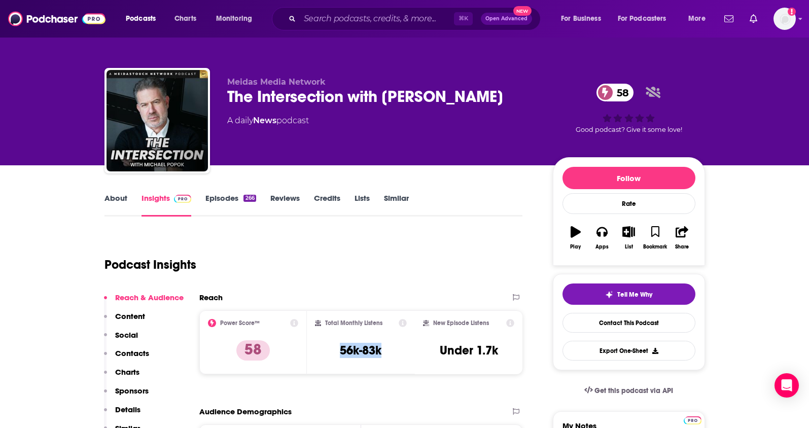
click at [131, 351] on p "Contacts" at bounding box center [132, 353] width 34 height 10
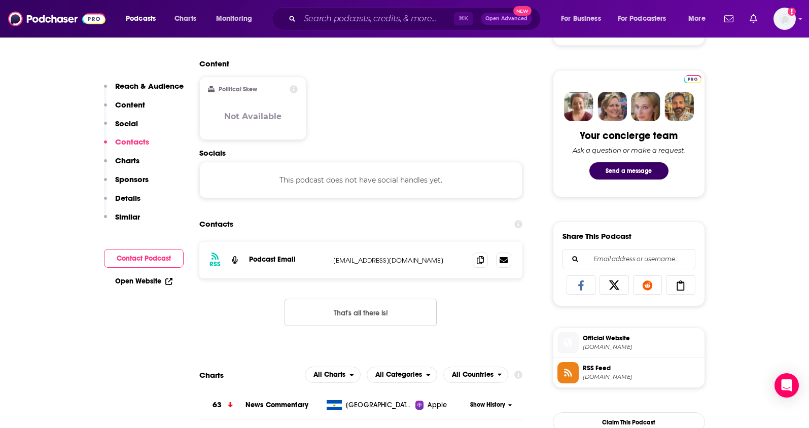
scroll to position [525, 0]
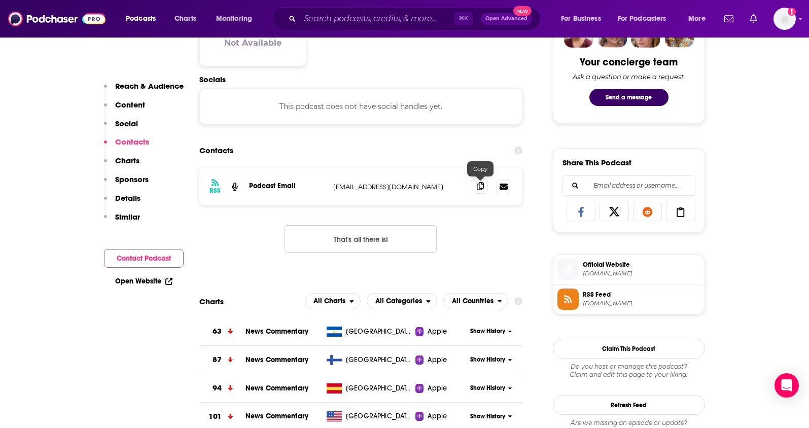
click at [477, 188] on icon at bounding box center [480, 186] width 7 height 8
click at [365, 19] on input "Search podcasts, credits, & more..." at bounding box center [377, 19] width 154 height 16
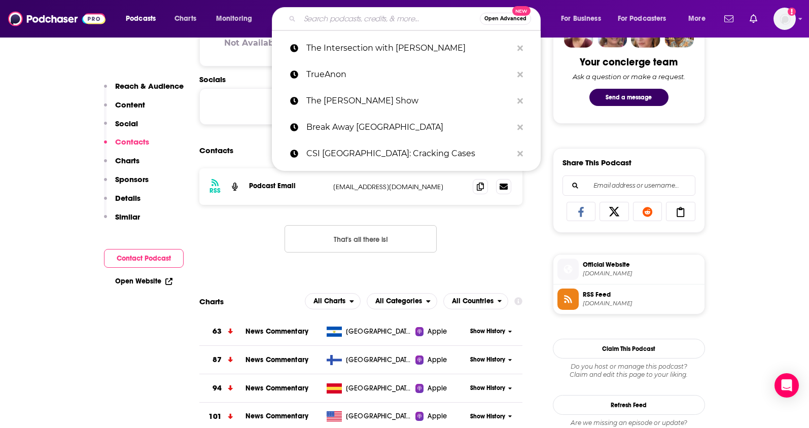
paste input "Hidden Killers With [PERSON_NAME]"
type input "Hidden Killers With [PERSON_NAME]"
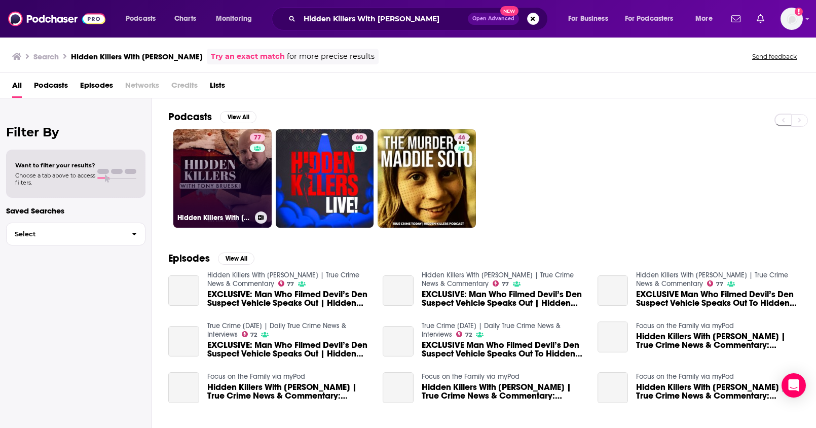
click at [200, 179] on link "77 Hidden Killers With [PERSON_NAME] | True Crime News & Commentary" at bounding box center [222, 178] width 98 height 98
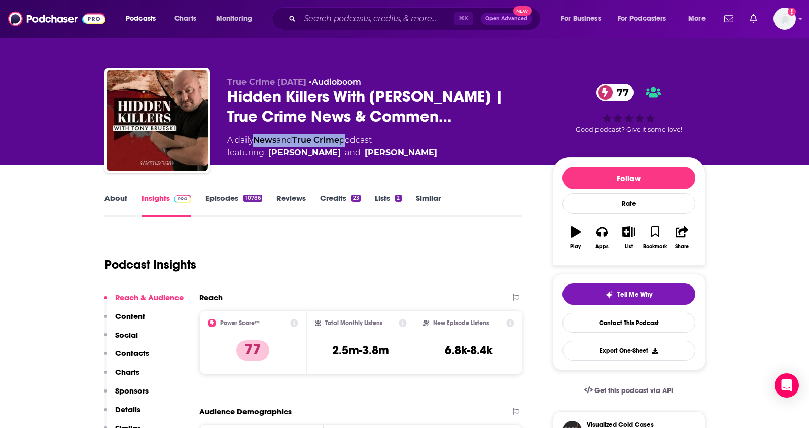
drag, startPoint x: 347, startPoint y: 140, endPoint x: 258, endPoint y: 144, distance: 89.3
click at [258, 144] on div "A daily News and True Crime podcast featuring [PERSON_NAME] and [PERSON_NAME]" at bounding box center [332, 146] width 210 height 24
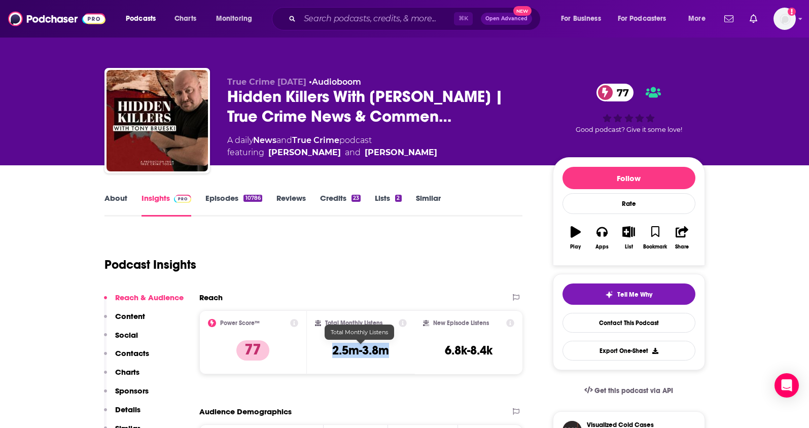
drag, startPoint x: 389, startPoint y: 351, endPoint x: 434, endPoint y: 97, distance: 257.6
click at [329, 353] on div "Total Monthly Listens 2.5m-3.8m" at bounding box center [361, 342] width 92 height 47
drag, startPoint x: 451, startPoint y: 151, endPoint x: 269, endPoint y: 152, distance: 182.1
click at [269, 152] on div "A daily News and True Crime podcast featuring [PERSON_NAME] and [PERSON_NAME]" at bounding box center [381, 146] width 309 height 24
click at [143, 353] on p "Contacts" at bounding box center [132, 353] width 34 height 10
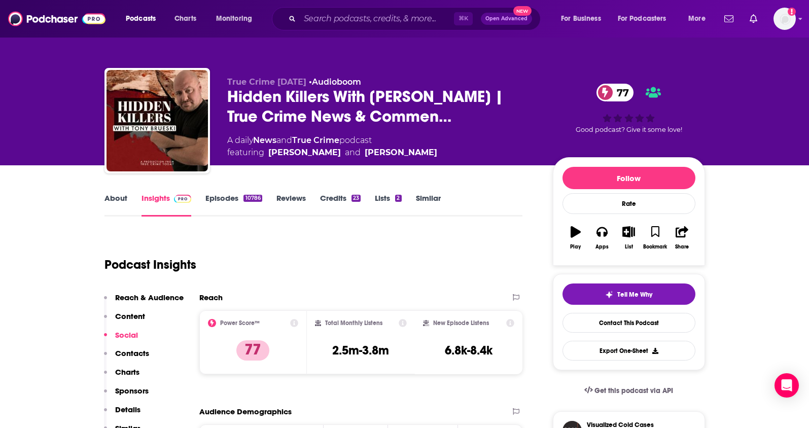
click at [423, 244] on div "Podcast Insights" at bounding box center [309, 259] width 410 height 52
click at [351, 13] on input "Search podcasts, credits, & more..." at bounding box center [377, 19] width 154 height 16
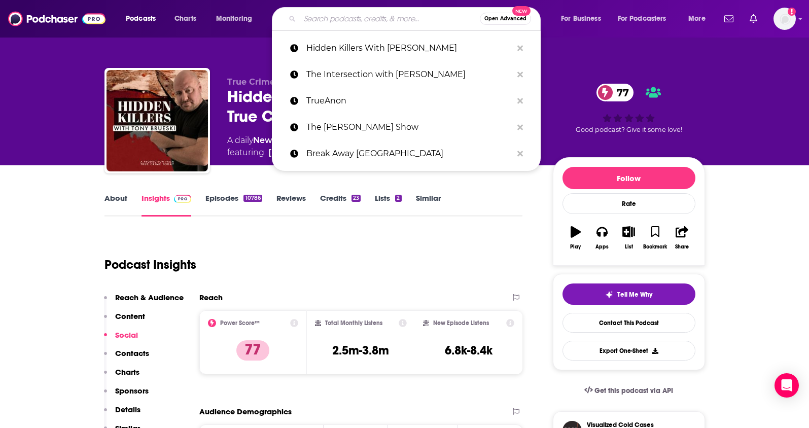
paste input "True Crime News: The Podcast"
type input "True Crime News: The Podcast"
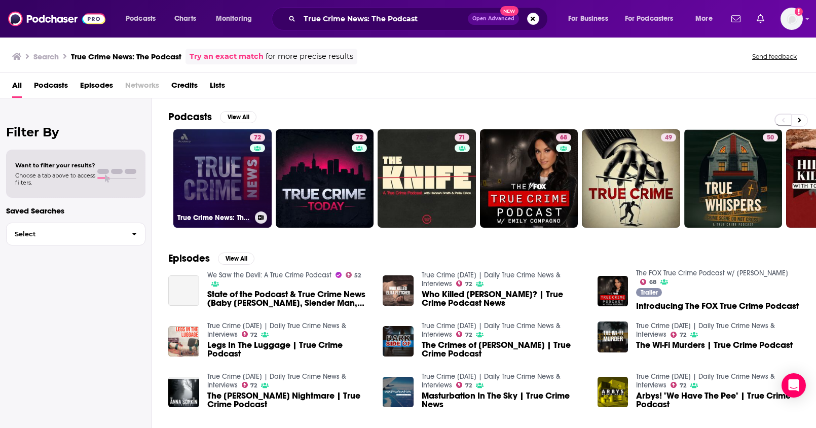
click at [228, 186] on link "72 True Crime News: The Podcast" at bounding box center [222, 178] width 98 height 98
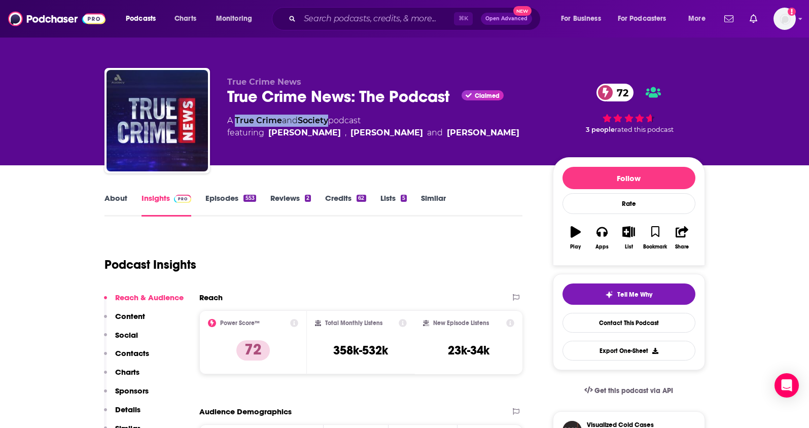
drag, startPoint x: 332, startPoint y: 120, endPoint x: 343, endPoint y: 1, distance: 120.2
click at [236, 125] on div "A True Crime and Society podcast featuring [PERSON_NAME] , [PERSON_NAME] and [P…" at bounding box center [373, 127] width 292 height 24
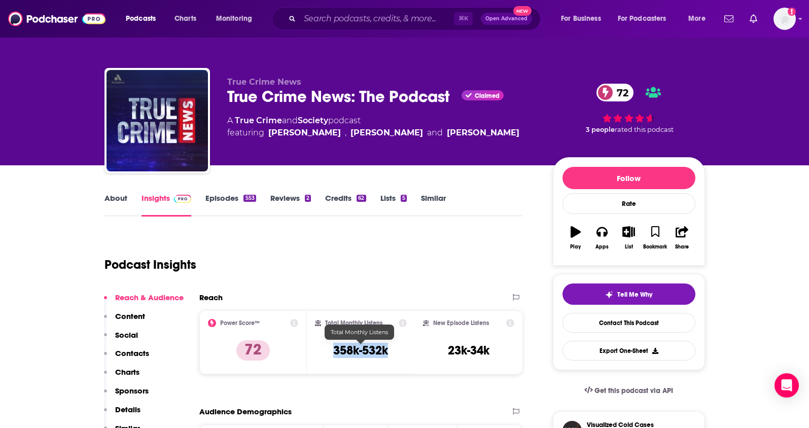
drag, startPoint x: 397, startPoint y: 353, endPoint x: 343, endPoint y: 332, distance: 57.2
click at [334, 353] on div "Total Monthly Listens 358k-532k" at bounding box center [361, 342] width 92 height 47
click at [114, 200] on link "About" at bounding box center [115, 204] width 23 height 23
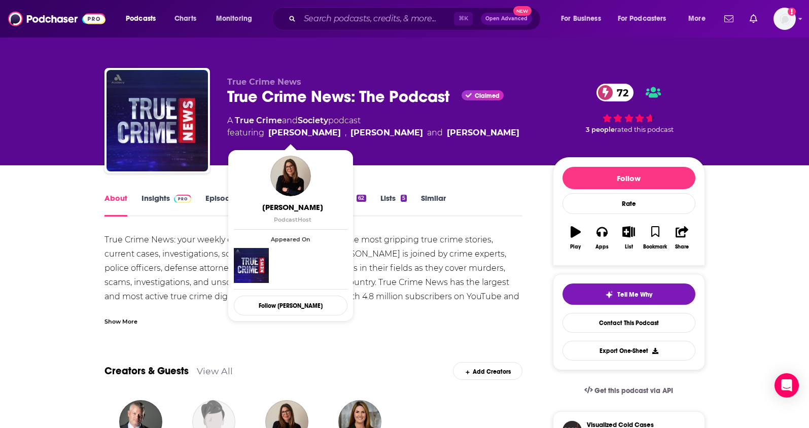
drag, startPoint x: 432, startPoint y: 132, endPoint x: 271, endPoint y: 135, distance: 161.3
click at [271, 135] on div "A True Crime and Society podcast featuring [PERSON_NAME] , [PERSON_NAME] and [P…" at bounding box center [381, 127] width 309 height 24
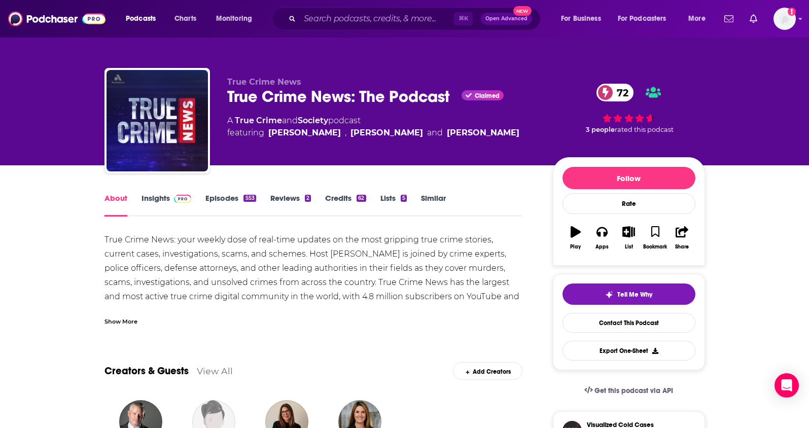
click at [154, 196] on link "Insights" at bounding box center [166, 204] width 50 height 23
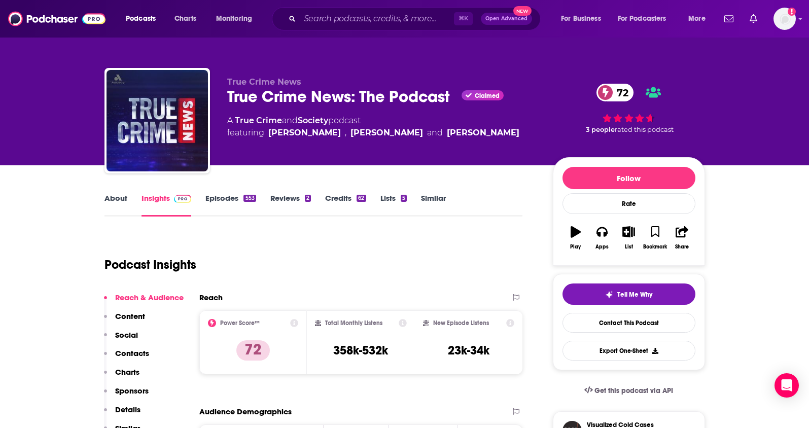
click at [135, 352] on p "Contacts" at bounding box center [132, 353] width 34 height 10
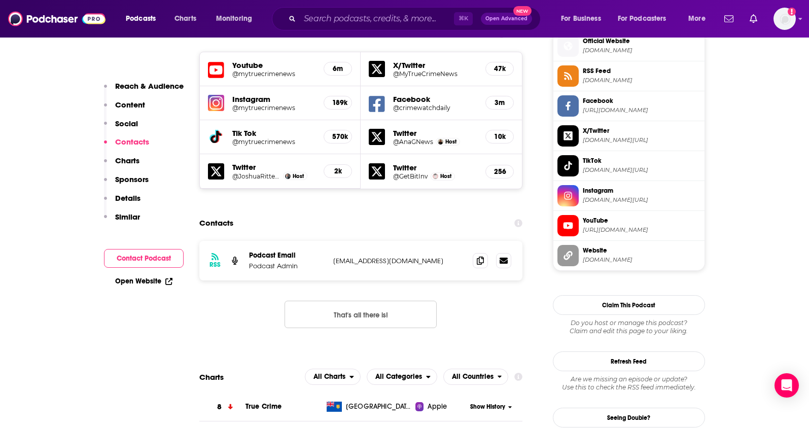
scroll to position [915, 0]
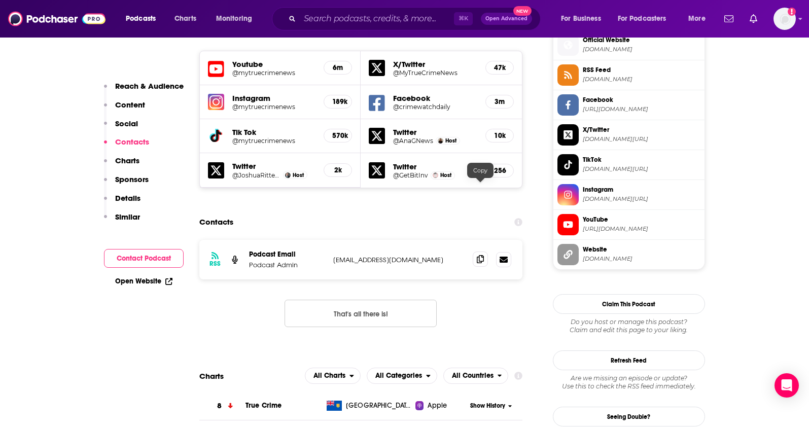
click at [475, 252] on span at bounding box center [480, 259] width 15 height 15
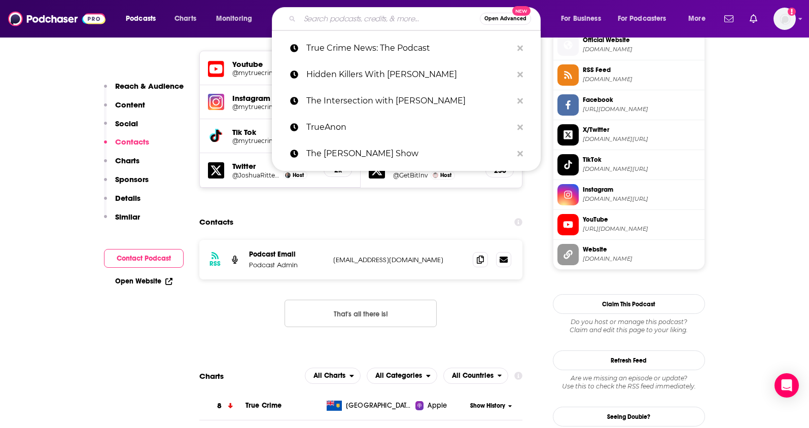
click at [373, 14] on input "Search podcasts, credits, & more..." at bounding box center [390, 19] width 180 height 16
paste input "Court Junkie"
type input "Court Junkie"
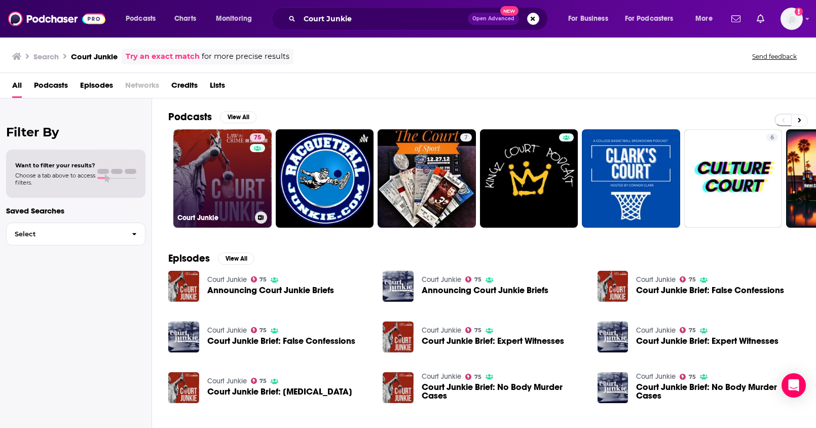
click at [233, 196] on link "75 Court Junkie" at bounding box center [222, 178] width 98 height 98
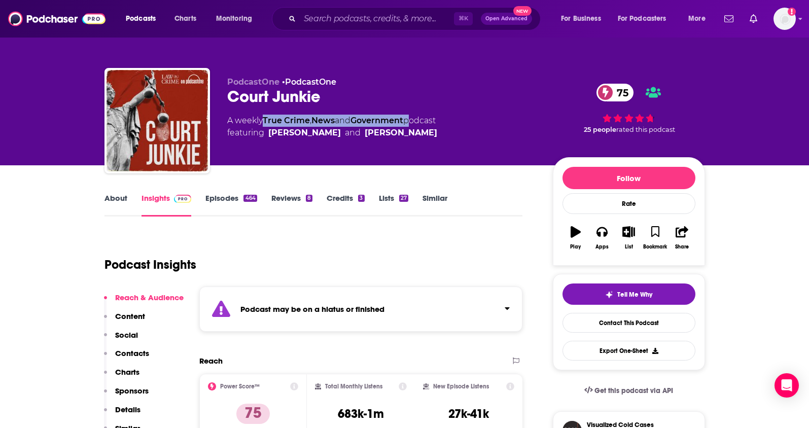
drag, startPoint x: 412, startPoint y: 120, endPoint x: 267, endPoint y: 122, distance: 145.0
click at [267, 122] on div "A weekly True Crime , News and Government podcast featuring [PERSON_NAME] and […" at bounding box center [332, 127] width 210 height 24
click at [398, 246] on div "Podcast Insights" at bounding box center [309, 259] width 410 height 52
drag, startPoint x: 412, startPoint y: 119, endPoint x: 266, endPoint y: 120, distance: 146.1
click at [266, 120] on div "A weekly True Crime , News and Government podcast featuring [PERSON_NAME] and […" at bounding box center [332, 127] width 210 height 24
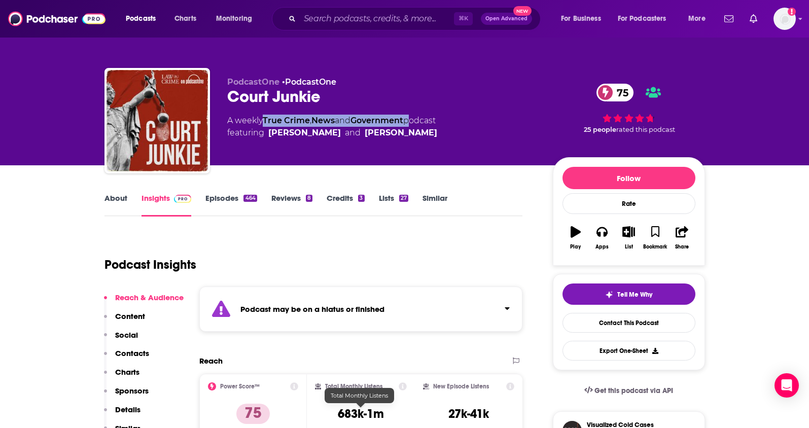
scroll to position [3, 0]
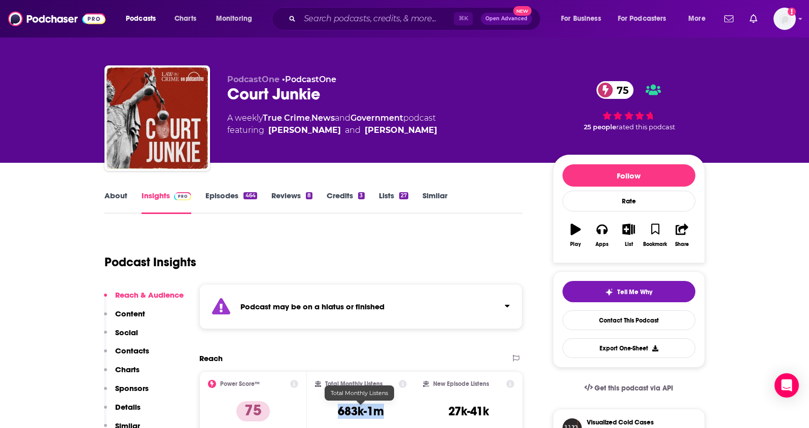
drag, startPoint x: 350, startPoint y: 417, endPoint x: 333, endPoint y: 414, distance: 17.5
click at [333, 414] on div "Total Monthly Listens 683k-1m" at bounding box center [361, 403] width 92 height 47
drag, startPoint x: 417, startPoint y: 128, endPoint x: 266, endPoint y: 130, distance: 151.1
click at [266, 130] on span "featuring [PERSON_NAME] and [PERSON_NAME]" at bounding box center [332, 130] width 210 height 12
click at [122, 194] on link "About" at bounding box center [115, 202] width 23 height 23
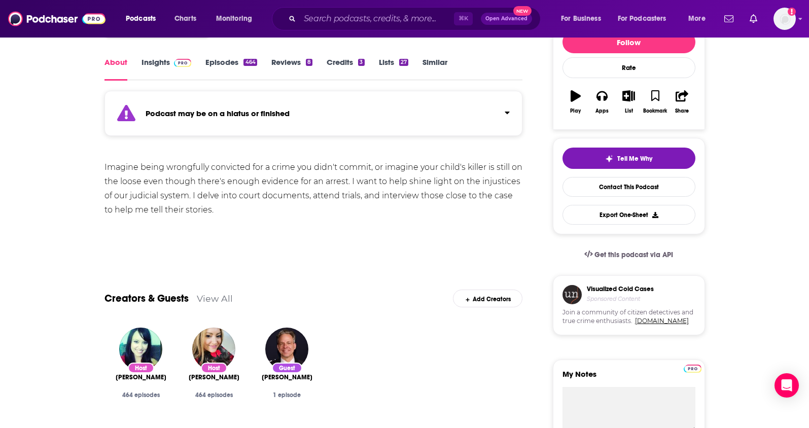
scroll to position [136, 0]
click at [161, 64] on link "Insights" at bounding box center [166, 68] width 50 height 23
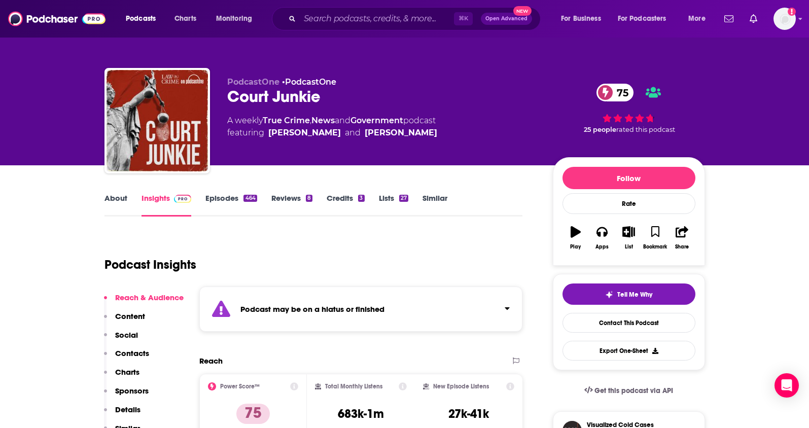
click at [129, 348] on p "Contacts" at bounding box center [132, 353] width 34 height 10
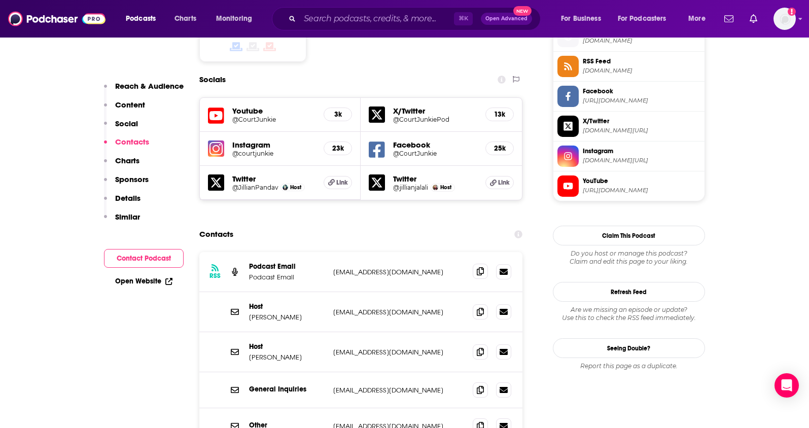
scroll to position [955, 0]
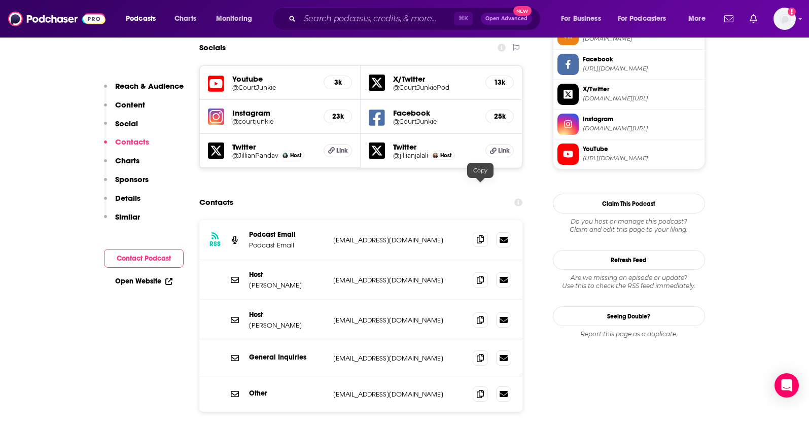
click at [482, 235] on icon at bounding box center [480, 239] width 7 height 8
click at [480, 272] on span at bounding box center [480, 279] width 15 height 15
click at [478, 315] on icon at bounding box center [480, 319] width 7 height 8
click at [478, 389] on icon at bounding box center [480, 393] width 7 height 8
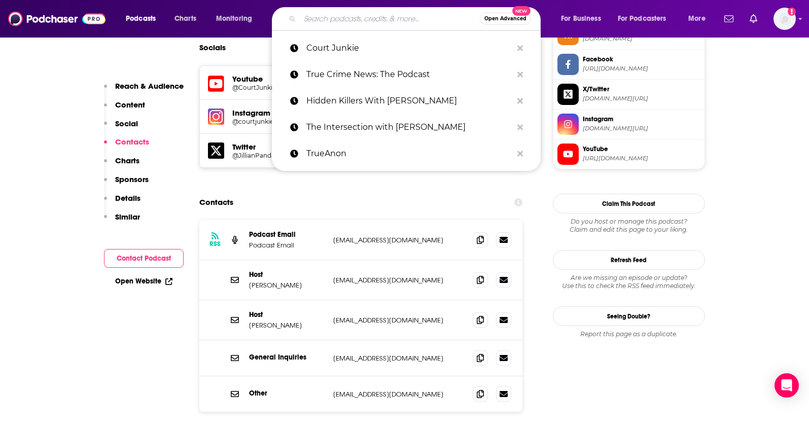
click at [355, 21] on input "Search podcasts, credits, & more..." at bounding box center [390, 19] width 180 height 16
paste input "Stay Tuned with Preet"
type input "Stay Tuned with Preet"
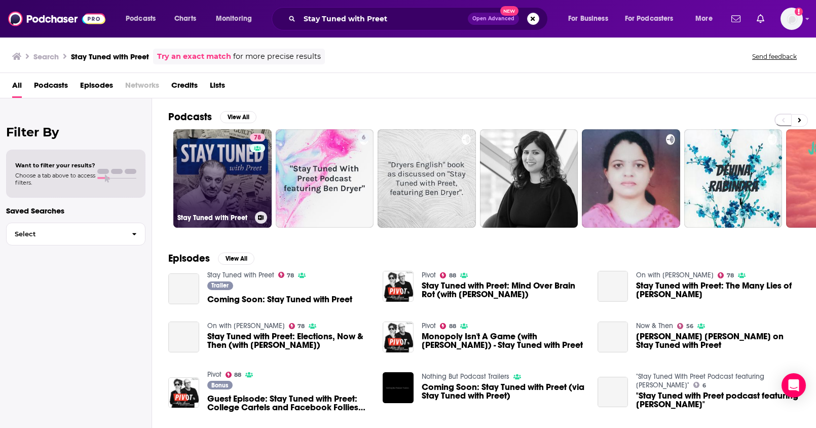
click at [231, 167] on link "78 Stay Tuned with Preet" at bounding box center [222, 178] width 98 height 98
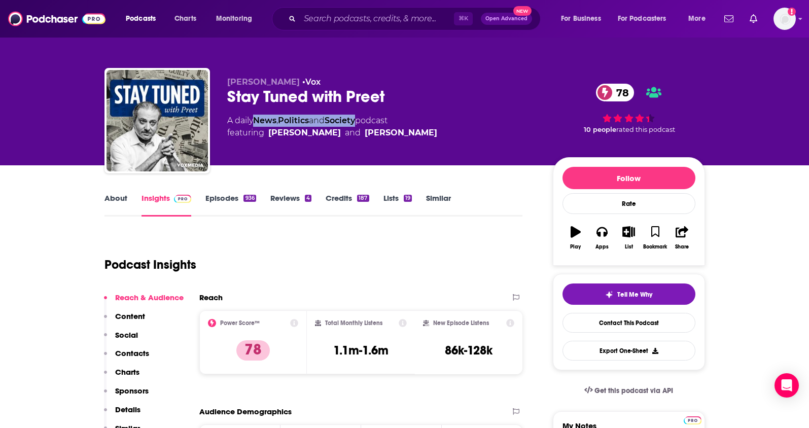
drag, startPoint x: 364, startPoint y: 121, endPoint x: 258, endPoint y: 123, distance: 106.5
click at [258, 123] on div "A daily News , Politics and Society podcast featuring [PERSON_NAME] and [PERSON…" at bounding box center [332, 127] width 210 height 24
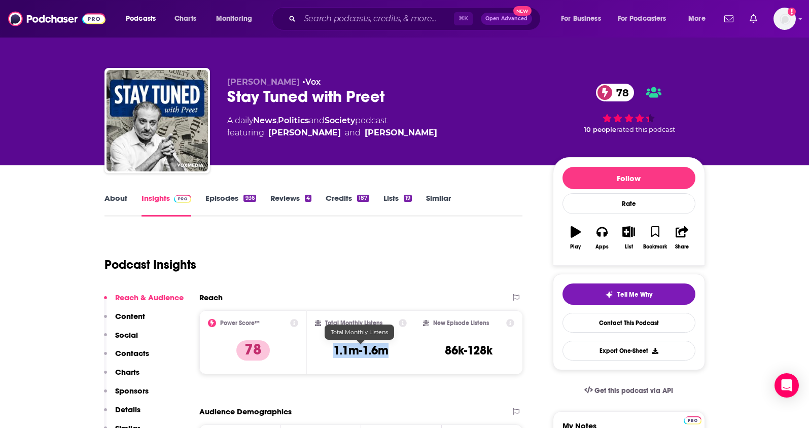
drag, startPoint x: 393, startPoint y: 351, endPoint x: 366, endPoint y: 215, distance: 138.5
click at [334, 356] on div "Total Monthly Listens 1.1m-1.6m" at bounding box center [361, 342] width 92 height 47
copy h3 "1.1m-1.6m"
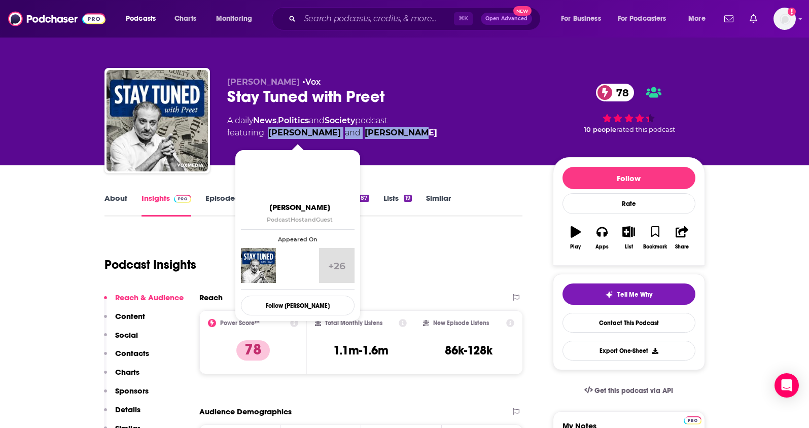
drag, startPoint x: 414, startPoint y: 131, endPoint x: 270, endPoint y: 134, distance: 144.0
click at [270, 134] on div "A daily News , Politics and Society podcast featuring [PERSON_NAME] and [PERSON…" at bounding box center [381, 127] width 309 height 24
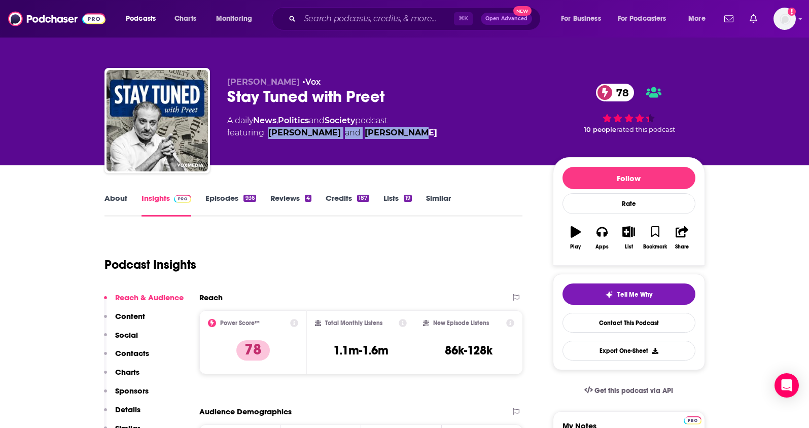
copy span "Preet Bharara and Joyce Vance"
click at [116, 200] on link "About" at bounding box center [115, 204] width 23 height 23
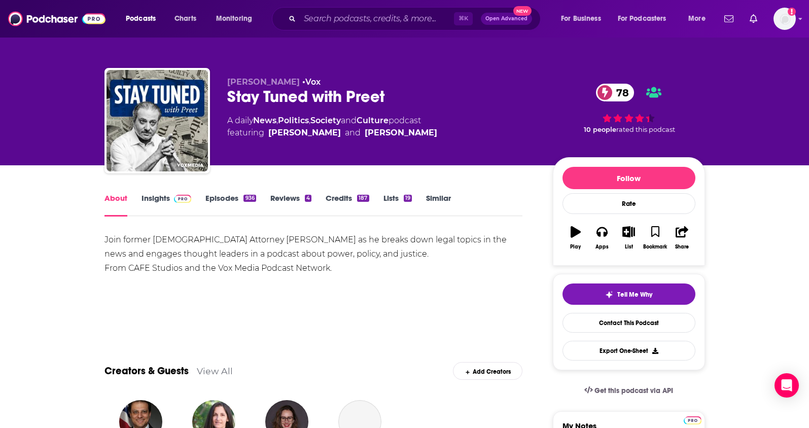
scroll to position [181, 0]
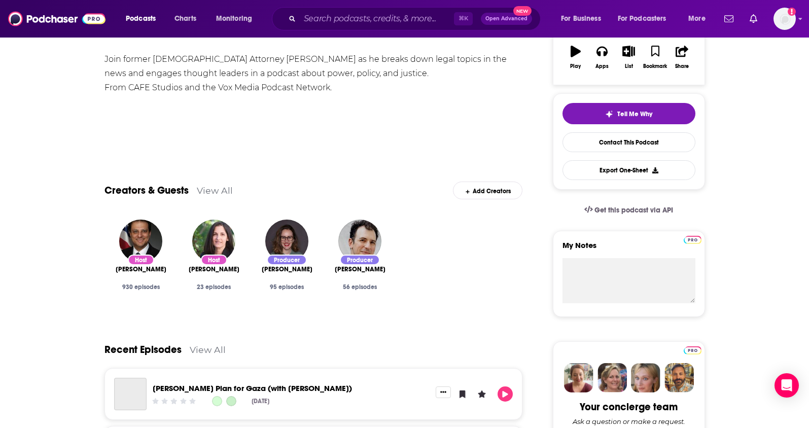
click at [162, 203] on div "Creators & Guests View All Add Creators" at bounding box center [313, 184] width 418 height 54
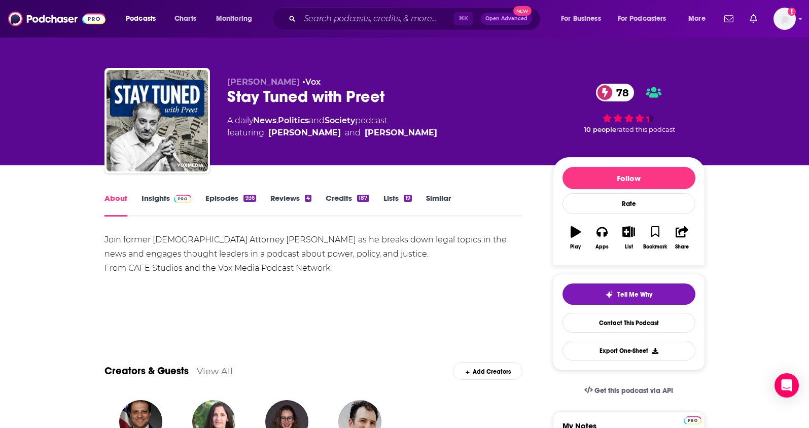
click at [146, 199] on link "Insights" at bounding box center [166, 204] width 50 height 23
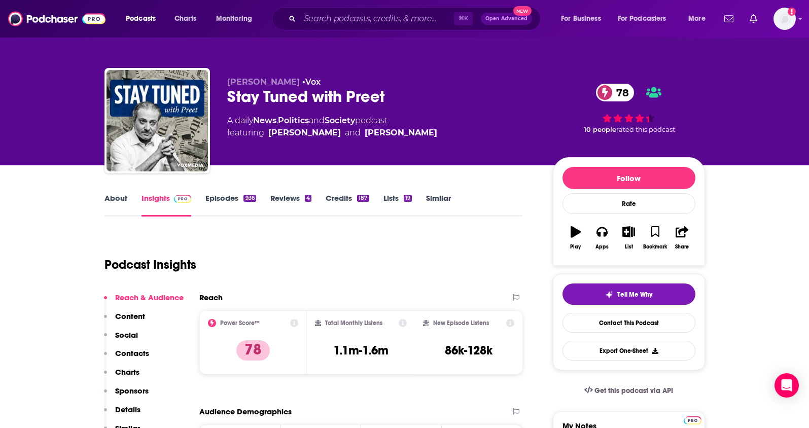
click at [130, 354] on p "Contacts" at bounding box center [132, 353] width 34 height 10
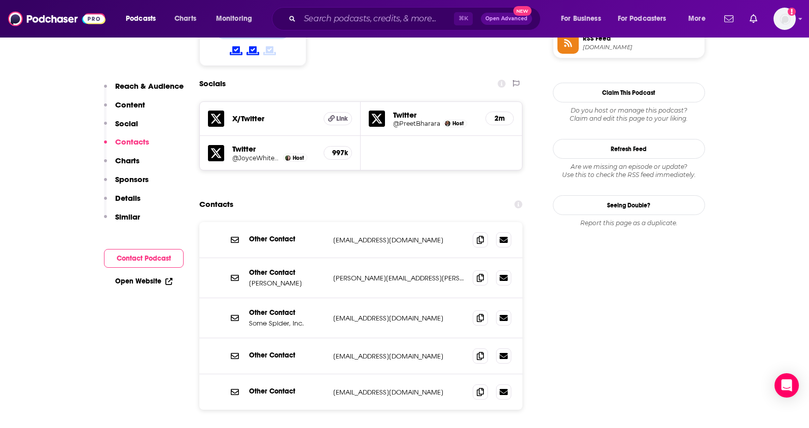
scroll to position [870, 0]
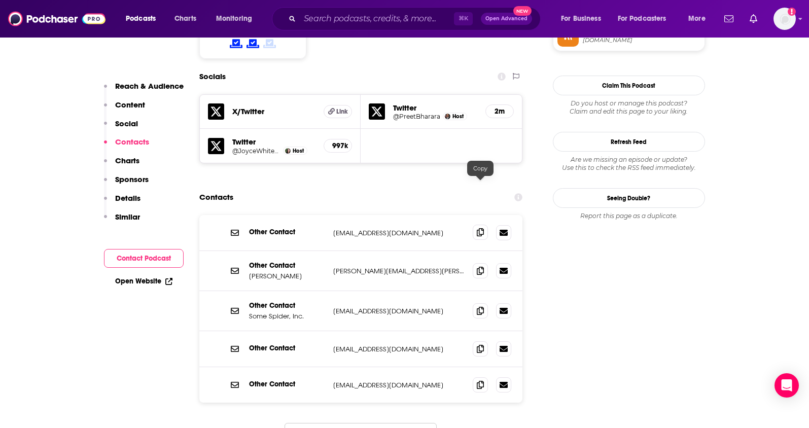
click at [478, 228] on icon at bounding box center [480, 232] width 7 height 8
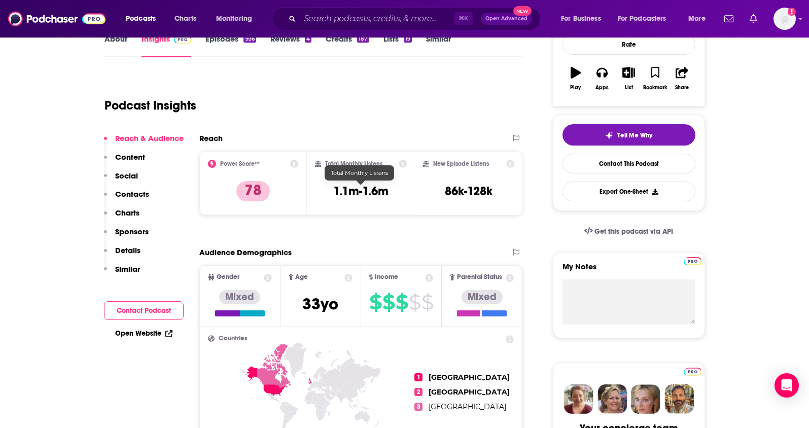
scroll to position [0, 0]
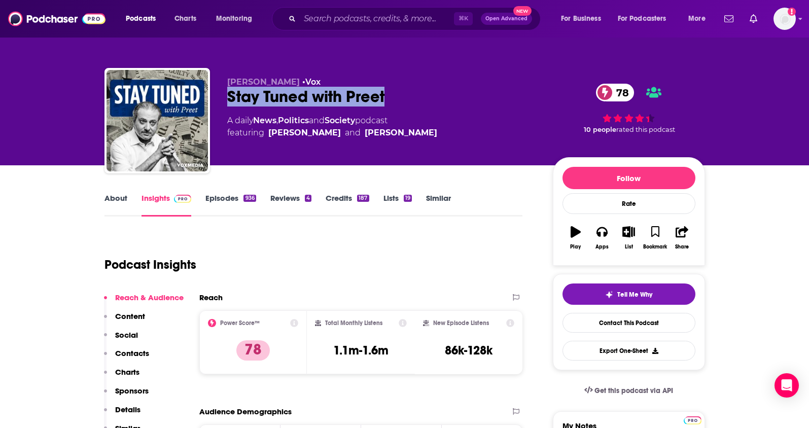
drag, startPoint x: 404, startPoint y: 94, endPoint x: 233, endPoint y: 100, distance: 170.5
click at [231, 101] on div "Stay Tuned with Preet 78" at bounding box center [381, 97] width 309 height 20
copy h2 "Stay Tuned with Preet"
click at [134, 351] on p "Contacts" at bounding box center [132, 353] width 34 height 10
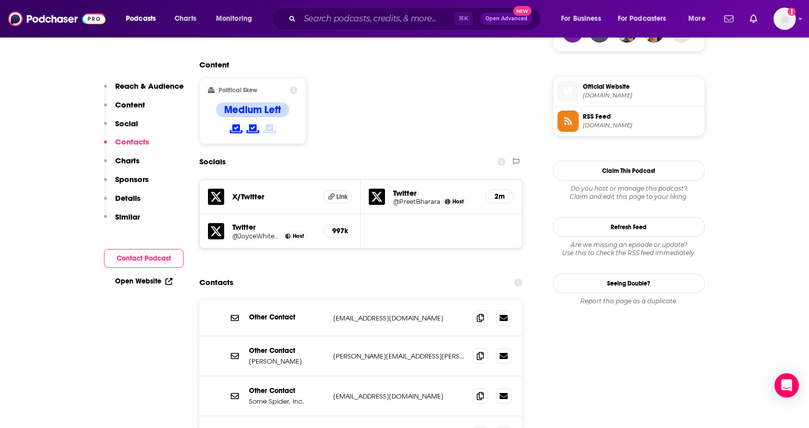
scroll to position [870, 0]
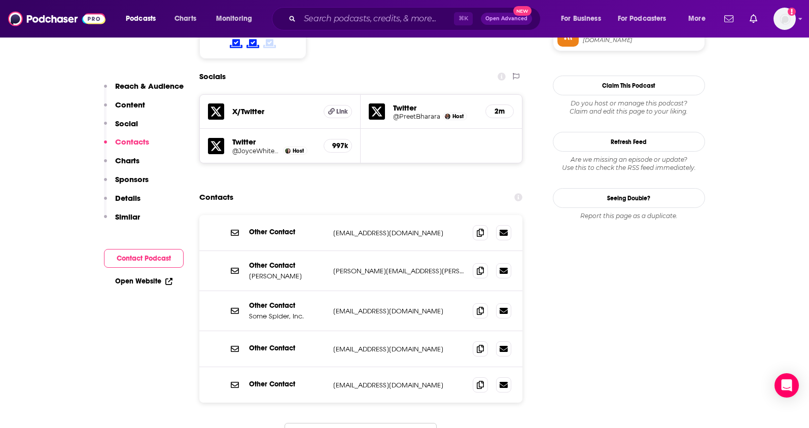
click at [479, 266] on icon at bounding box center [480, 270] width 7 height 8
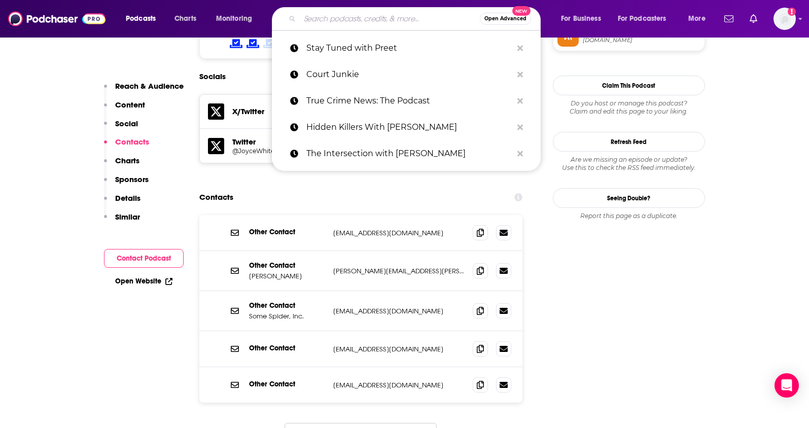
click at [365, 23] on input "Search podcasts, credits, & more..." at bounding box center [390, 19] width 180 height 16
paste input "More Perfect"
type input "More Perfect"
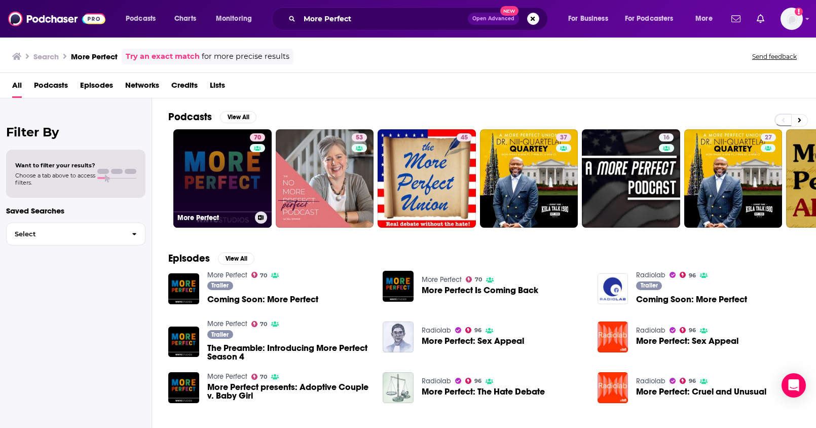
click at [228, 179] on link "70 More Perfect" at bounding box center [222, 178] width 98 height 98
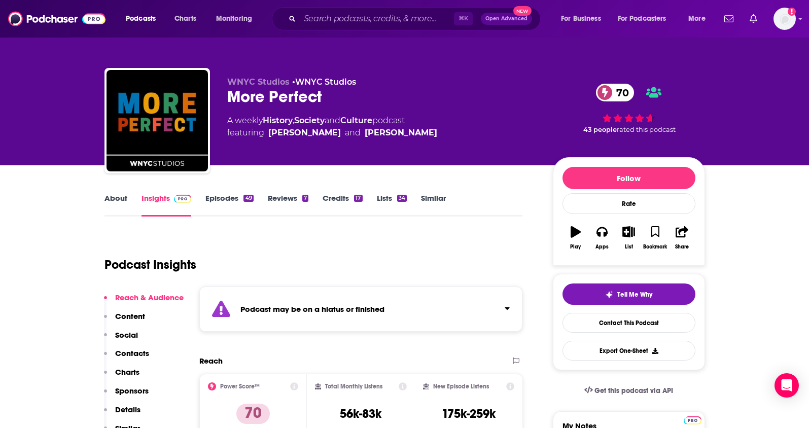
click at [122, 199] on link "About" at bounding box center [115, 204] width 23 height 23
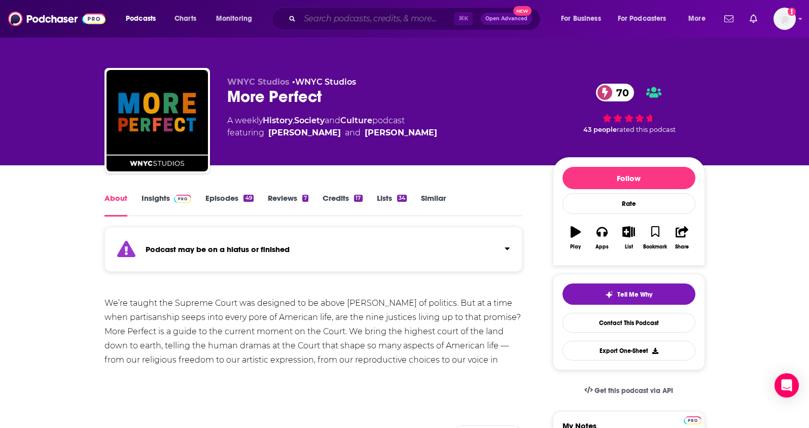
click at [357, 18] on input "Search podcasts, credits, & more..." at bounding box center [377, 19] width 154 height 16
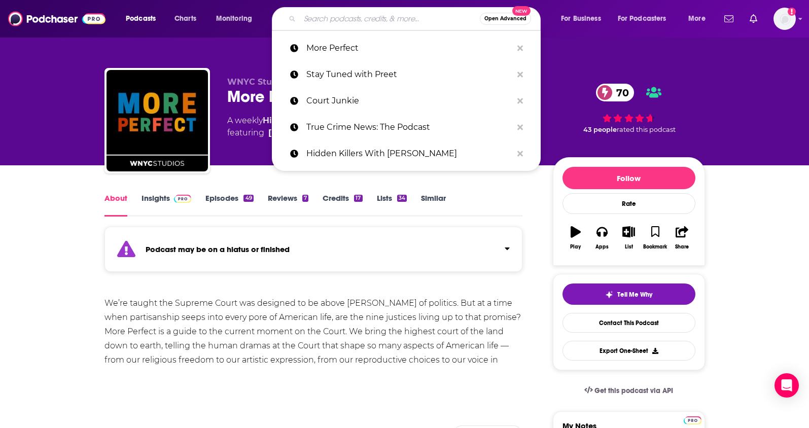
paste input "Slate Political Gabfest"
type input "Slate Political Gabfest"
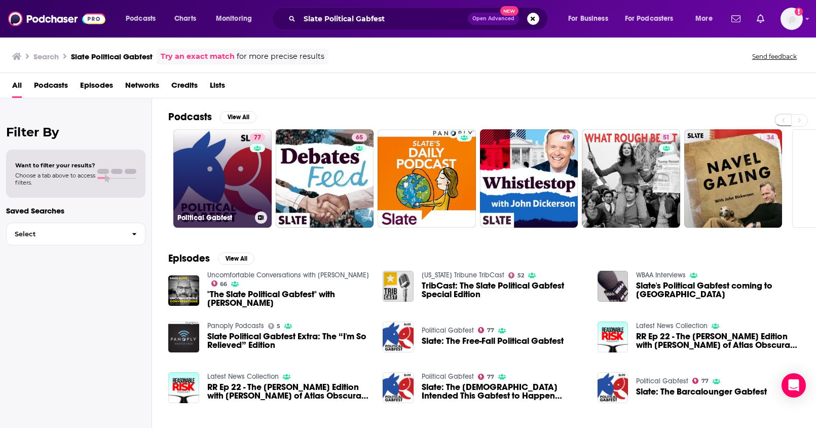
click at [232, 185] on link "77 Political Gabfest" at bounding box center [222, 178] width 98 height 98
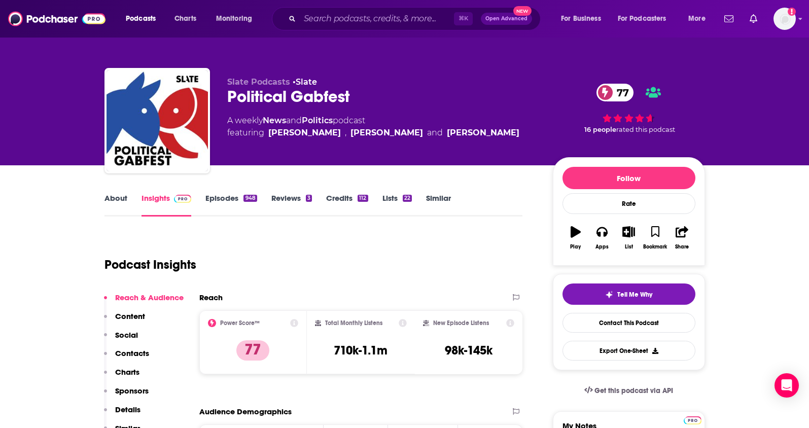
click at [126, 410] on p "Details" at bounding box center [127, 410] width 25 height 10
drag, startPoint x: 339, startPoint y: 118, endPoint x: 268, endPoint y: 120, distance: 71.5
click at [268, 120] on div "A weekly News and Politics podcast featuring Emily Bazelon , John Dickerson and…" at bounding box center [373, 127] width 292 height 24
copy div "News and Politics"
drag, startPoint x: 394, startPoint y: 349, endPoint x: 334, endPoint y: 352, distance: 59.9
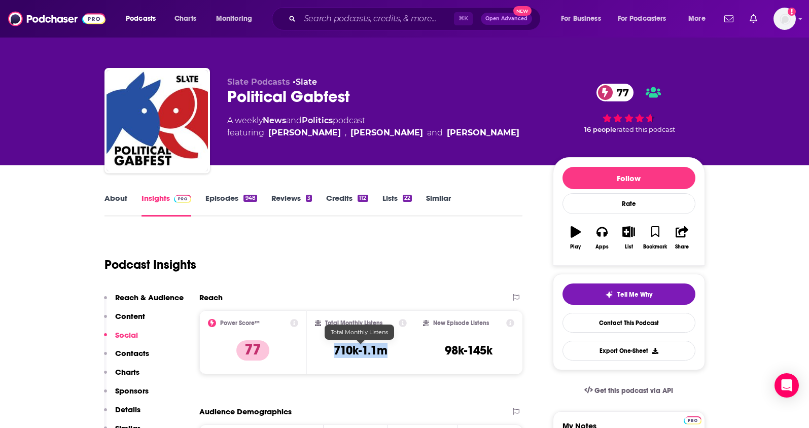
click at [334, 352] on div "Total Monthly Listens 710k-1.1m" at bounding box center [361, 342] width 92 height 47
copy h3 "710k-1.1m"
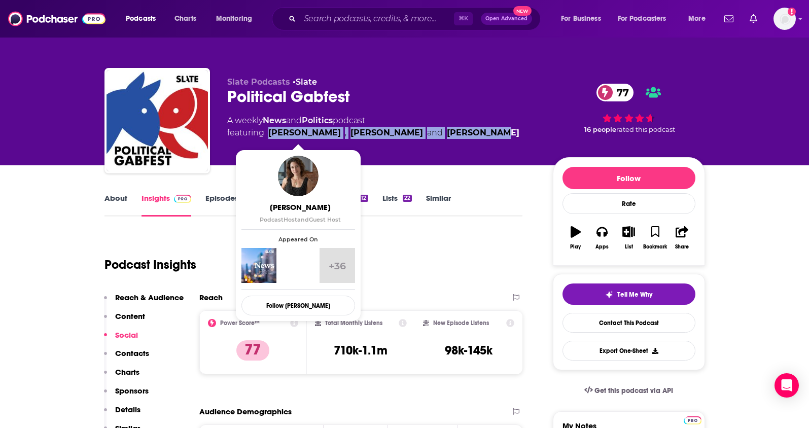
drag, startPoint x: 491, startPoint y: 130, endPoint x: 270, endPoint y: 135, distance: 221.2
click at [270, 135] on div "A weekly News and Politics podcast featuring Emily Bazelon , John Dickerson and…" at bounding box center [381, 127] width 309 height 24
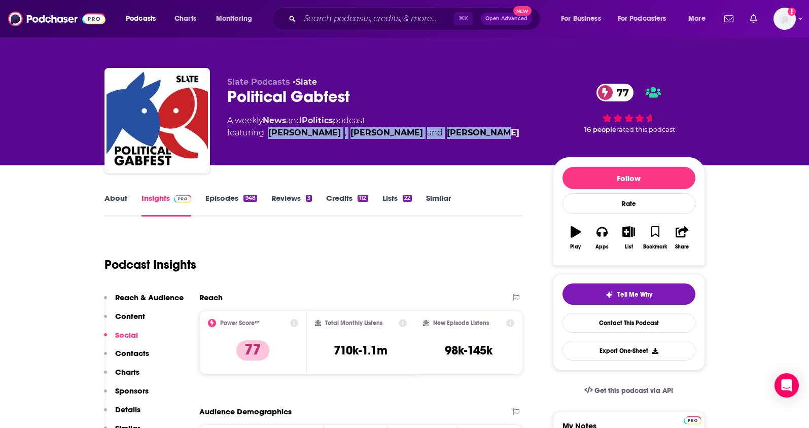
copy span "Emily Bazelon , John Dickerson and David Plotz"
click at [118, 196] on link "About" at bounding box center [115, 204] width 23 height 23
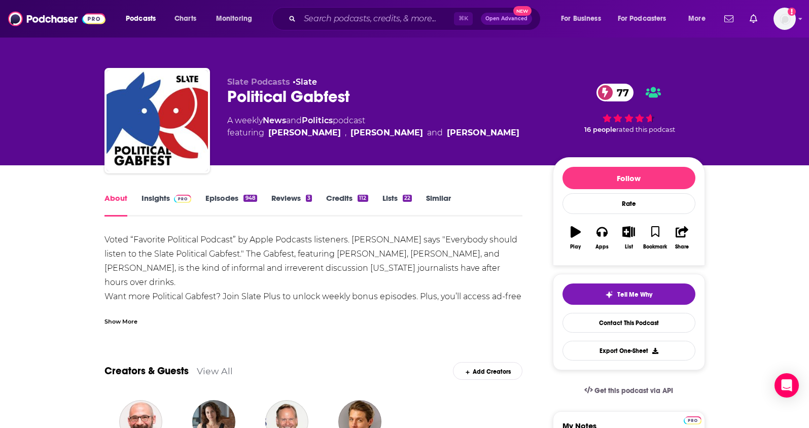
click at [150, 200] on link "Insights" at bounding box center [166, 204] width 50 height 23
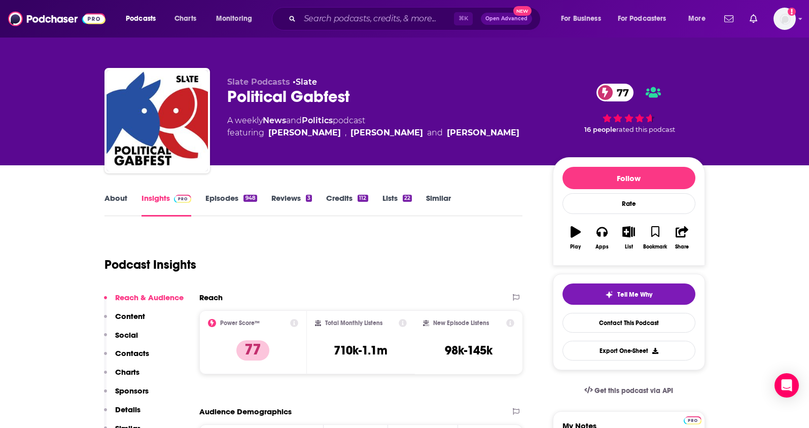
click at [117, 410] on p "Details" at bounding box center [127, 410] width 25 height 10
click at [126, 352] on p "Contacts" at bounding box center [132, 353] width 34 height 10
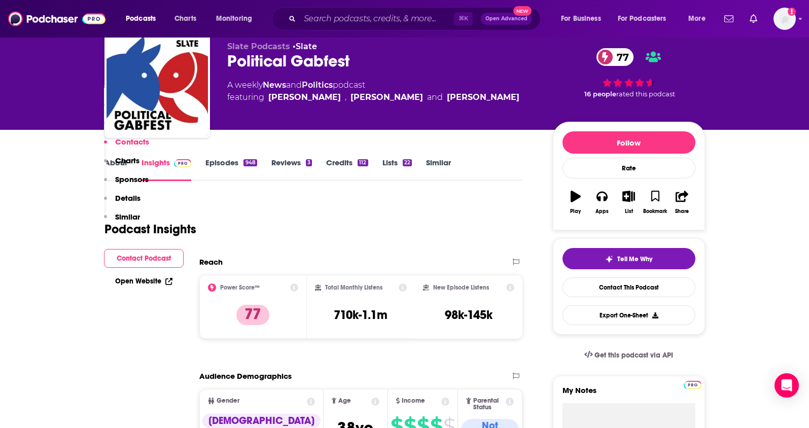
scroll to position [880, 0]
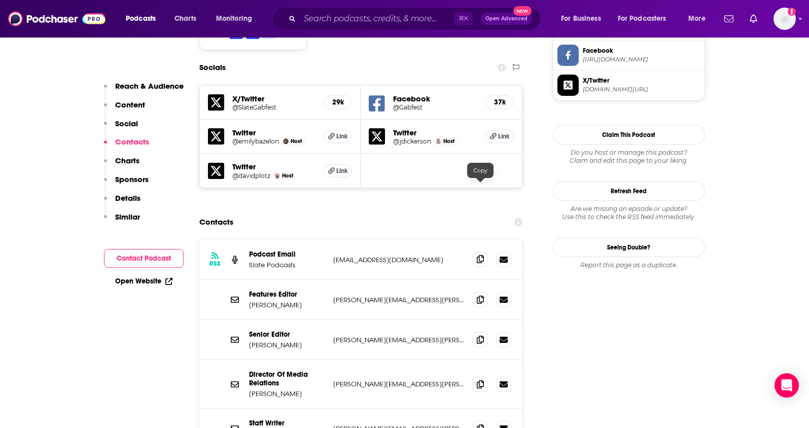
click at [482, 255] on icon at bounding box center [480, 259] width 7 height 8
click at [366, 20] on input "Search podcasts, credits, & more..." at bounding box center [377, 19] width 154 height 16
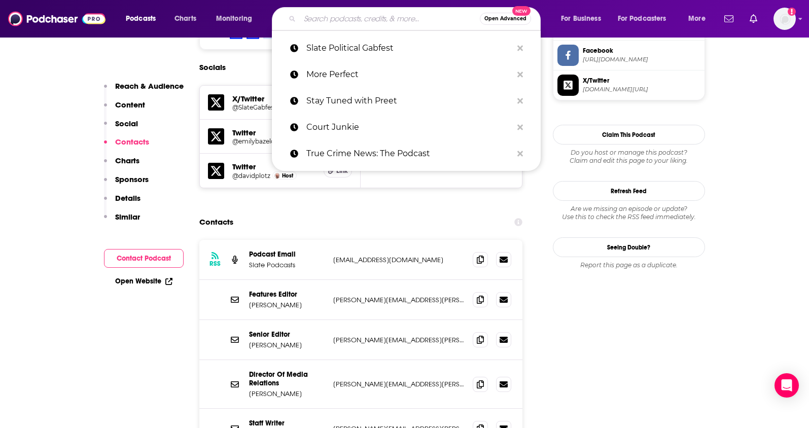
paste input "The Megyn Kelly Show"
type input "The Megyn Kelly Show"
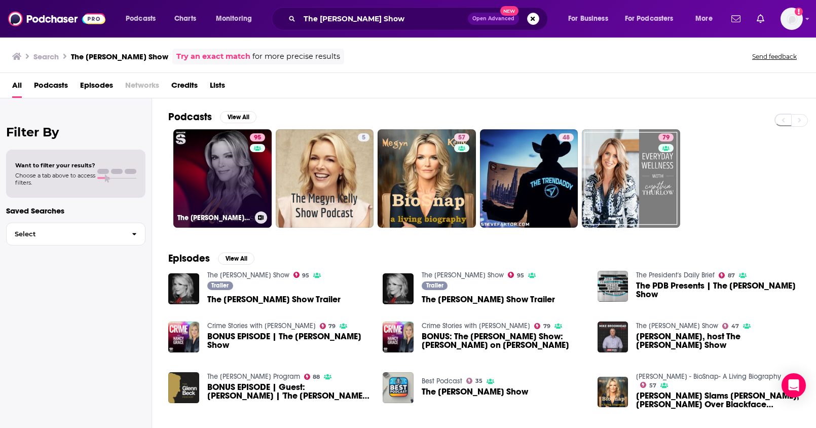
click at [237, 171] on link "95 The Megyn Kelly Show" at bounding box center [222, 178] width 98 height 98
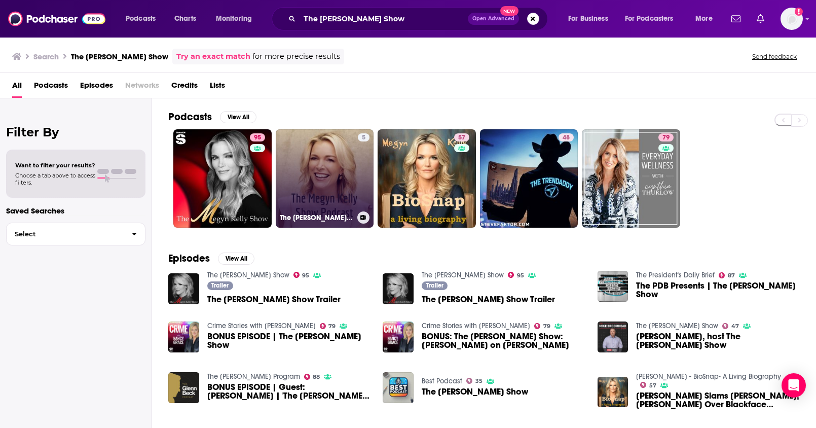
click at [331, 203] on link "5 The Megyn Kelly Show Podcast" at bounding box center [325, 178] width 98 height 98
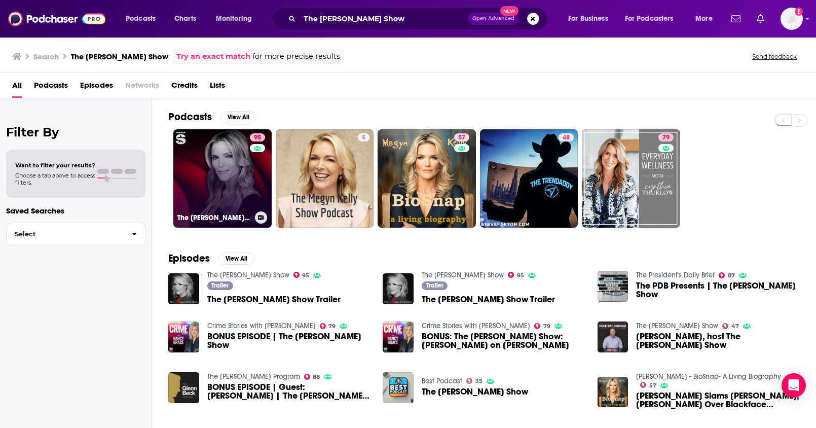
click at [206, 163] on link "95 The Megyn Kelly Show" at bounding box center [222, 178] width 98 height 98
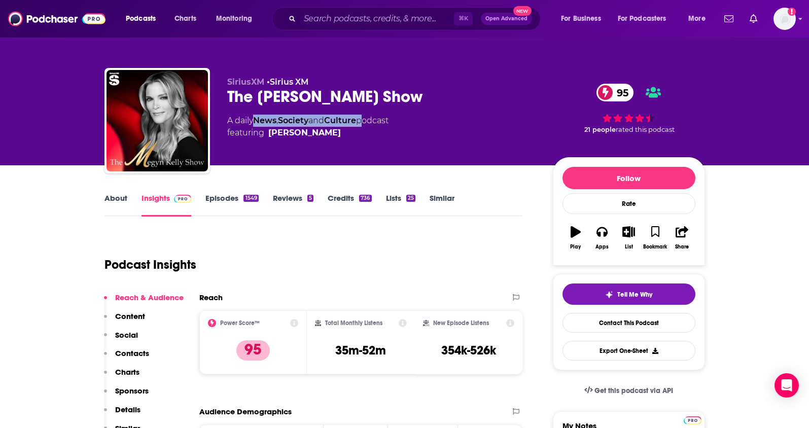
drag, startPoint x: 366, startPoint y: 120, endPoint x: 258, endPoint y: 124, distance: 107.6
click at [258, 124] on div "A daily News , Society and Culture podcast featuring Megyn Kelly" at bounding box center [307, 127] width 161 height 24
copy div "News , Society and Culture"
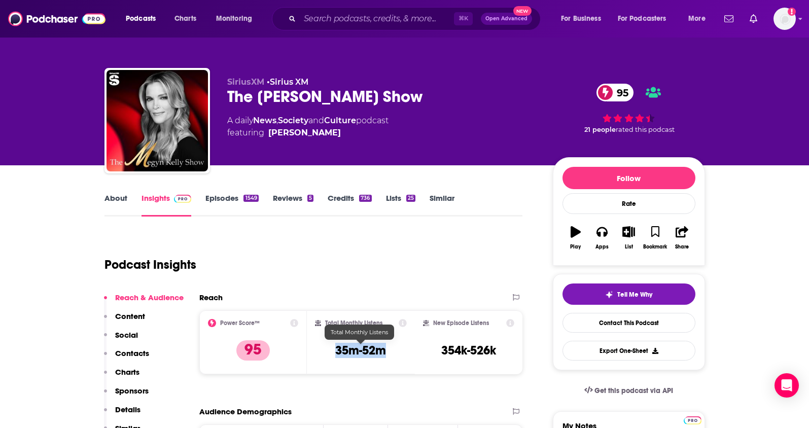
drag, startPoint x: 380, startPoint y: 354, endPoint x: 443, endPoint y: 83, distance: 278.6
click at [335, 354] on div "Total Monthly Listens 35m-52m" at bounding box center [361, 342] width 92 height 47
click at [375, 373] on div "Total Monthly Listens 35m-52m" at bounding box center [361, 342] width 108 height 64
click at [347, 353] on div "Total Monthly Listens 35m-52m" at bounding box center [361, 342] width 92 height 47
click at [347, 353] on h3 "35m-52m" at bounding box center [360, 350] width 51 height 15
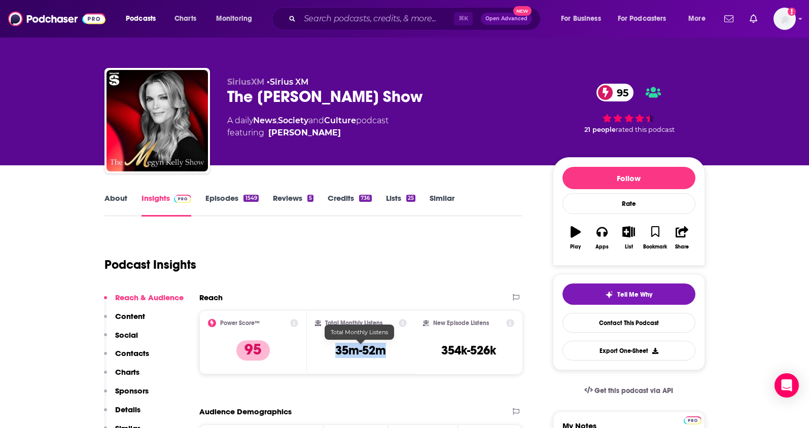
drag, startPoint x: 390, startPoint y: 351, endPoint x: 336, endPoint y: 352, distance: 53.8
click at [336, 352] on div "Total Monthly Listens 35m-52m" at bounding box center [361, 342] width 92 height 47
copy h3 "35m-52m"
click at [137, 355] on p "Contacts" at bounding box center [132, 353] width 34 height 10
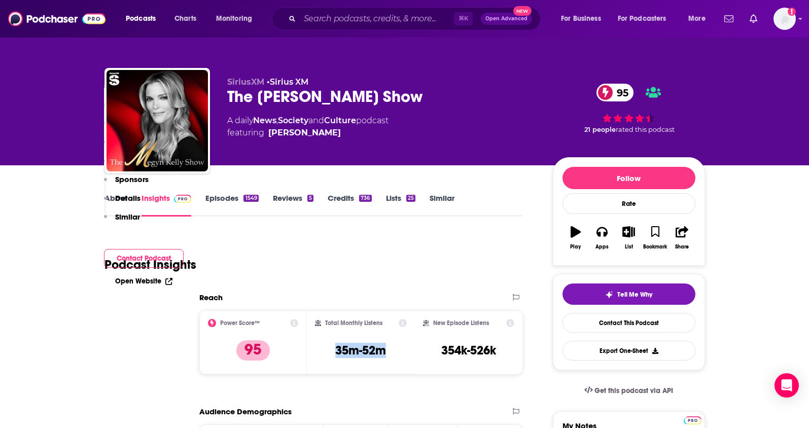
scroll to position [880, 0]
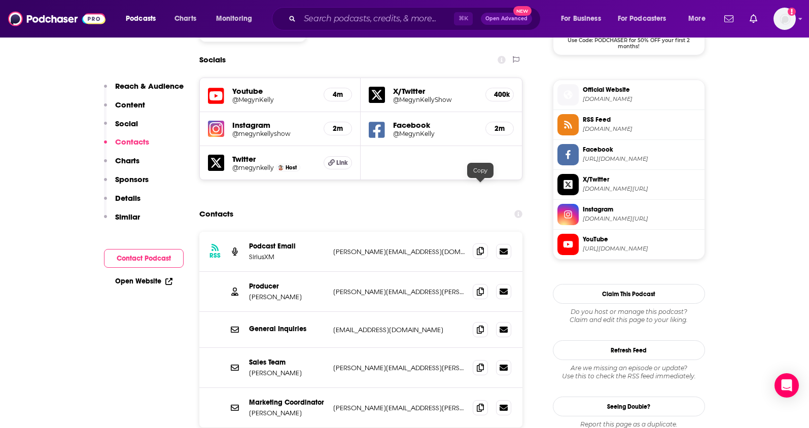
click at [479, 247] on icon at bounding box center [480, 251] width 7 height 8
click at [480, 287] on icon at bounding box center [480, 291] width 7 height 8
click at [348, 15] on input "Search podcasts, credits, & more..." at bounding box center [377, 19] width 154 height 16
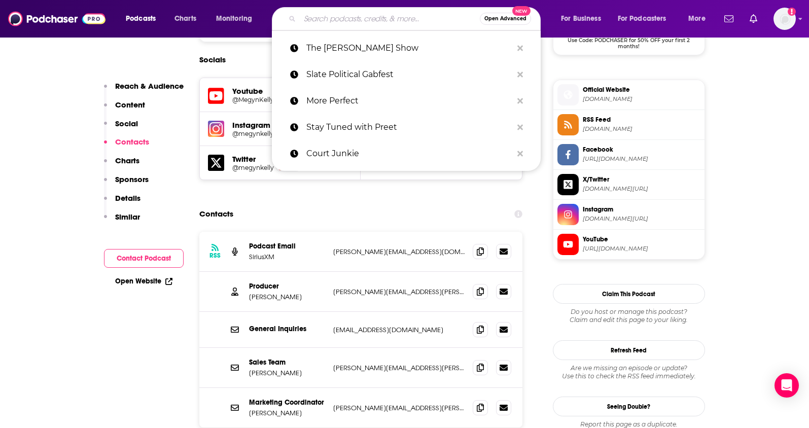
paste input "Stay Tuned with Preet"
type input "Stay Tuned with Preet"
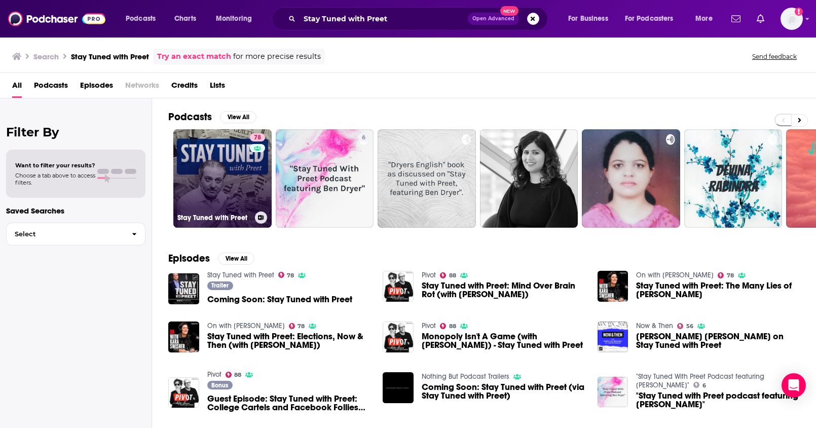
click at [199, 153] on link "78 Stay Tuned with Preet" at bounding box center [222, 178] width 98 height 98
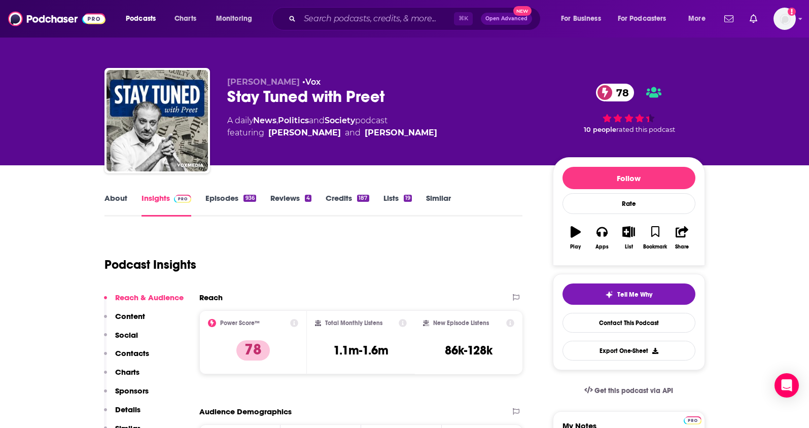
click at [131, 405] on p "Details" at bounding box center [127, 410] width 25 height 10
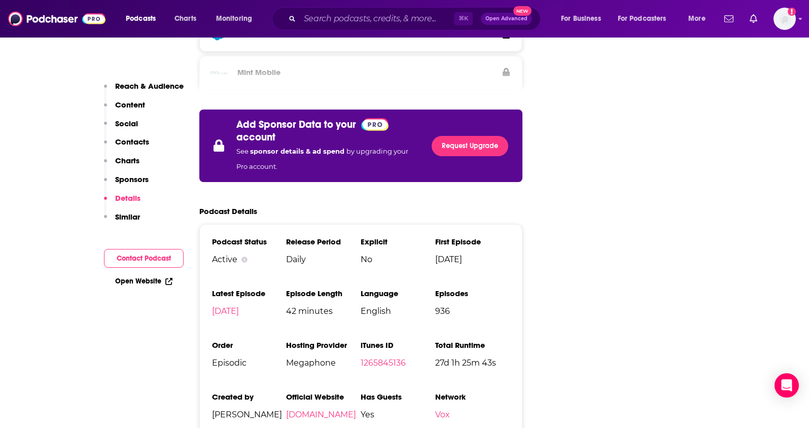
scroll to position [1777, 0]
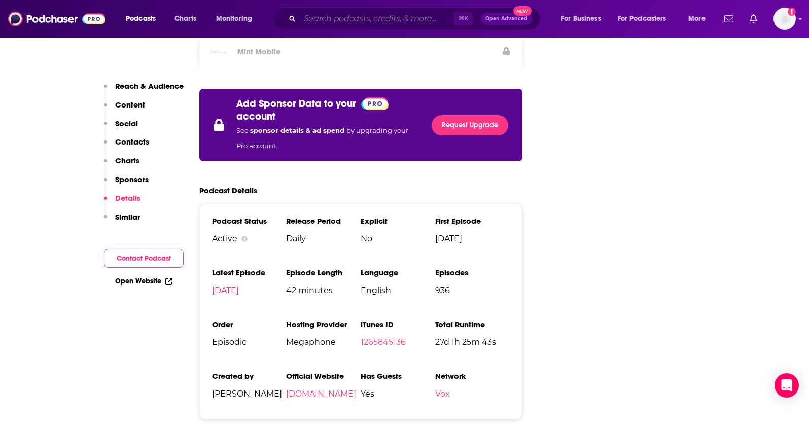
click at [365, 20] on input "Search podcasts, credits, & more..." at bounding box center [377, 19] width 154 height 16
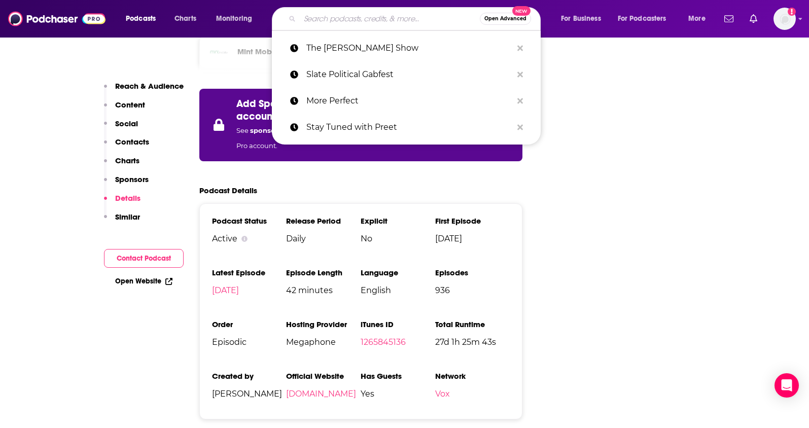
paste input "Court Junkie"
type input "Court Junkie"
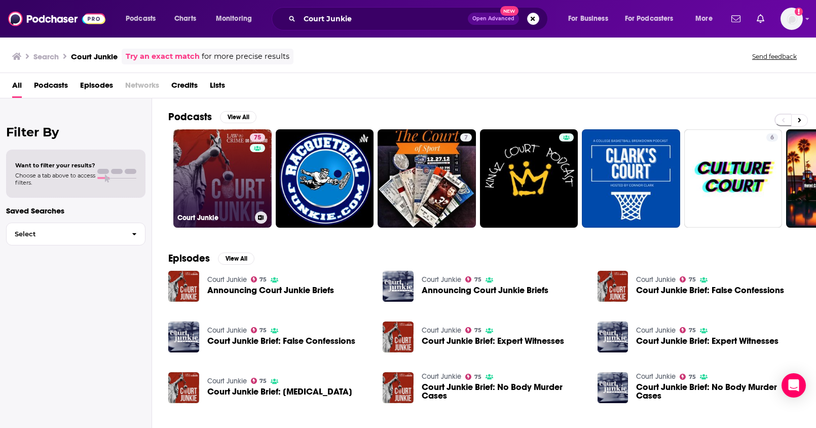
click at [222, 193] on link "75 Court Junkie" at bounding box center [222, 178] width 98 height 98
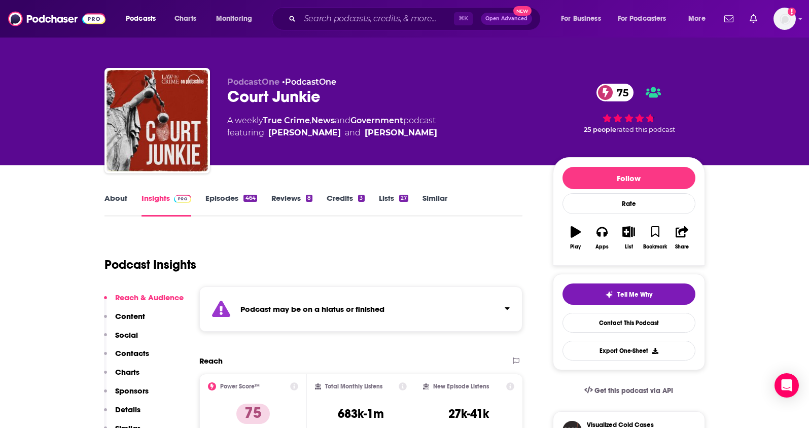
click at [133, 407] on p "Details" at bounding box center [127, 410] width 25 height 10
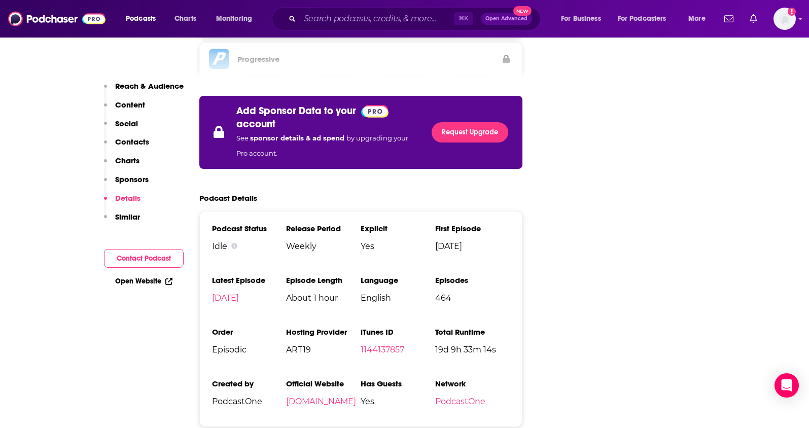
scroll to position [1867, 0]
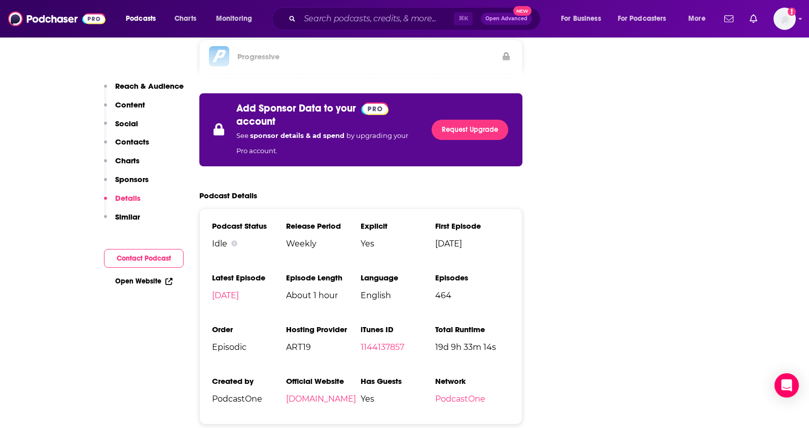
click at [309, 30] on div "⌘ K Open Advanced New" at bounding box center [406, 18] width 269 height 23
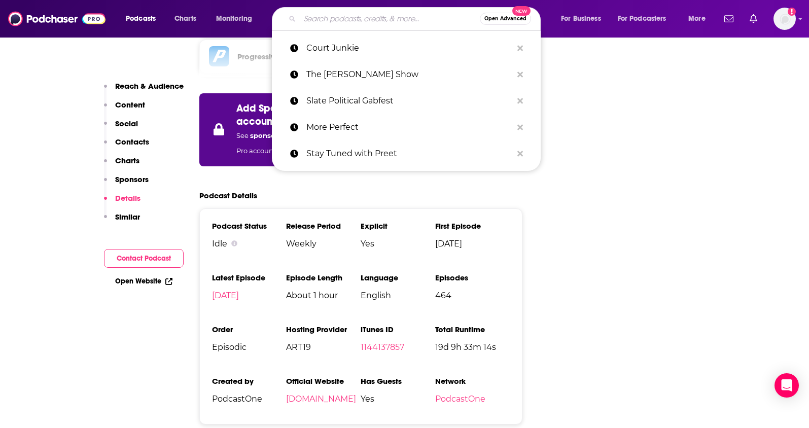
click at [316, 22] on input "Search podcasts, credits, & more..." at bounding box center [390, 19] width 180 height 16
paste input "True Crime News: The Podcast"
type input "True Crime News: The Podcast"
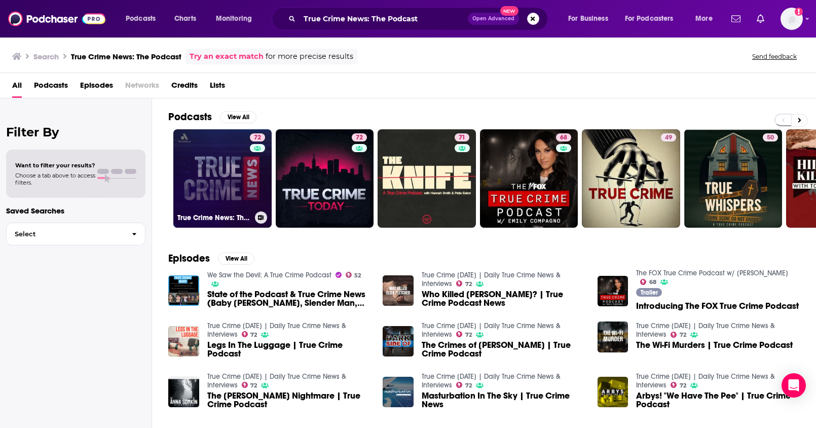
click at [217, 159] on link "72 True Crime News: The Podcast" at bounding box center [222, 178] width 98 height 98
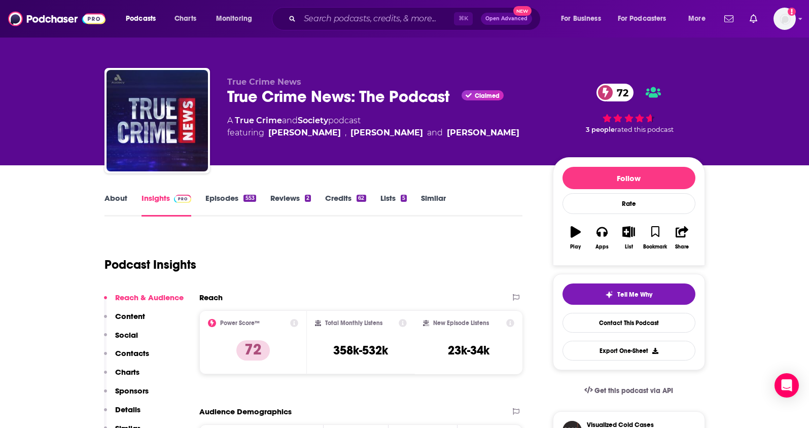
click at [134, 405] on p "Details" at bounding box center [127, 410] width 25 height 10
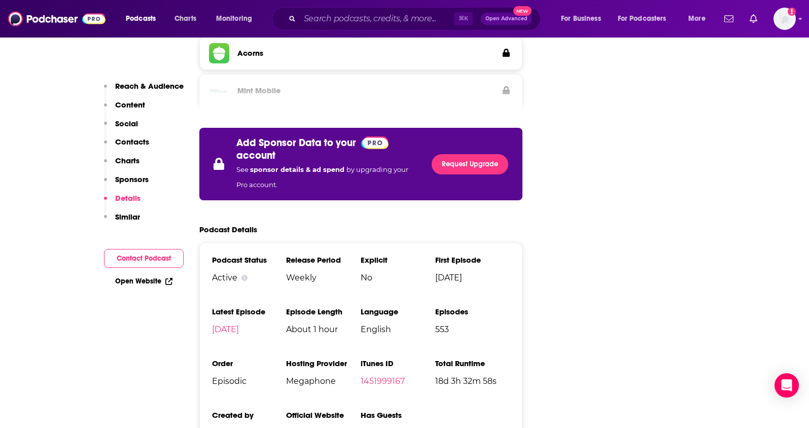
scroll to position [1699, 0]
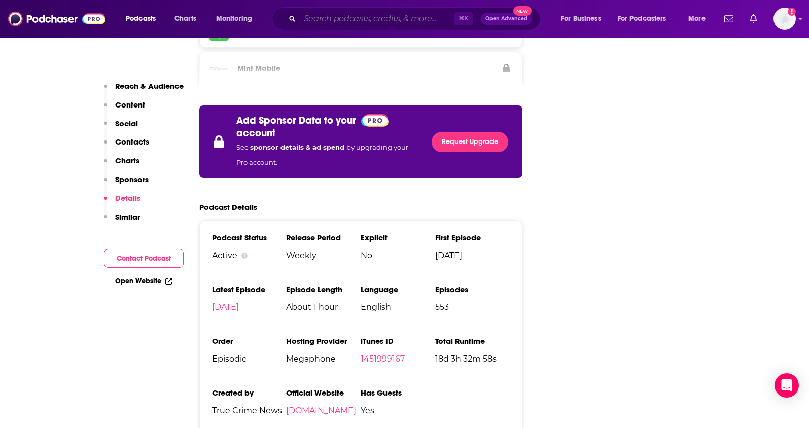
click at [312, 19] on input "Search podcasts, credits, & more..." at bounding box center [377, 19] width 154 height 16
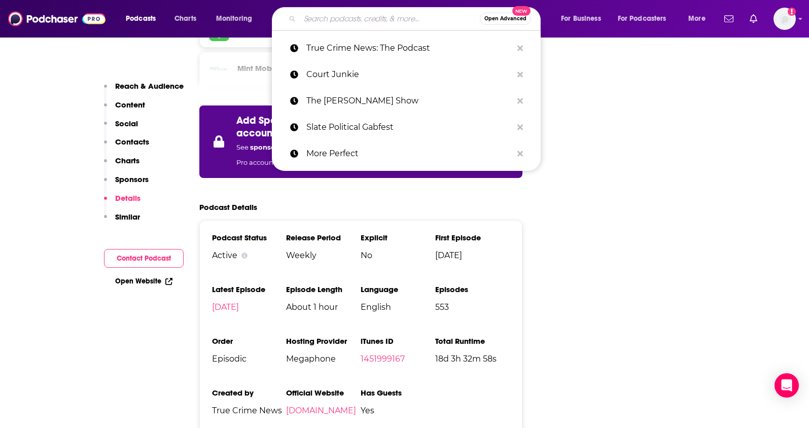
paste input "Hidden Killers With [PERSON_NAME]"
type input "Hidden Killers With [PERSON_NAME]"
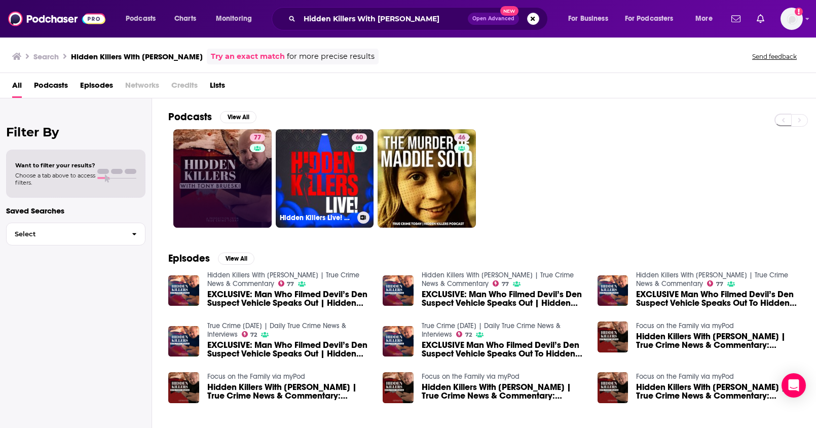
click at [226, 145] on link "77" at bounding box center [222, 178] width 98 height 98
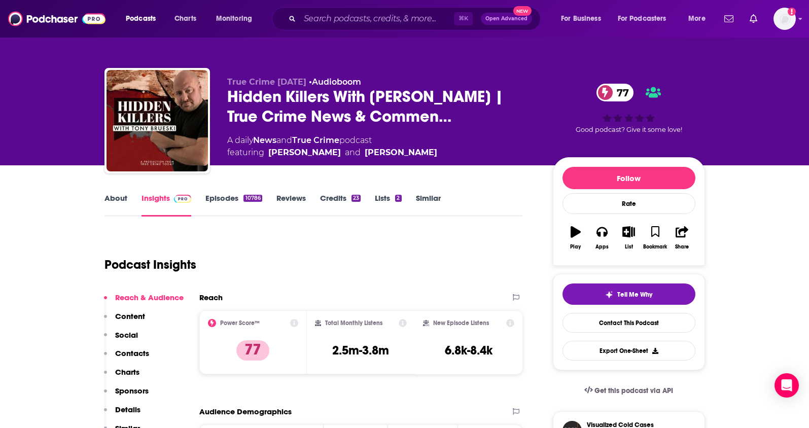
click at [124, 408] on p "Details" at bounding box center [127, 410] width 25 height 10
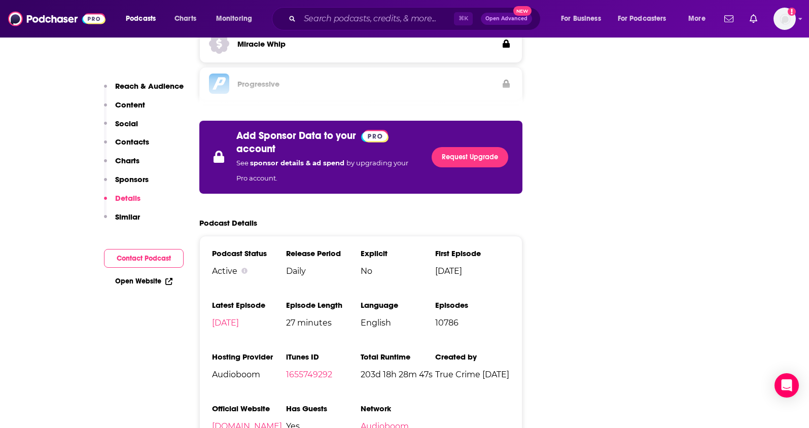
scroll to position [1624, 0]
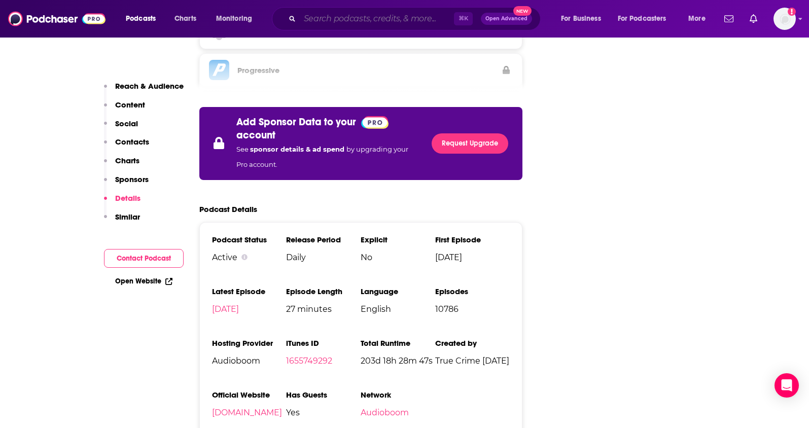
click at [358, 15] on input "Search podcasts, credits, & more..." at bounding box center [377, 19] width 154 height 16
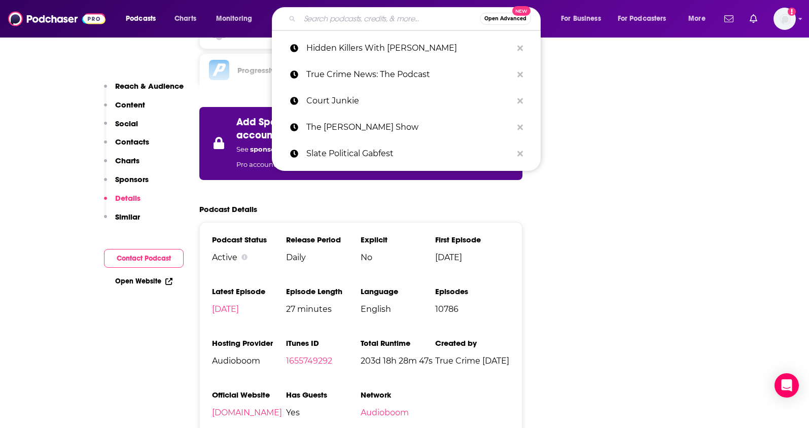
paste input "The Intersection with [PERSON_NAME]"
type input "The Intersection with [PERSON_NAME]"
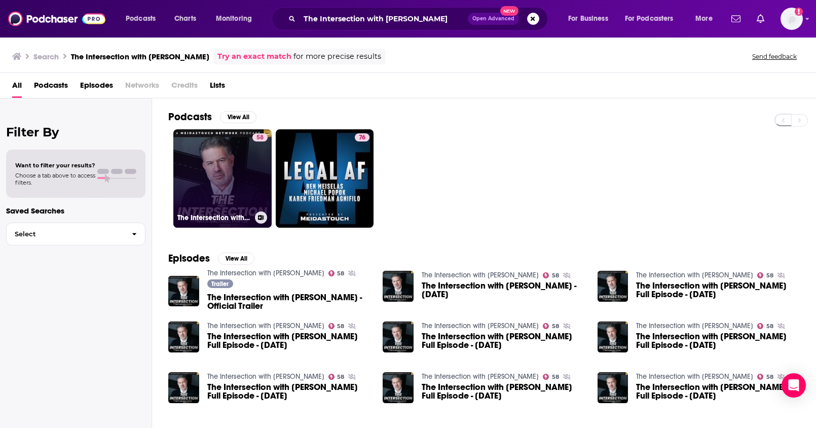
click at [224, 168] on link "58 The Intersection with [PERSON_NAME]" at bounding box center [222, 178] width 98 height 98
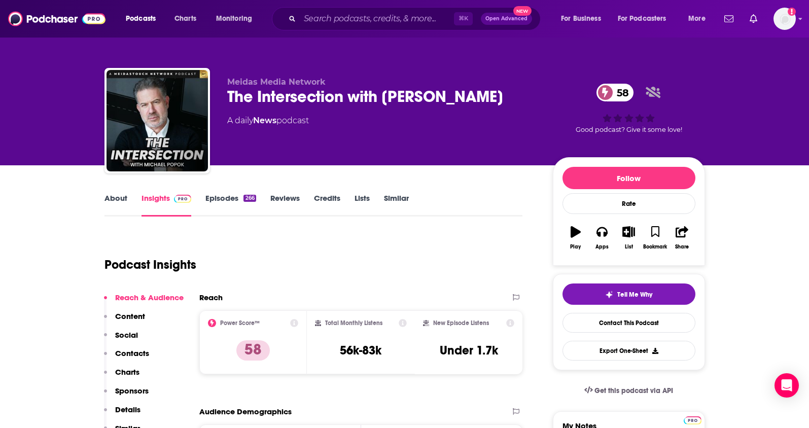
click at [127, 410] on p "Details" at bounding box center [127, 410] width 25 height 10
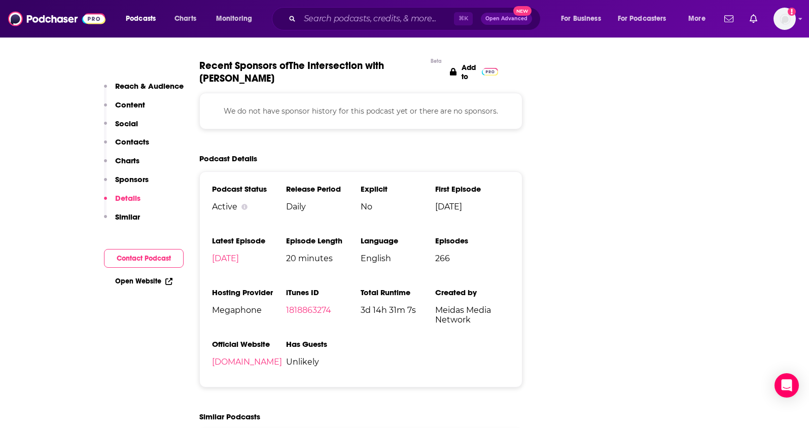
scroll to position [1027, 0]
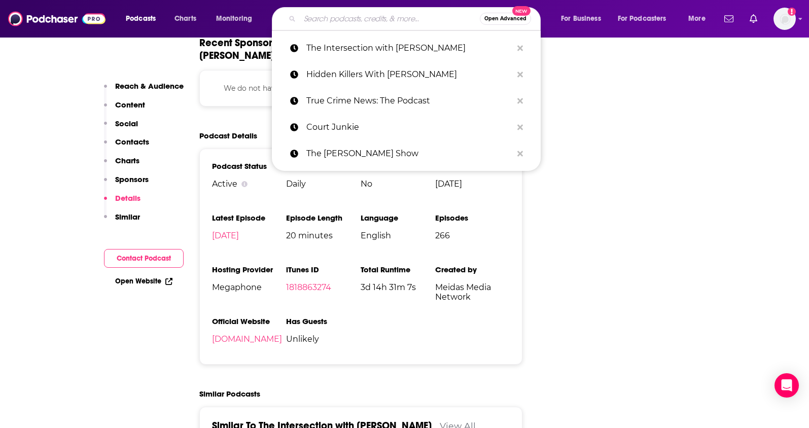
click at [366, 18] on input "Search podcasts, credits, & more..." at bounding box center [390, 19] width 180 height 16
paste input "TrueAnon"
type input "TrueAnon"
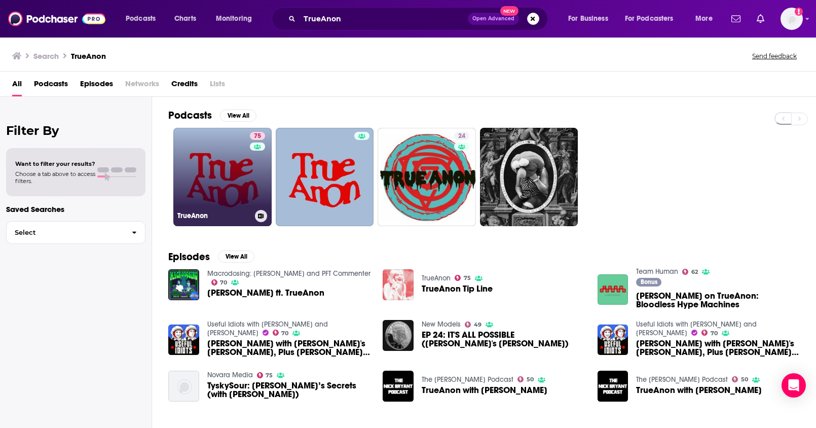
click at [210, 151] on link "75 TrueAnon" at bounding box center [222, 177] width 98 height 98
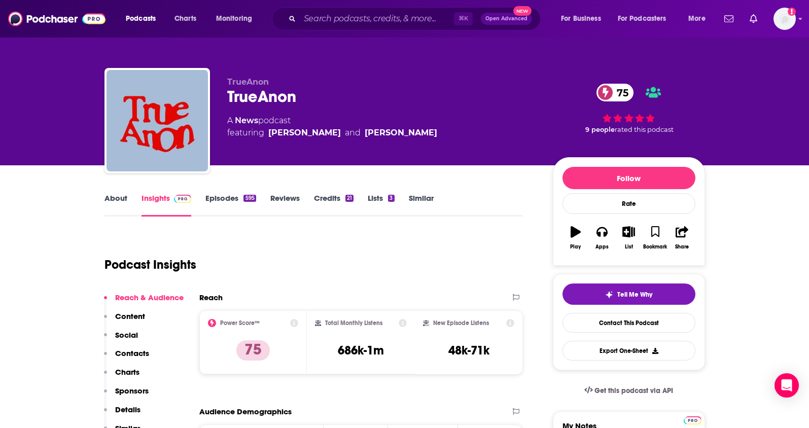
click at [127, 410] on p "Details" at bounding box center [127, 410] width 25 height 10
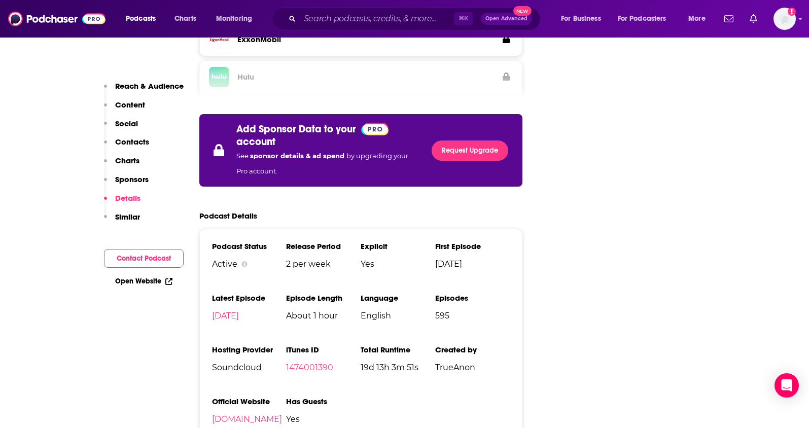
scroll to position [1703, 0]
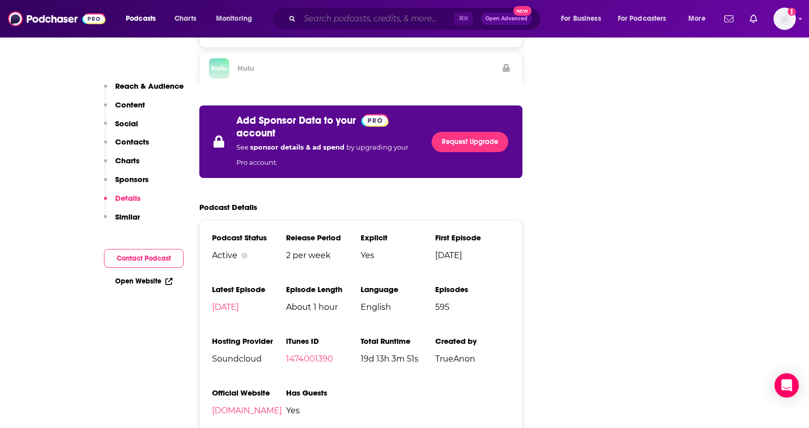
click at [313, 16] on input "Search podcasts, credits, & more..." at bounding box center [377, 19] width 154 height 16
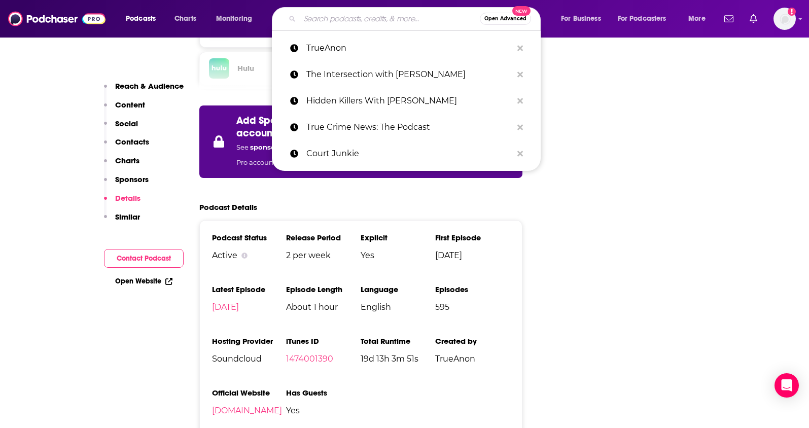
paste input "The [PERSON_NAME] Show"
type input "The [PERSON_NAME] Show"
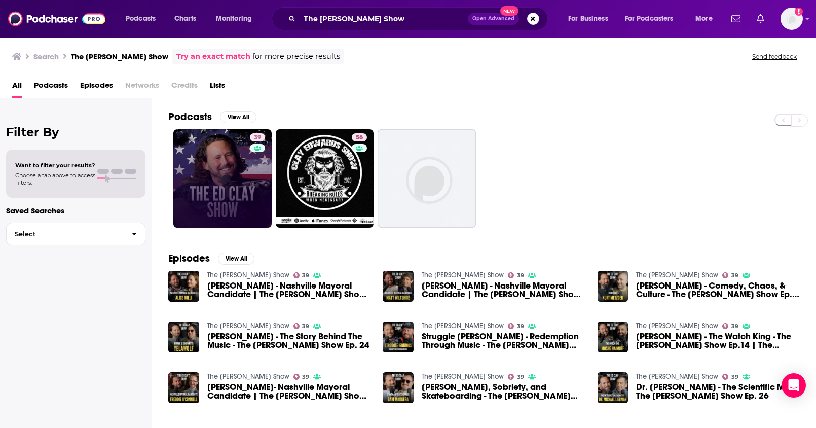
click at [227, 166] on link "39" at bounding box center [222, 178] width 98 height 98
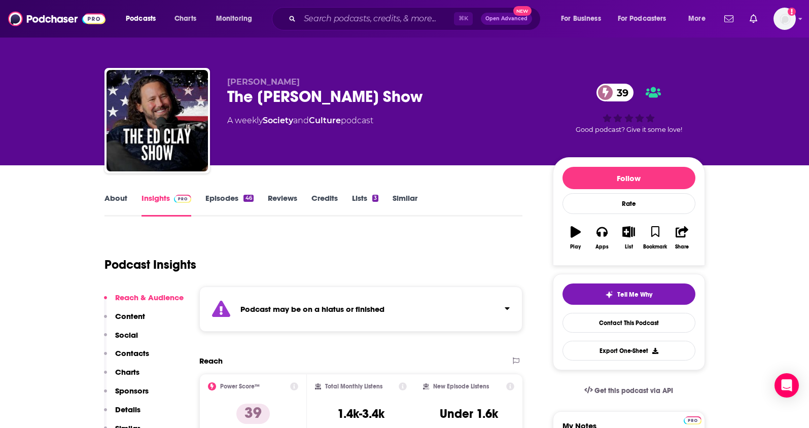
click at [140, 354] on p "Contacts" at bounding box center [132, 353] width 34 height 10
